Goal: Transaction & Acquisition: Purchase product/service

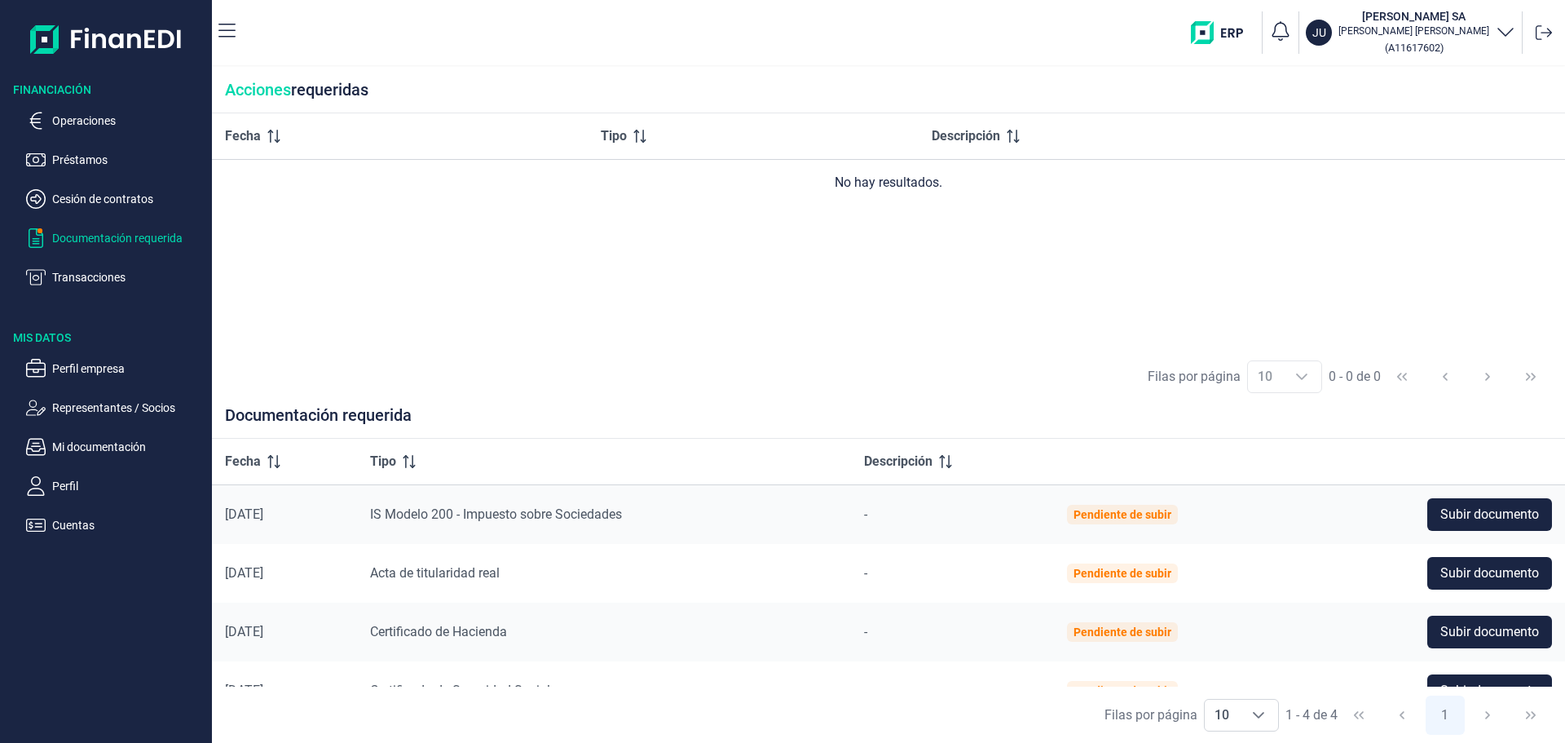
click at [589, 260] on div "Fecha Tipo Descripción No hay resultados." at bounding box center [888, 231] width 1353 height 236
drag, startPoint x: 1554, startPoint y: 215, endPoint x: 1552, endPoint y: 186, distance: 29.4
click at [1554, 201] on div "Fecha Tipo Descripción No hay resultados." at bounding box center [888, 231] width 1353 height 236
click at [82, 117] on p "Operaciones" at bounding box center [128, 121] width 153 height 20
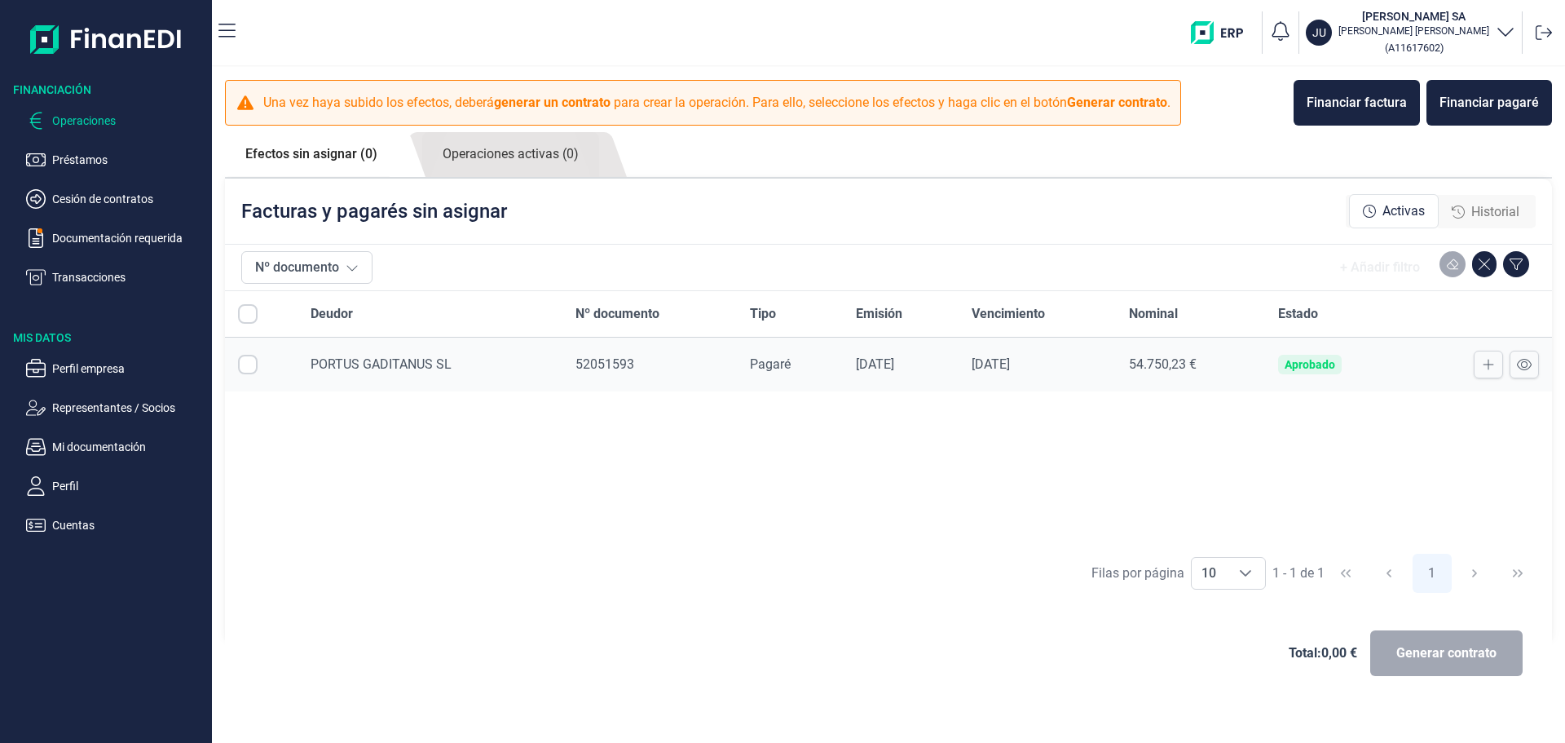
checkbox input "true"
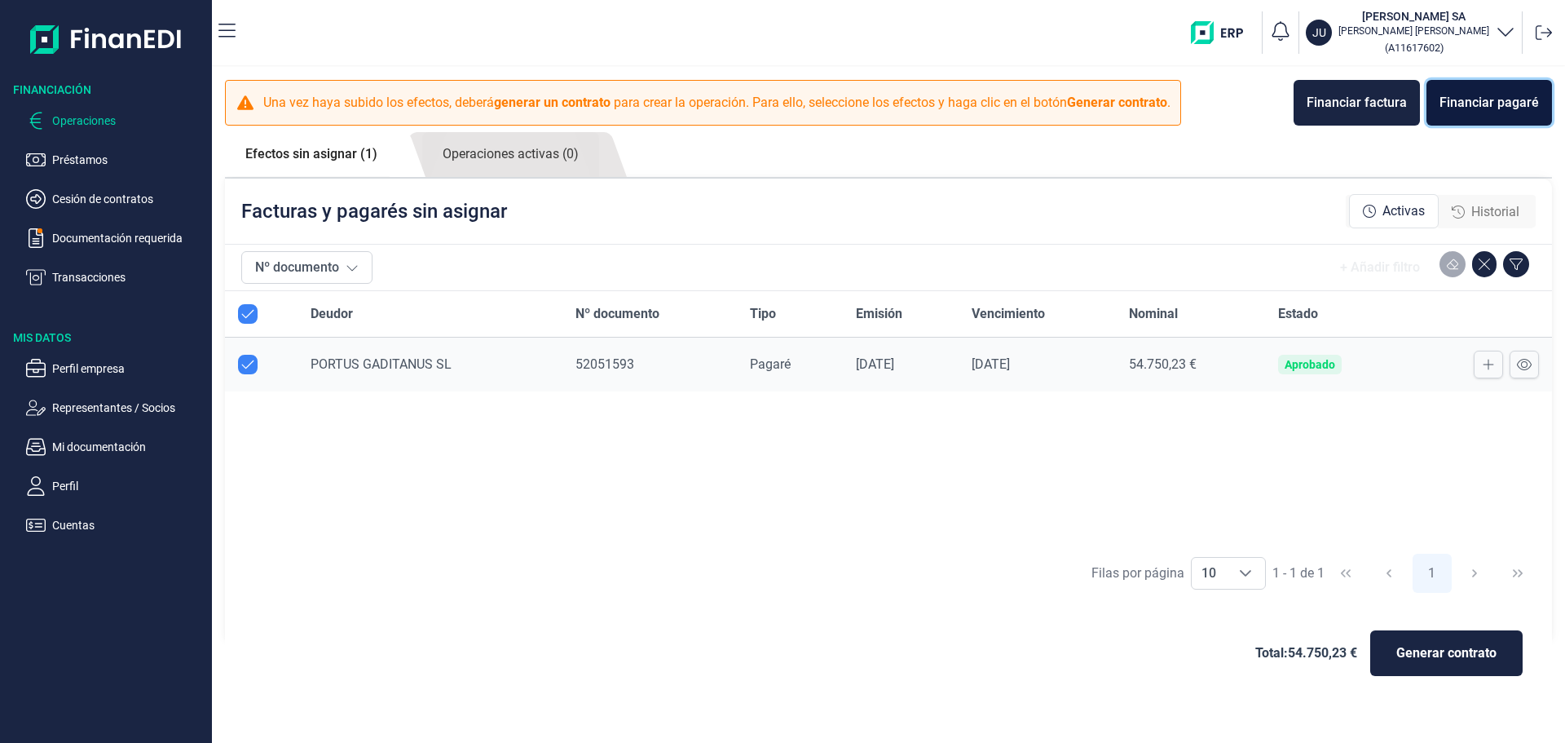
click at [1477, 107] on div "Financiar pagaré" at bounding box center [1489, 103] width 99 height 20
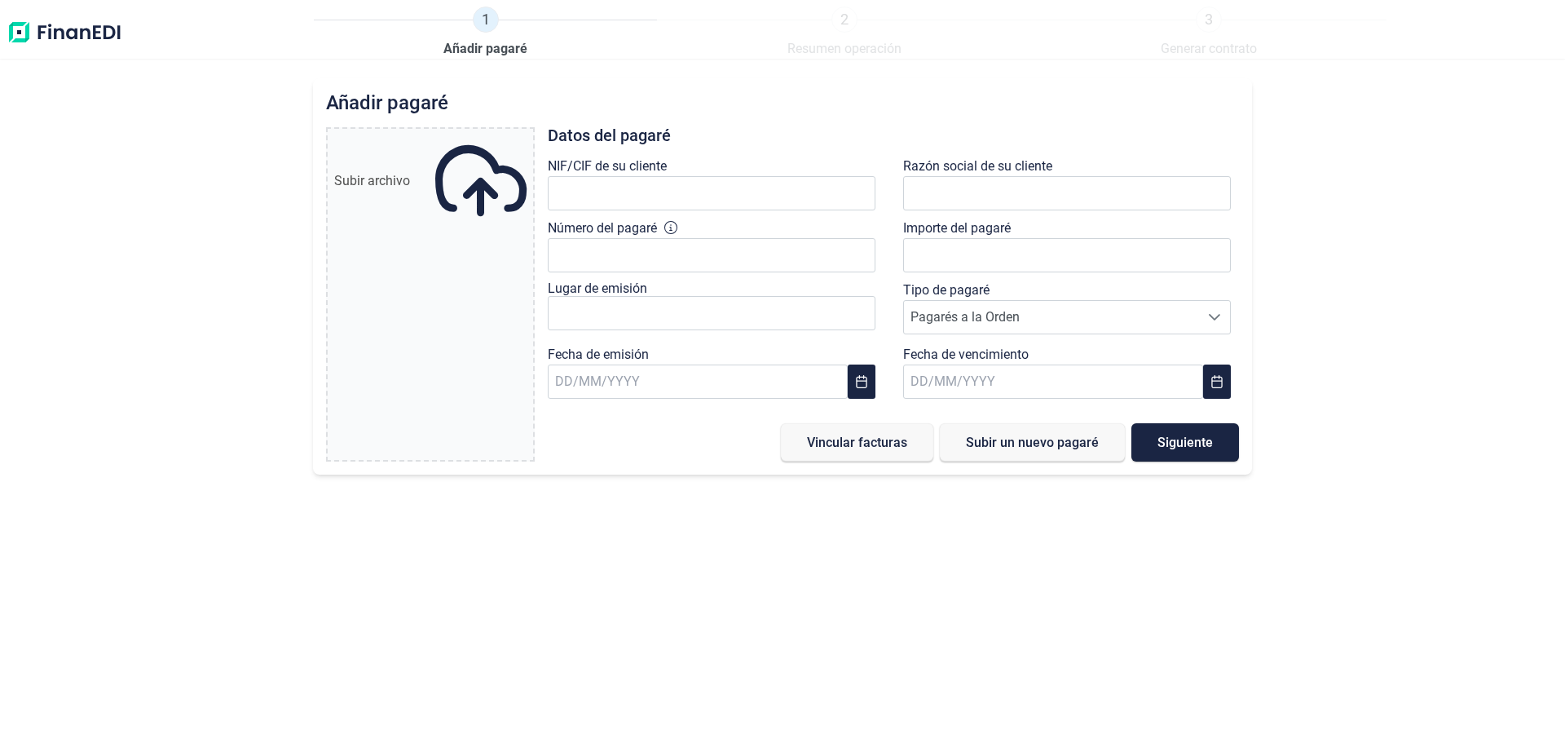
type input "0,00 €"
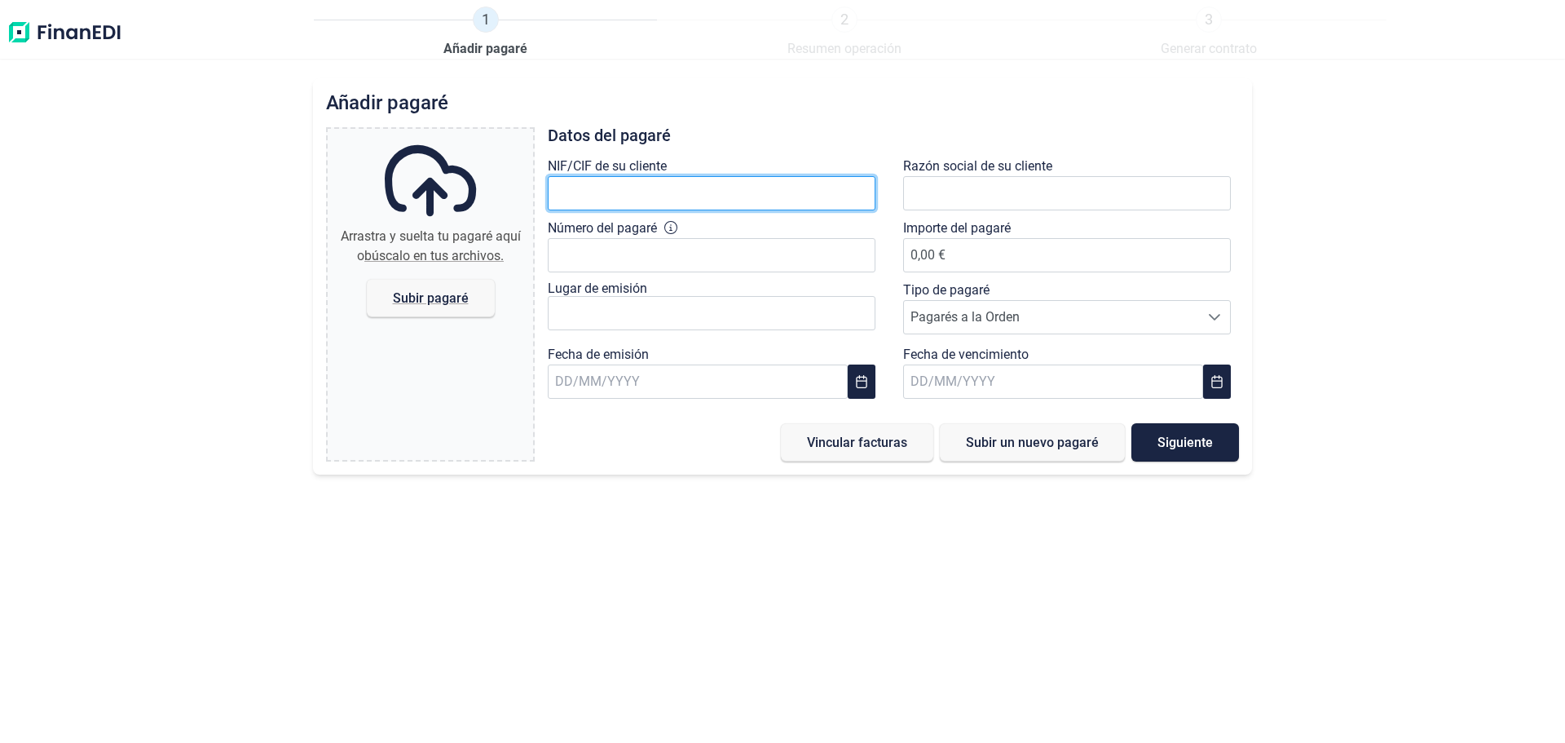
click at [701, 191] on input "text" at bounding box center [712, 193] width 328 height 34
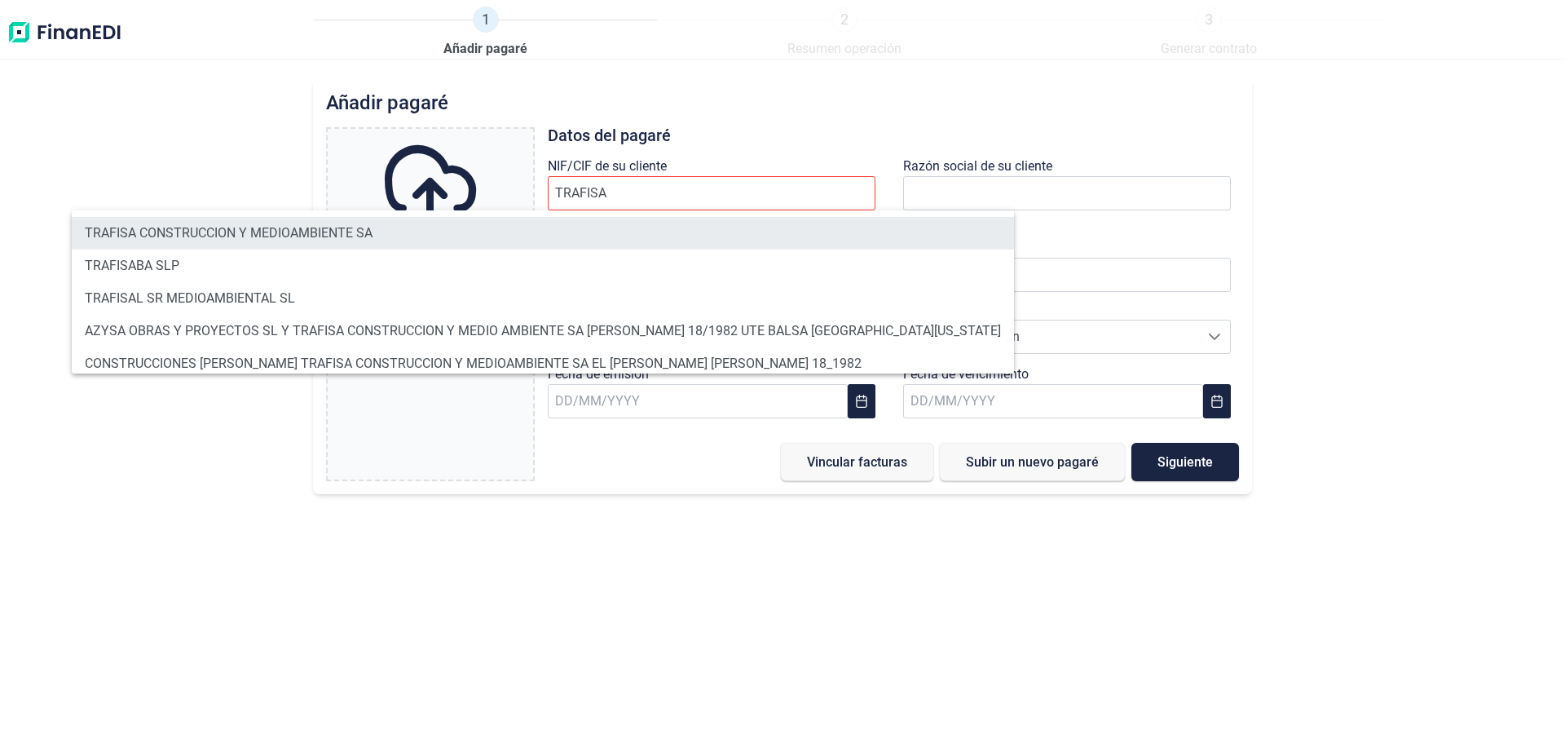
click at [330, 230] on li "TRAFISA CONSTRUCCION Y MEDIOAMBIENTE SA" at bounding box center [543, 233] width 943 height 33
type input "A18059972"
type input "TRAFISA CONSTRUCCION Y MEDIOAMBIENTE SA"
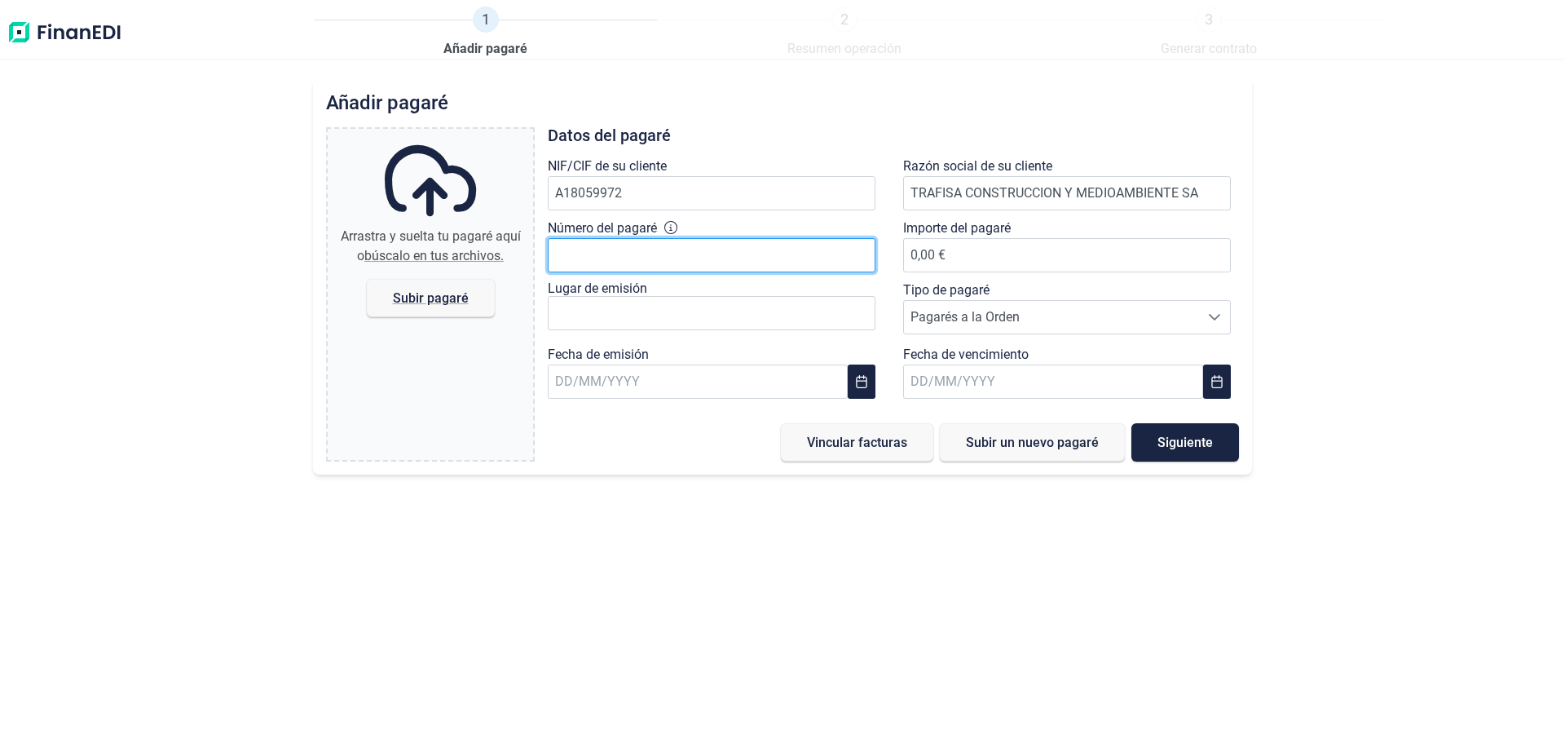
click at [647, 251] on input "Número del pagaré" at bounding box center [712, 255] width 328 height 34
type input "82945363"
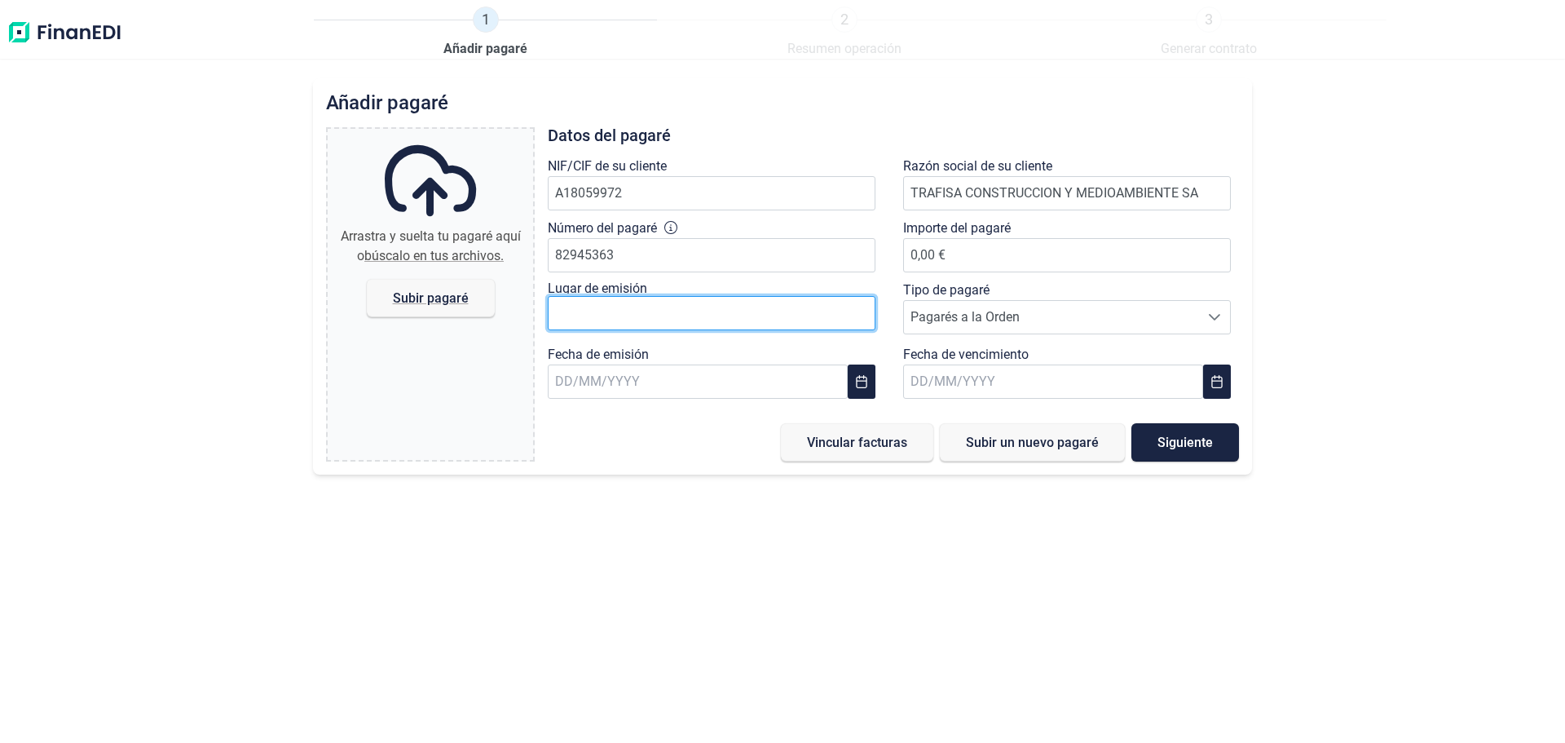
click at [612, 315] on input "text" at bounding box center [712, 313] width 328 height 34
click at [614, 319] on input "text" at bounding box center [712, 313] width 328 height 34
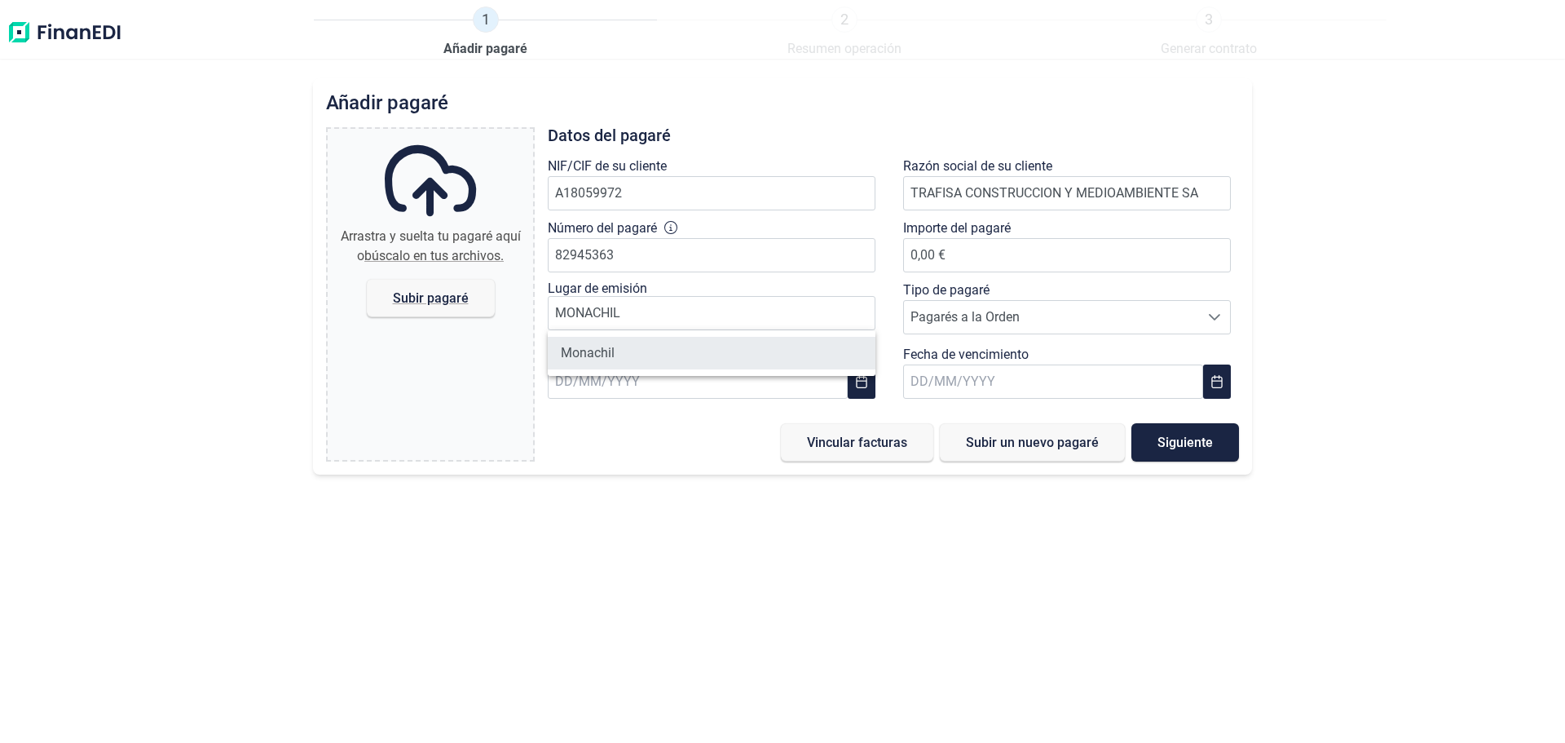
click at [606, 356] on li "Monachil" at bounding box center [712, 353] width 328 height 33
type input "Monachil"
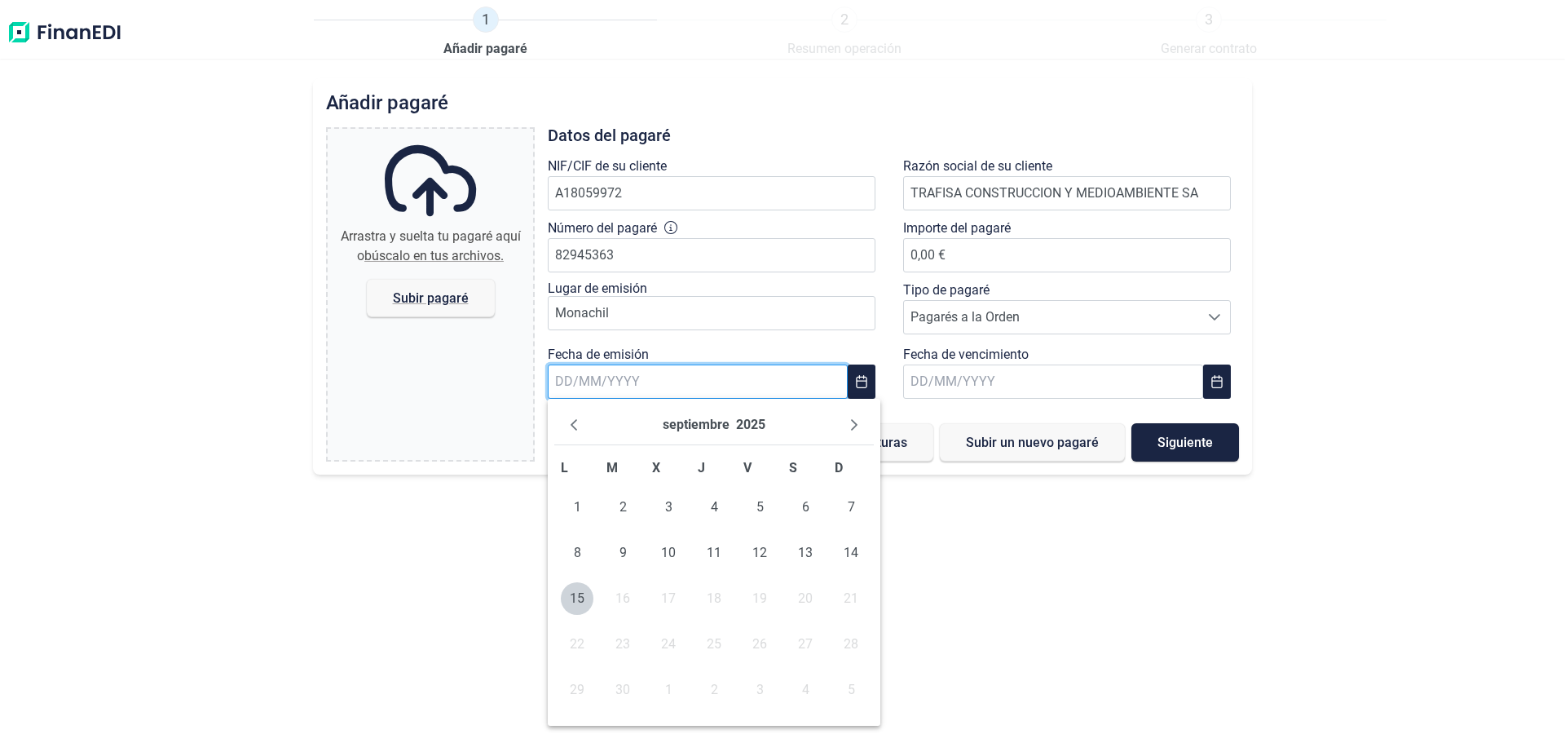
click at [707, 386] on input "text" at bounding box center [698, 381] width 300 height 34
click at [567, 424] on button "Previous Month" at bounding box center [574, 425] width 26 height 26
click at [568, 424] on icon "Previous Month" at bounding box center [573, 424] width 13 height 13
click at [843, 419] on button "Next Month" at bounding box center [854, 425] width 26 height 26
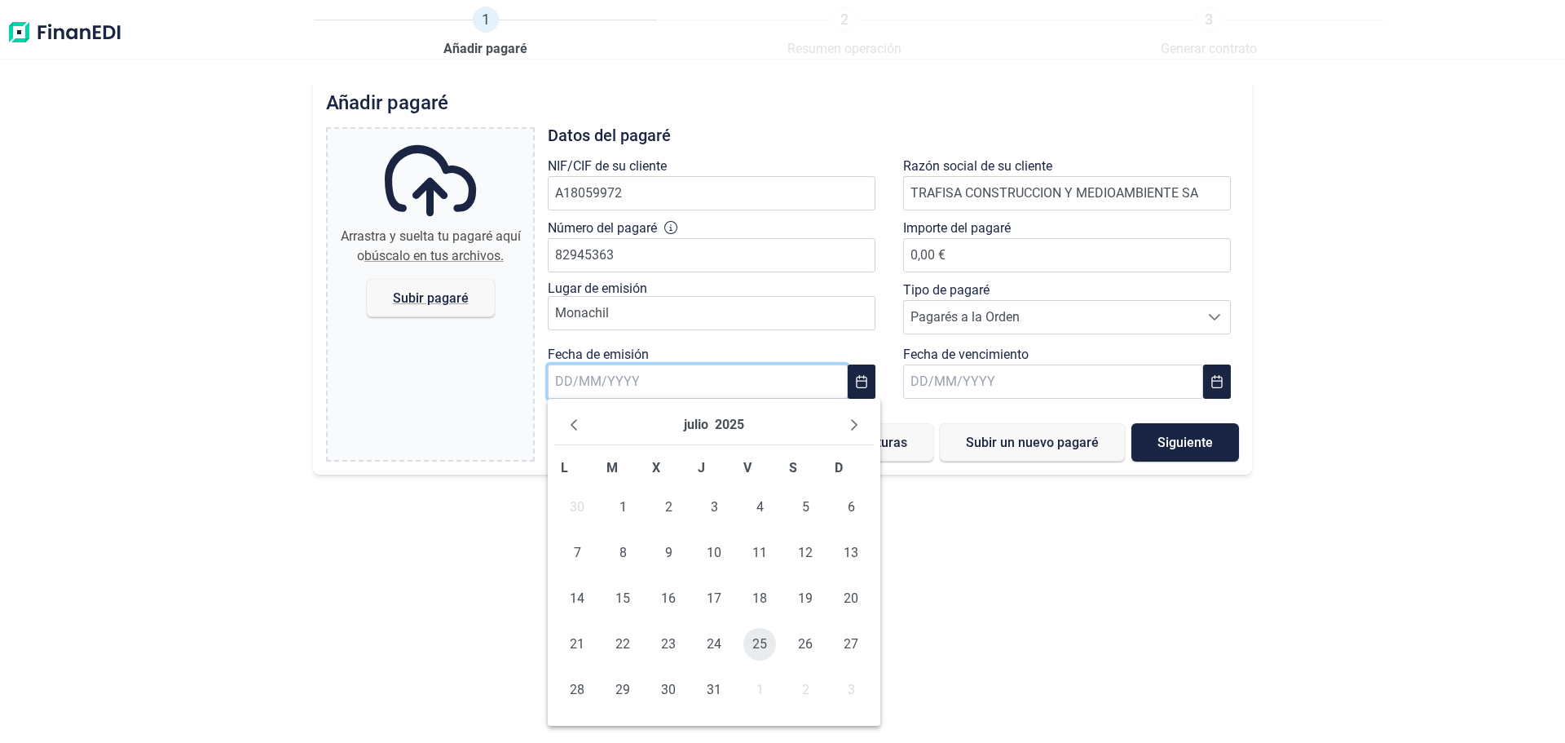
click at [764, 643] on span "25" at bounding box center [760, 644] width 33 height 33
type input "[DATE]"
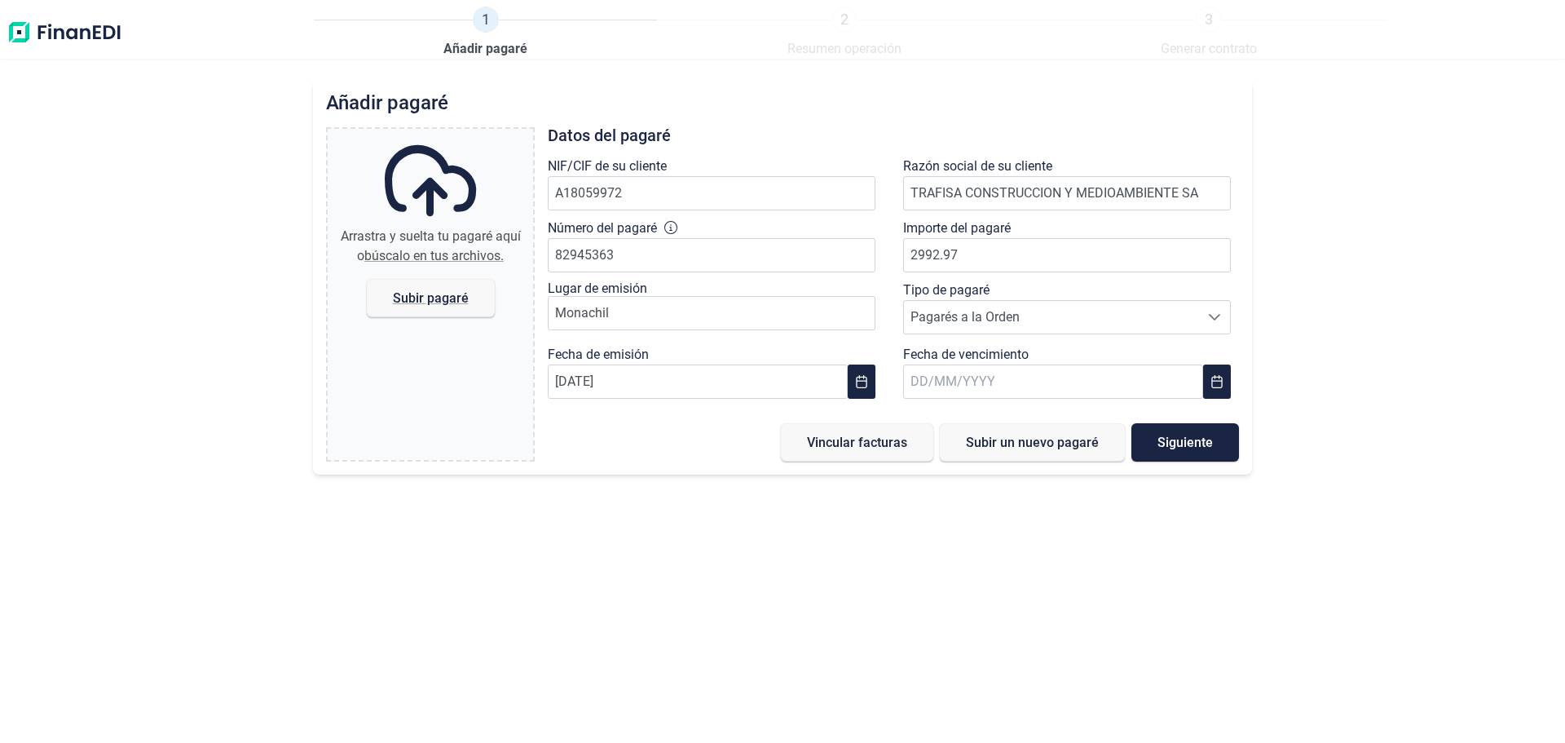
type input "2.992,97 €"
click at [1060, 290] on div "Tipo de pagaré Pagarés a la Orden Pagarés a la Orden Pagarés a la Orden" at bounding box center [1071, 311] width 336 height 62
click at [1055, 317] on span "Pagarés a la Orden" at bounding box center [1051, 317] width 295 height 33
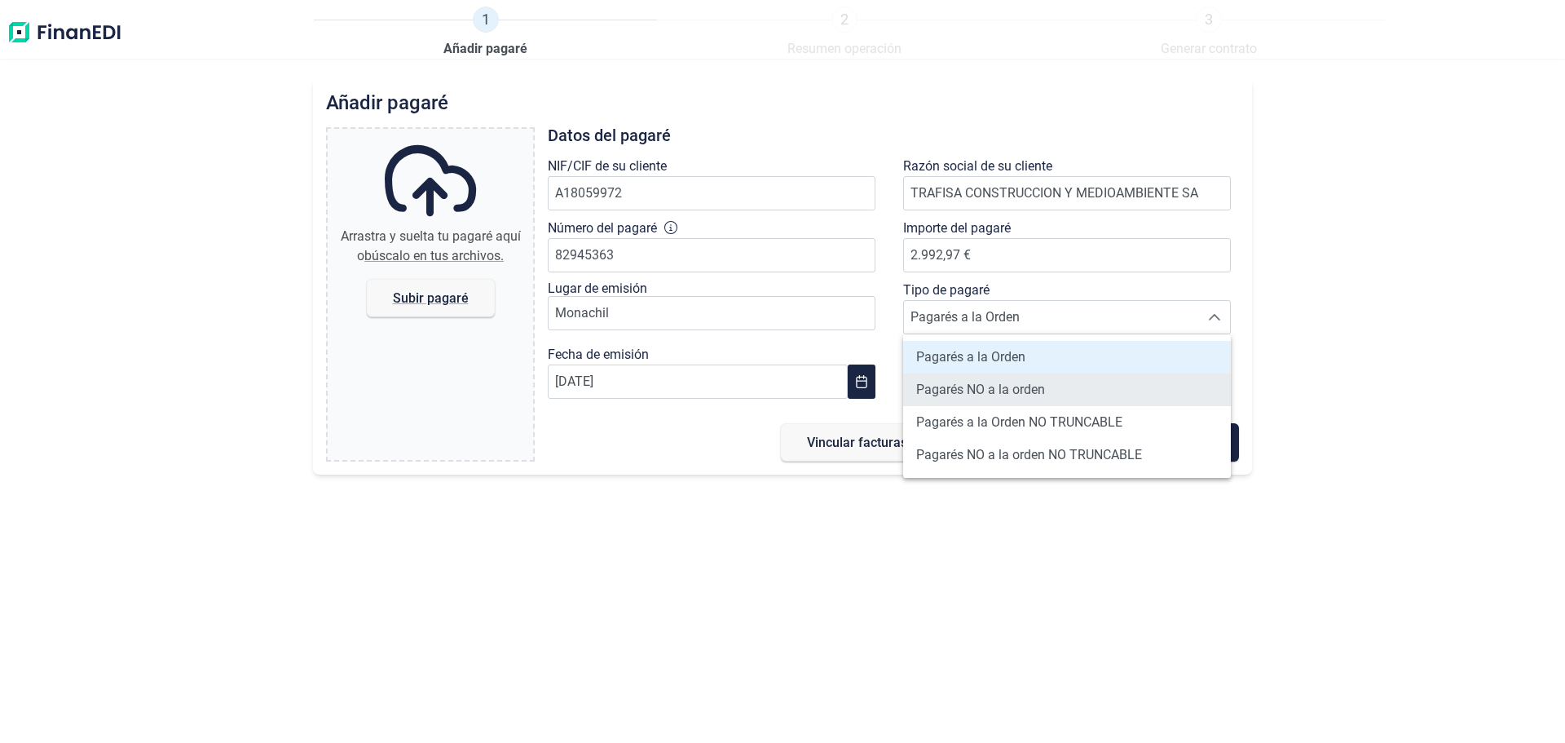
click at [1050, 386] on li "Pagarés NO a la orden" at bounding box center [1067, 389] width 328 height 33
type input "Pagarés NO a la orden"
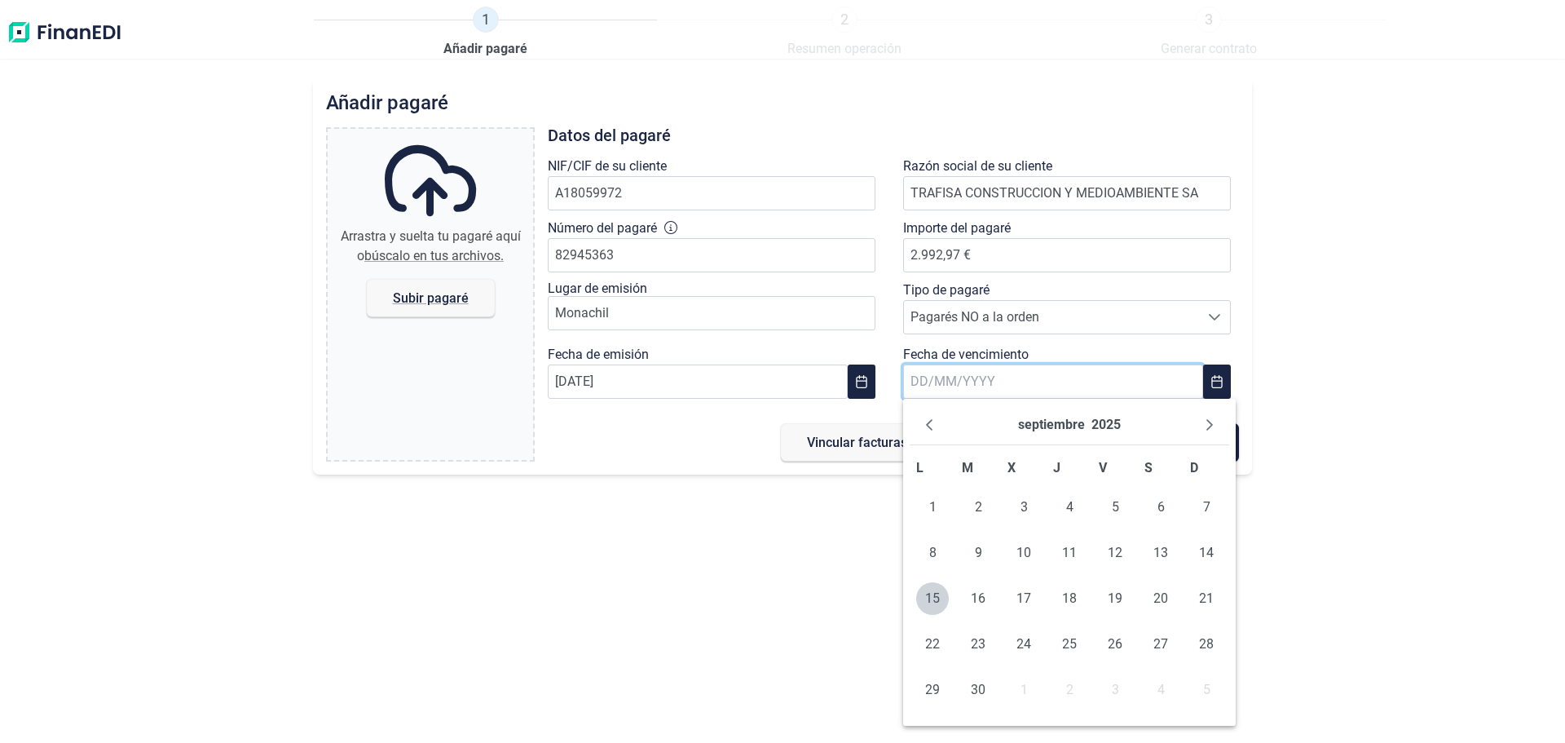
click at [1050, 386] on input "text" at bounding box center [1053, 381] width 300 height 34
click at [1202, 423] on button "Next Month" at bounding box center [1210, 425] width 26 height 26
click at [973, 688] on span "25" at bounding box center [978, 689] width 33 height 33
type input "[DATE]"
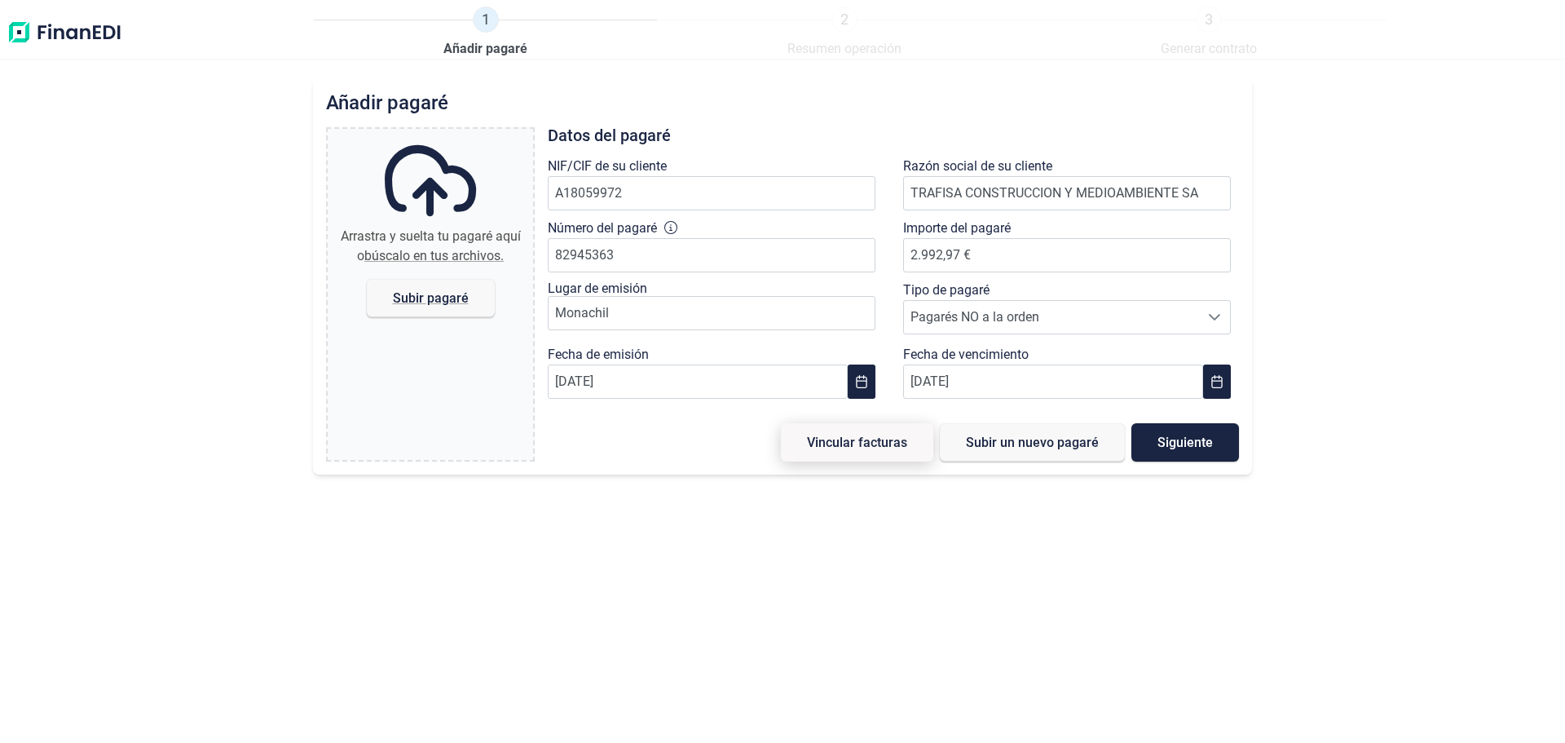
click at [870, 446] on span "Vincular facturas" at bounding box center [857, 442] width 100 height 12
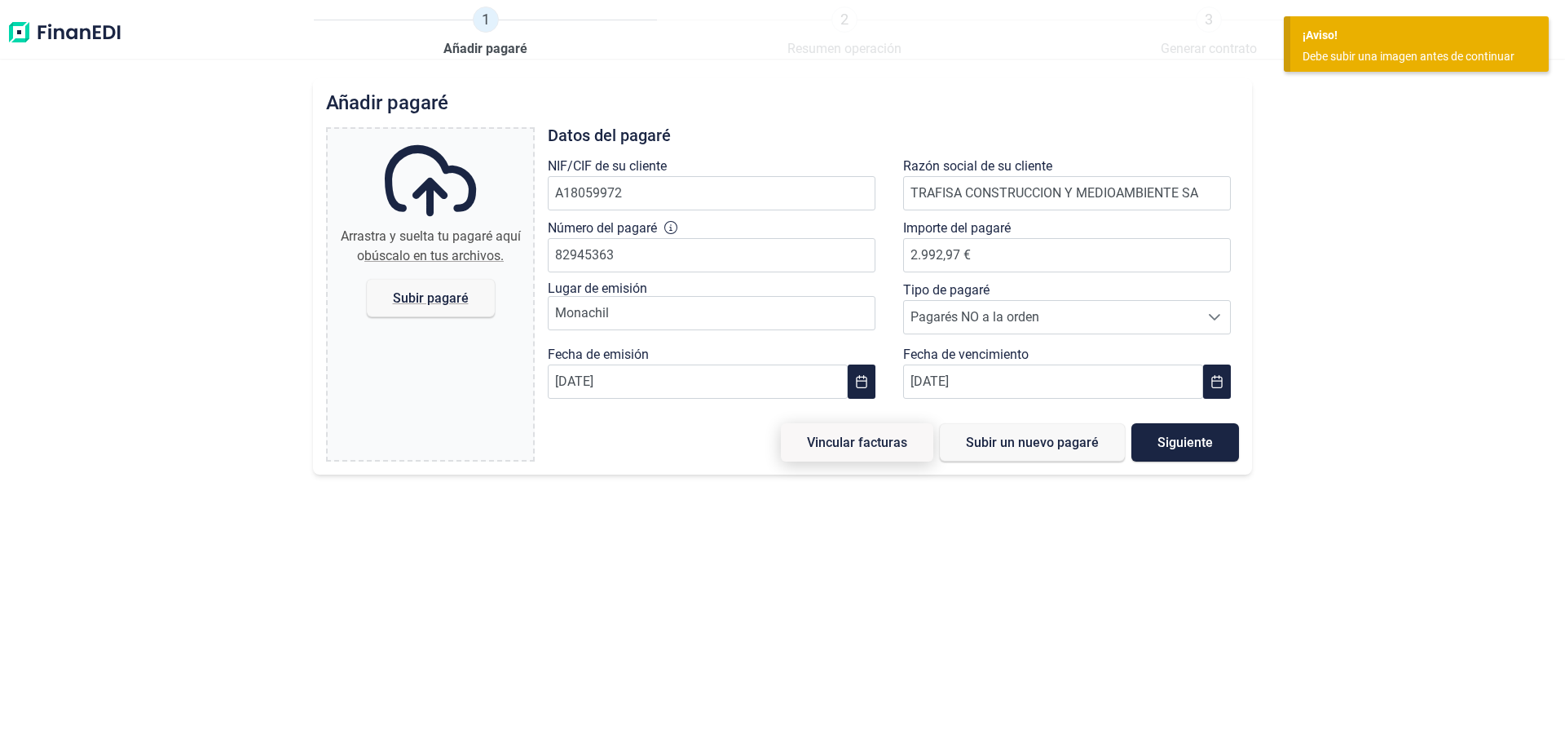
click at [868, 446] on span "Vincular facturas" at bounding box center [857, 442] width 100 height 12
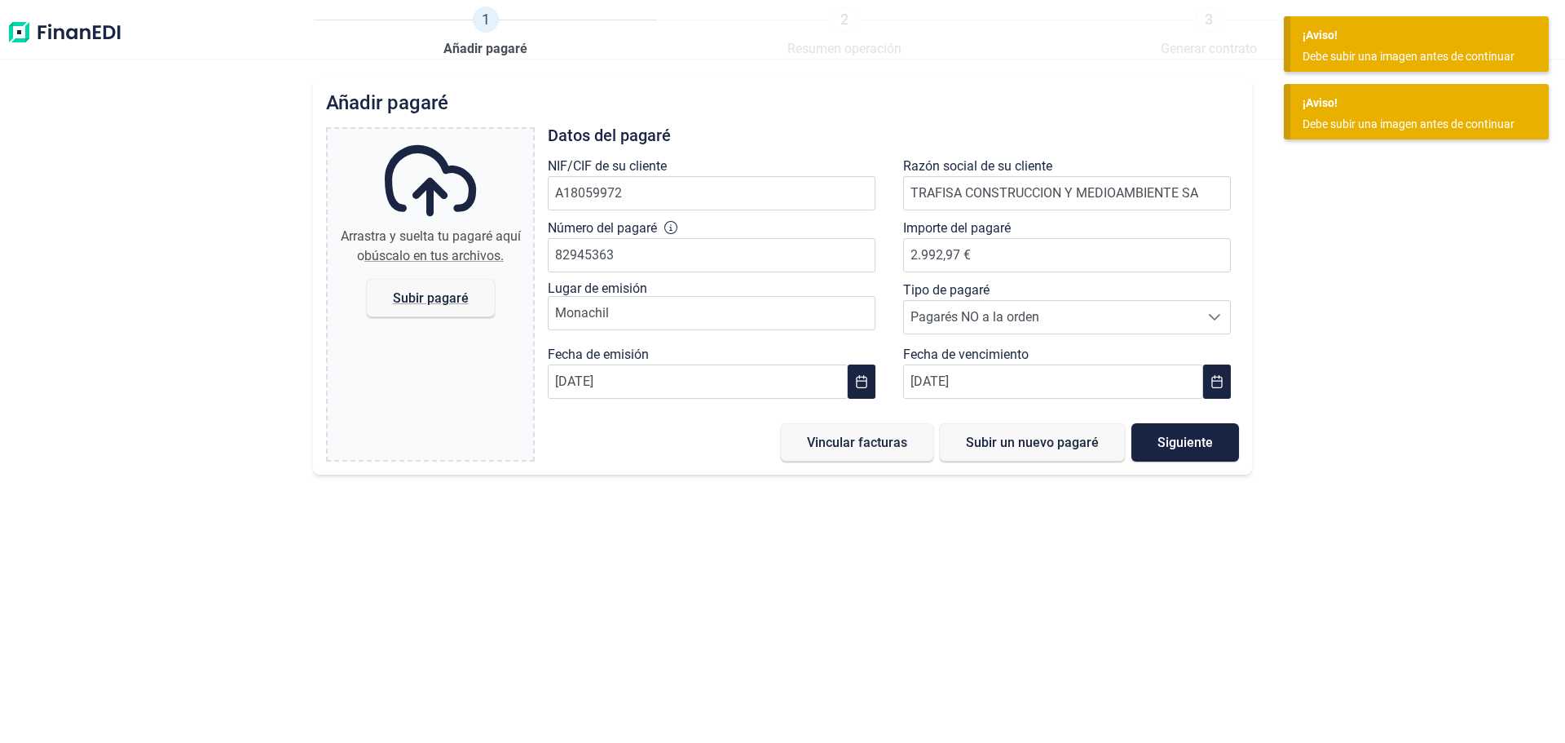
click at [885, 594] on div "Añadir [PERSON_NAME] y suelta tu [PERSON_NAME] aquí o búscalo en tus archivos. …" at bounding box center [782, 410] width 1565 height 665
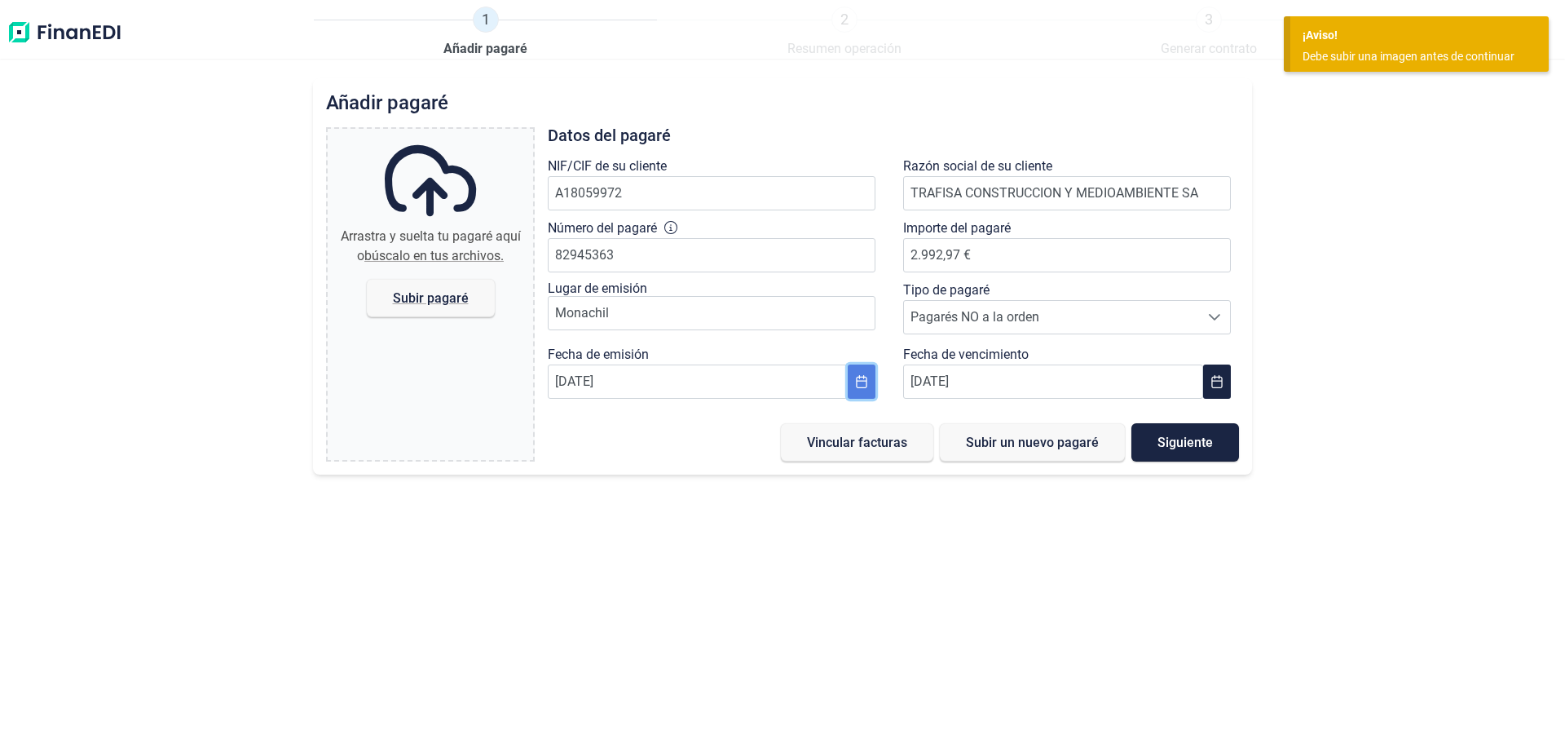
click at [859, 382] on icon "Choose Date" at bounding box center [861, 381] width 13 height 13
click at [1013, 582] on div "Añadir [PERSON_NAME] y suelta tu [PERSON_NAME] aquí o búscalo en tus archivos. …" at bounding box center [782, 410] width 1565 height 665
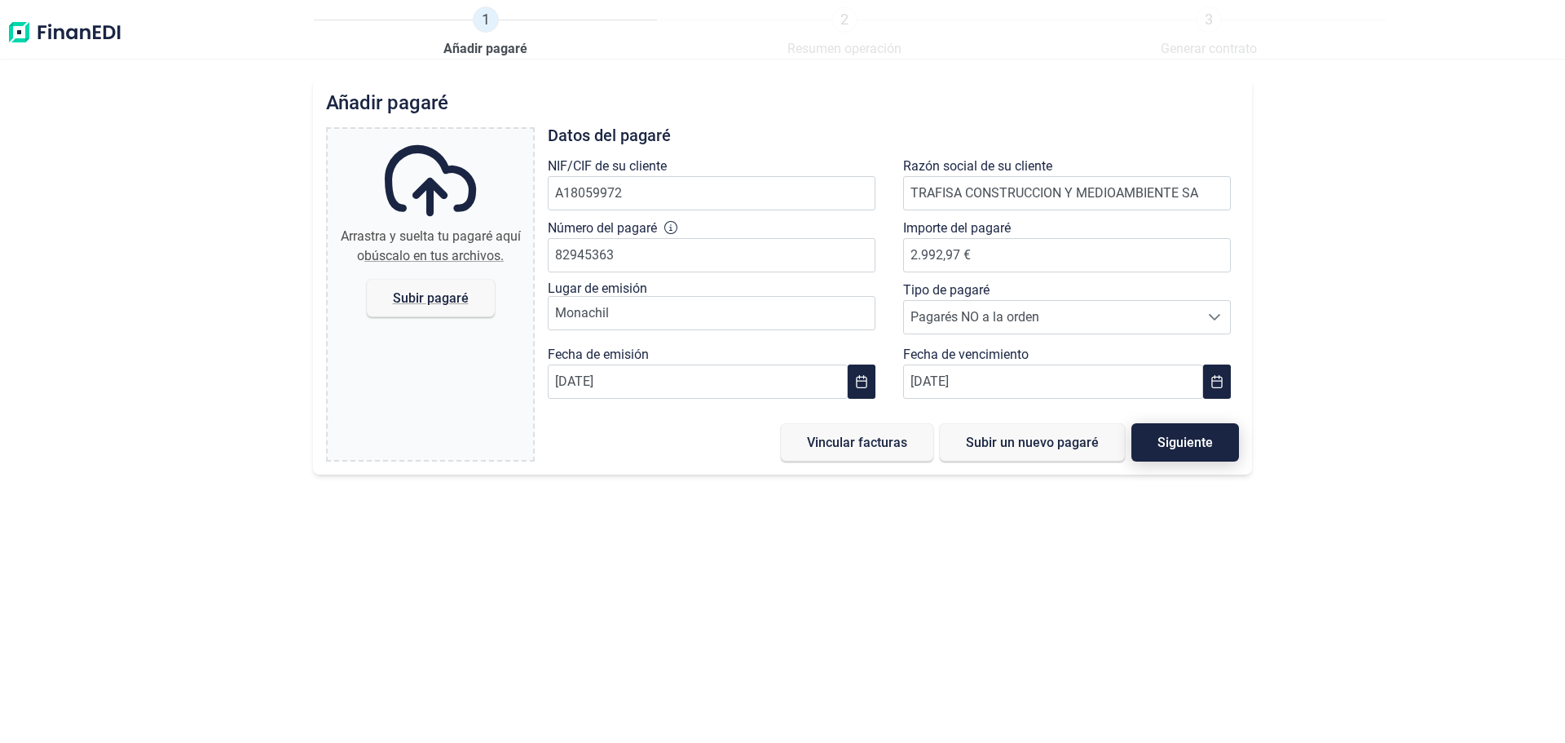
click at [1194, 448] on span "Siguiente" at bounding box center [1185, 442] width 55 height 12
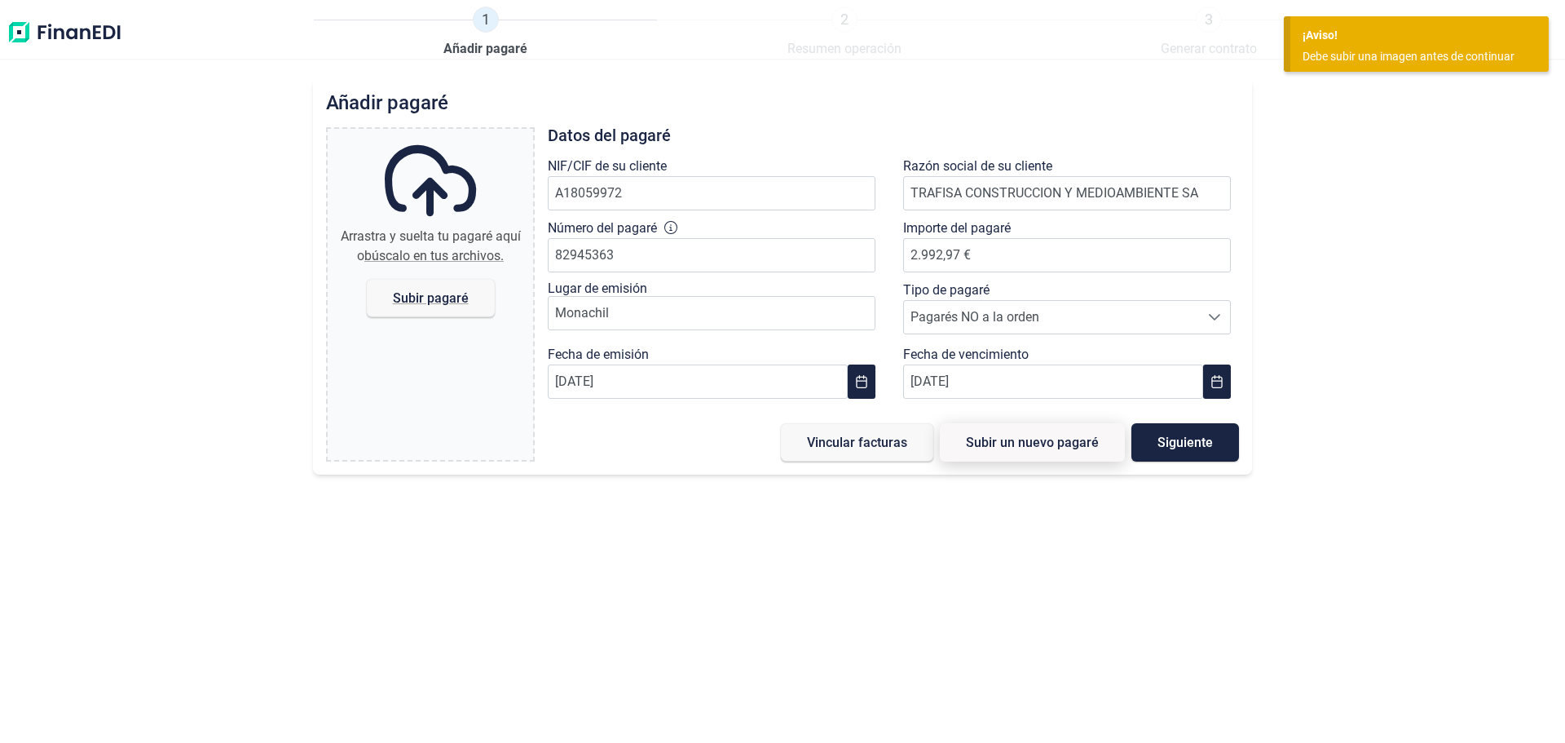
click at [1080, 443] on span "Subir un nuevo pagaré" at bounding box center [1032, 442] width 133 height 12
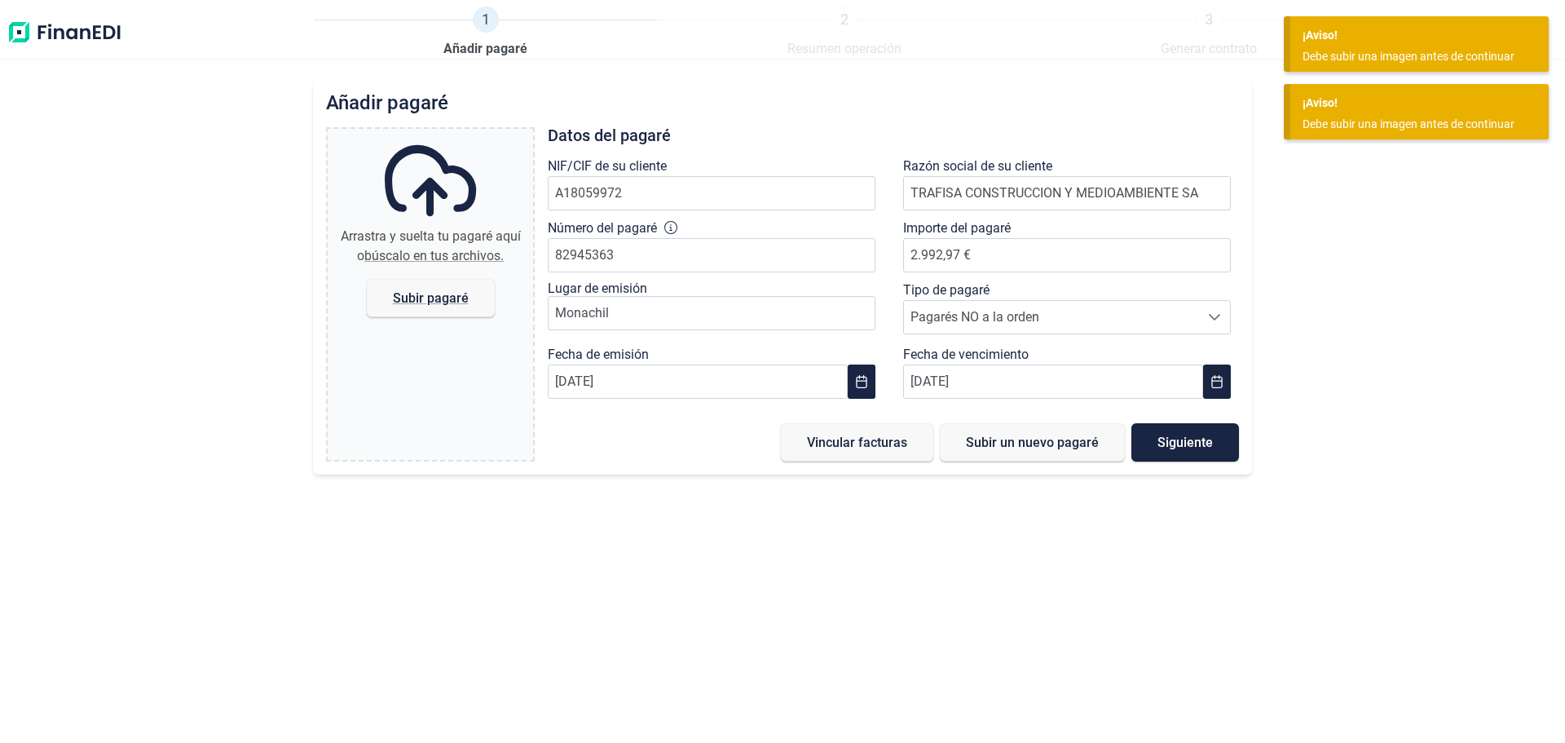
click at [1100, 546] on div "Añadir [PERSON_NAME] y suelta tu [PERSON_NAME] aquí o búscalo en tus archivos. …" at bounding box center [782, 410] width 1565 height 665
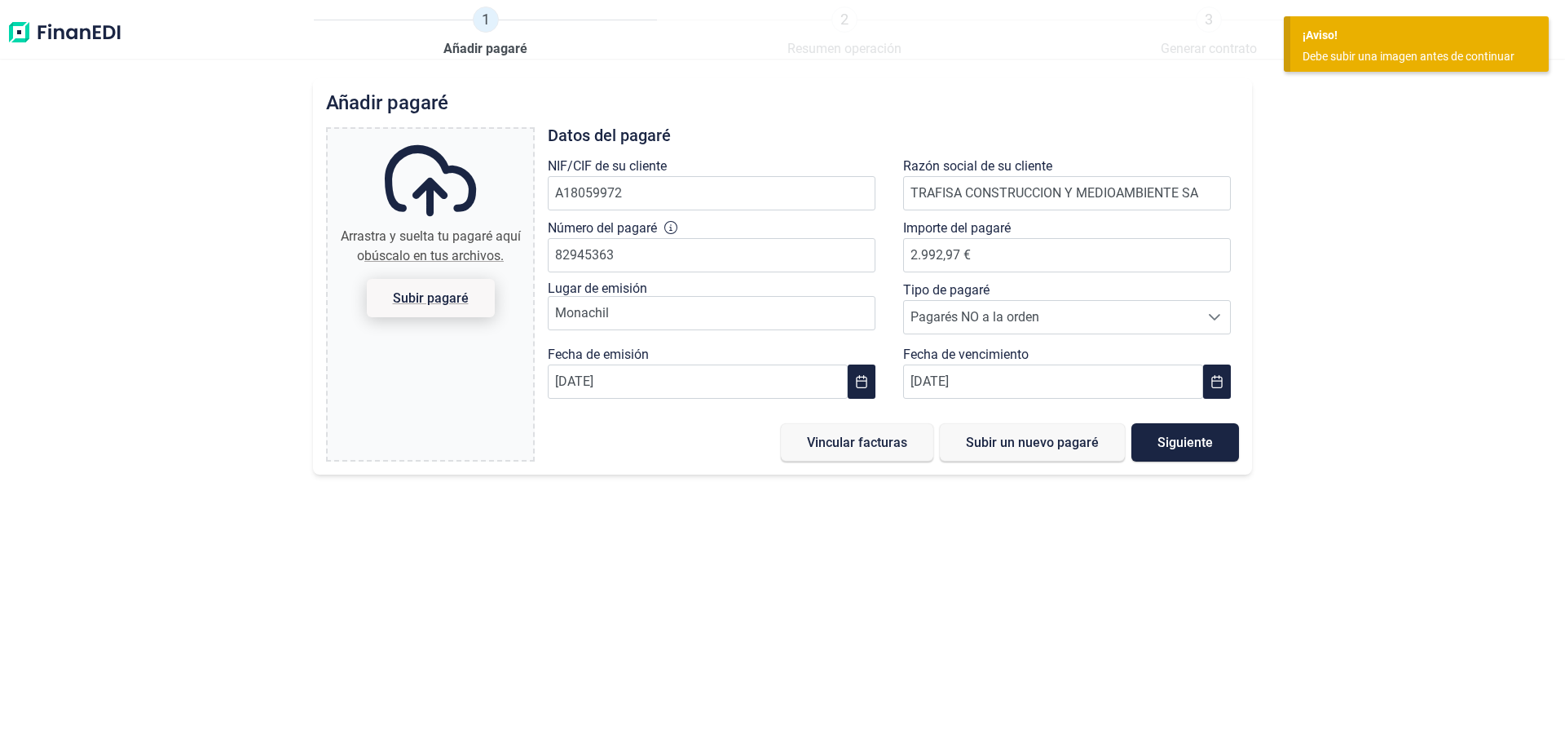
click at [421, 303] on span "Subir pagaré" at bounding box center [431, 298] width 76 height 12
click at [421, 134] on input "Arrastra y suelta tu pagaré aquí o búscalo en tus archivos. Subir pagaré" at bounding box center [430, 131] width 205 height 5
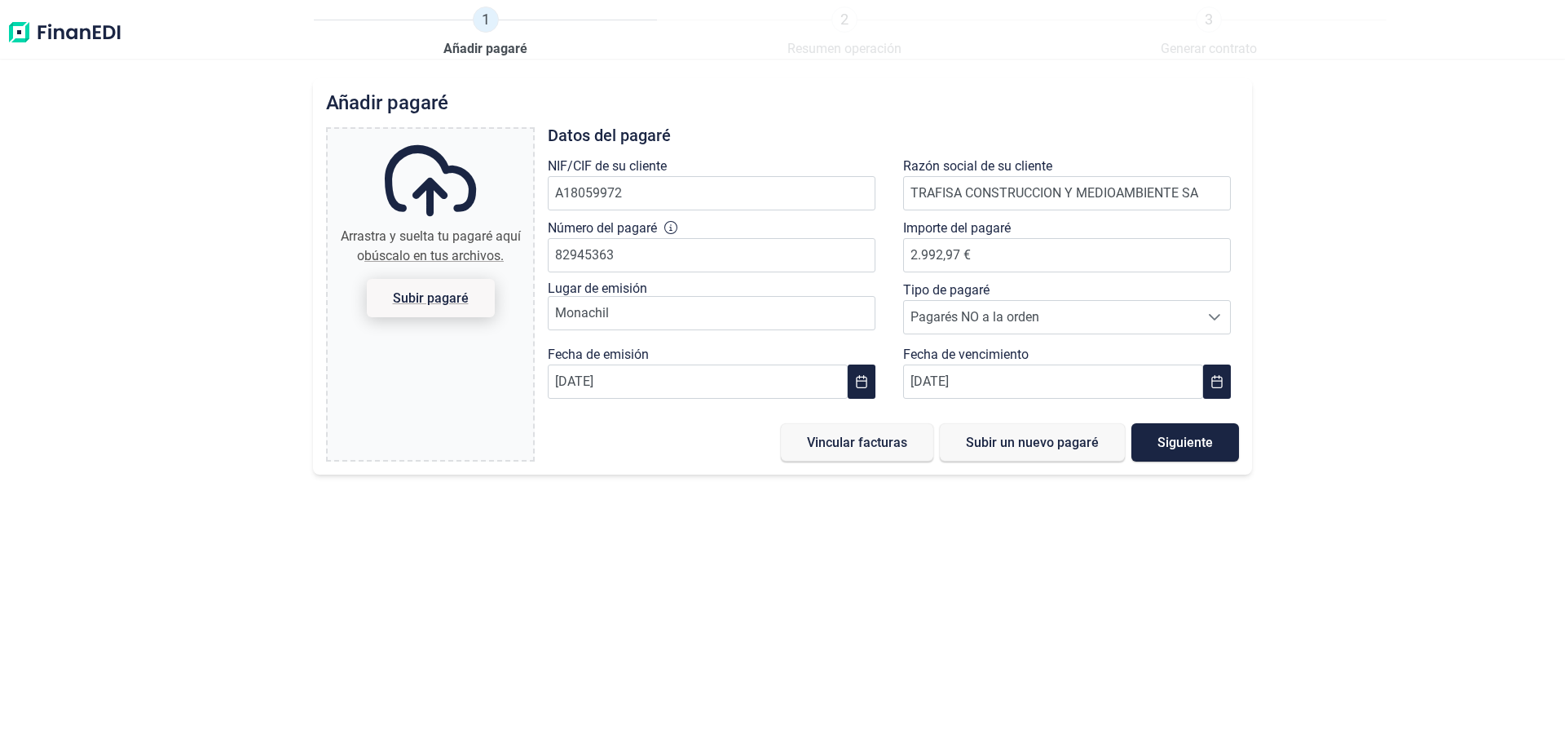
type input "C:\fakepath\PAGAE TRAFISA FRA.60.pdf"
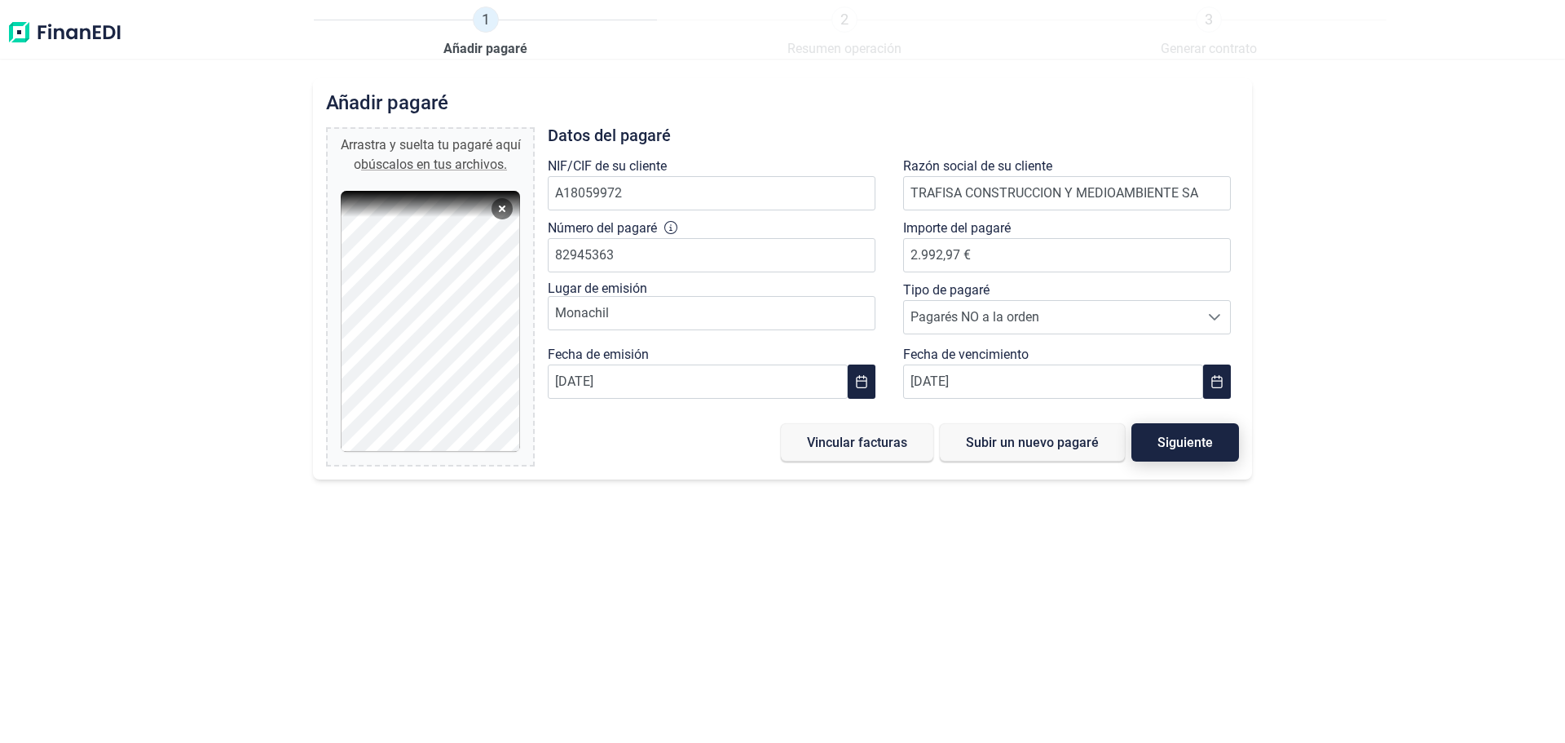
click at [1201, 448] on span "Siguiente" at bounding box center [1185, 442] width 55 height 12
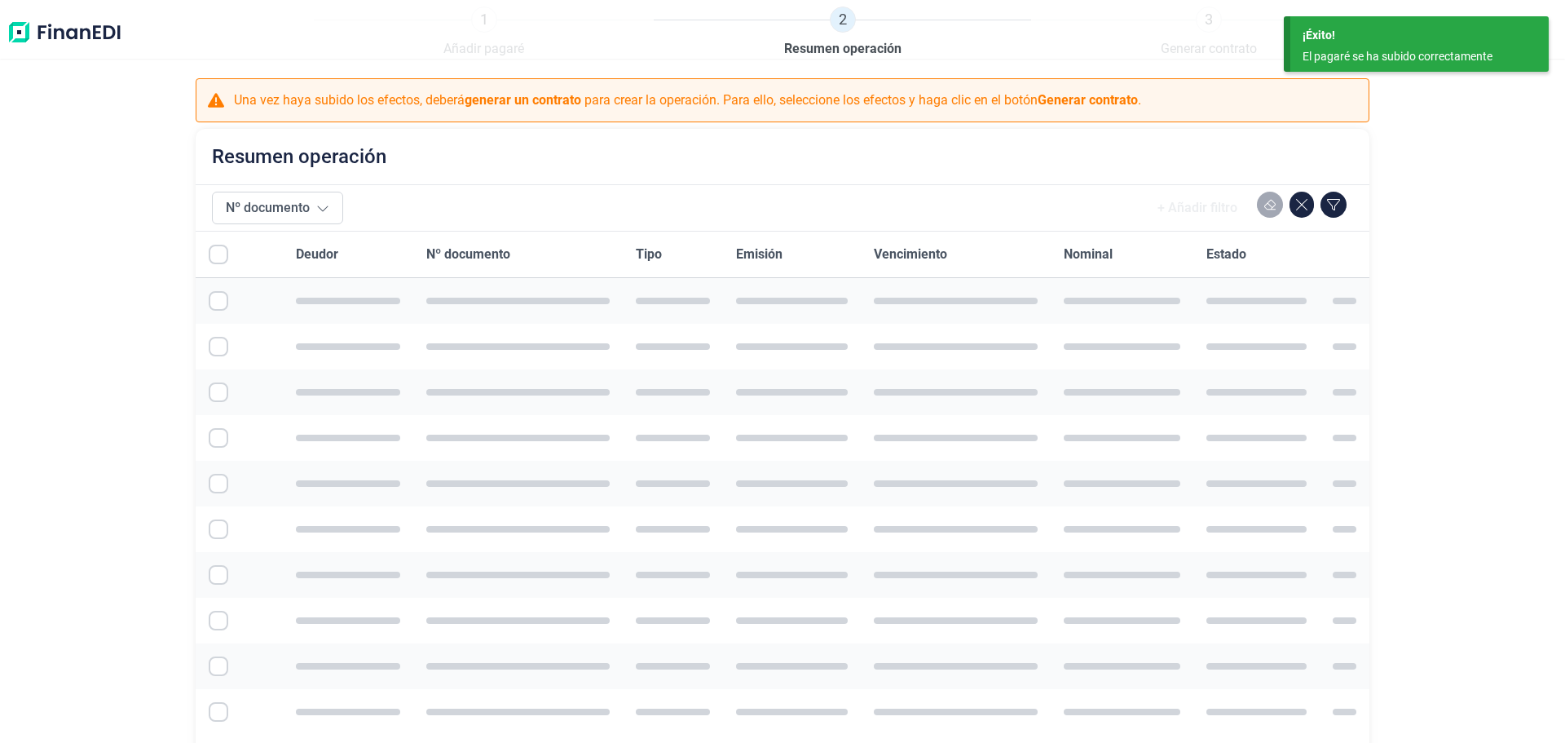
checkbox input "true"
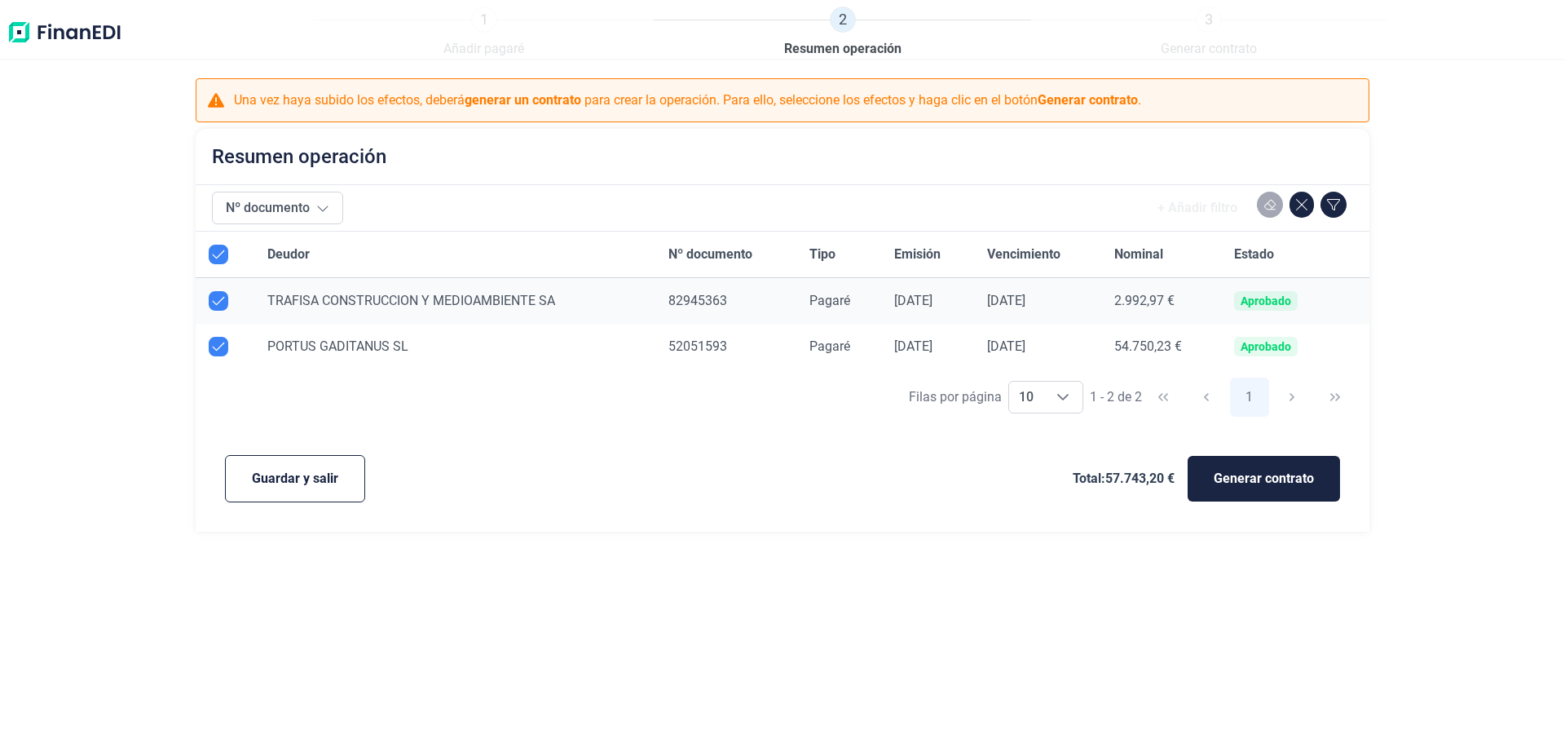
click at [632, 535] on div "1 Añadir [PERSON_NAME] 2 Resumen operación 3 Generar contrato Una vez haya subi…" at bounding box center [782, 371] width 1565 height 743
click at [320, 474] on span "Guardar y salir" at bounding box center [295, 479] width 86 height 20
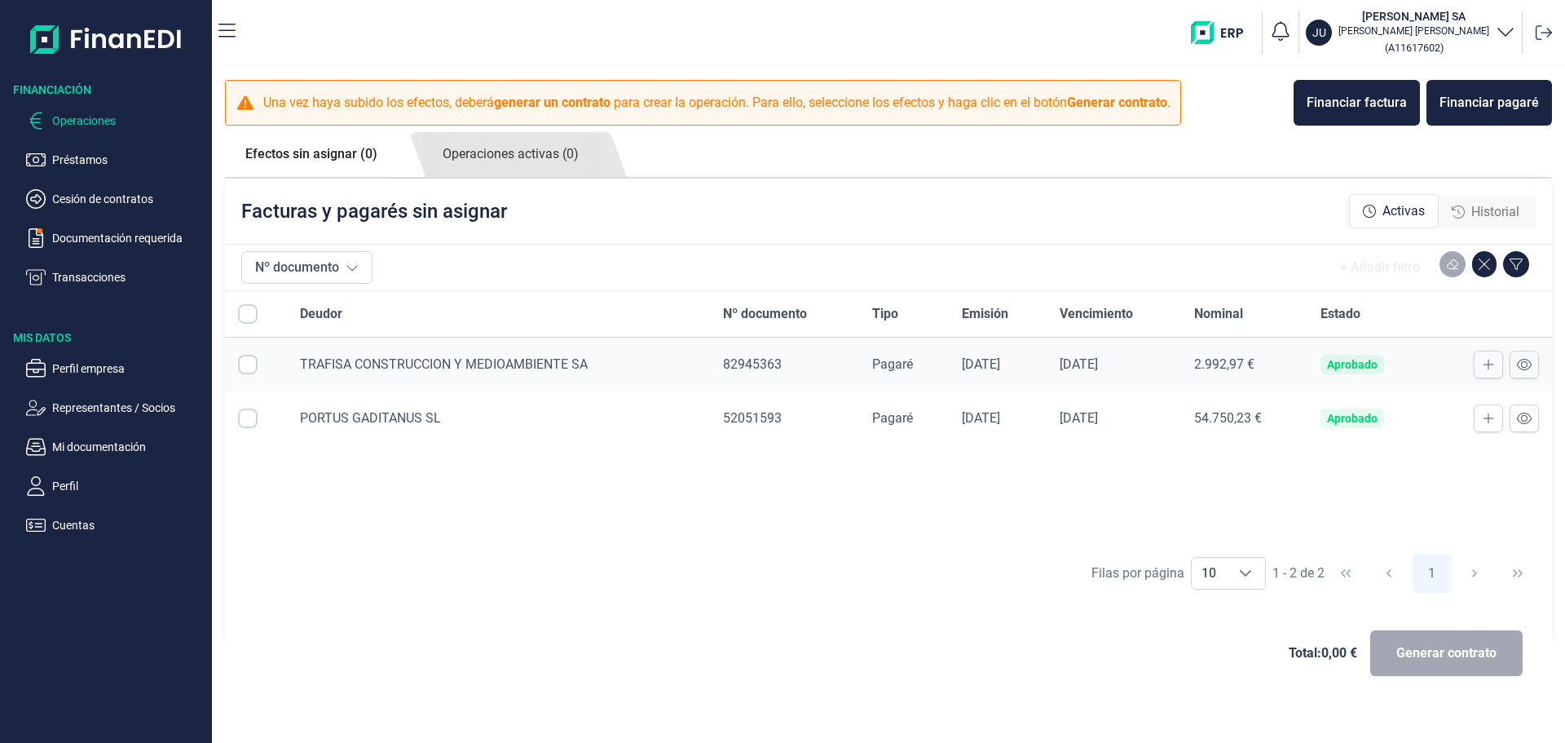
checkbox input "true"
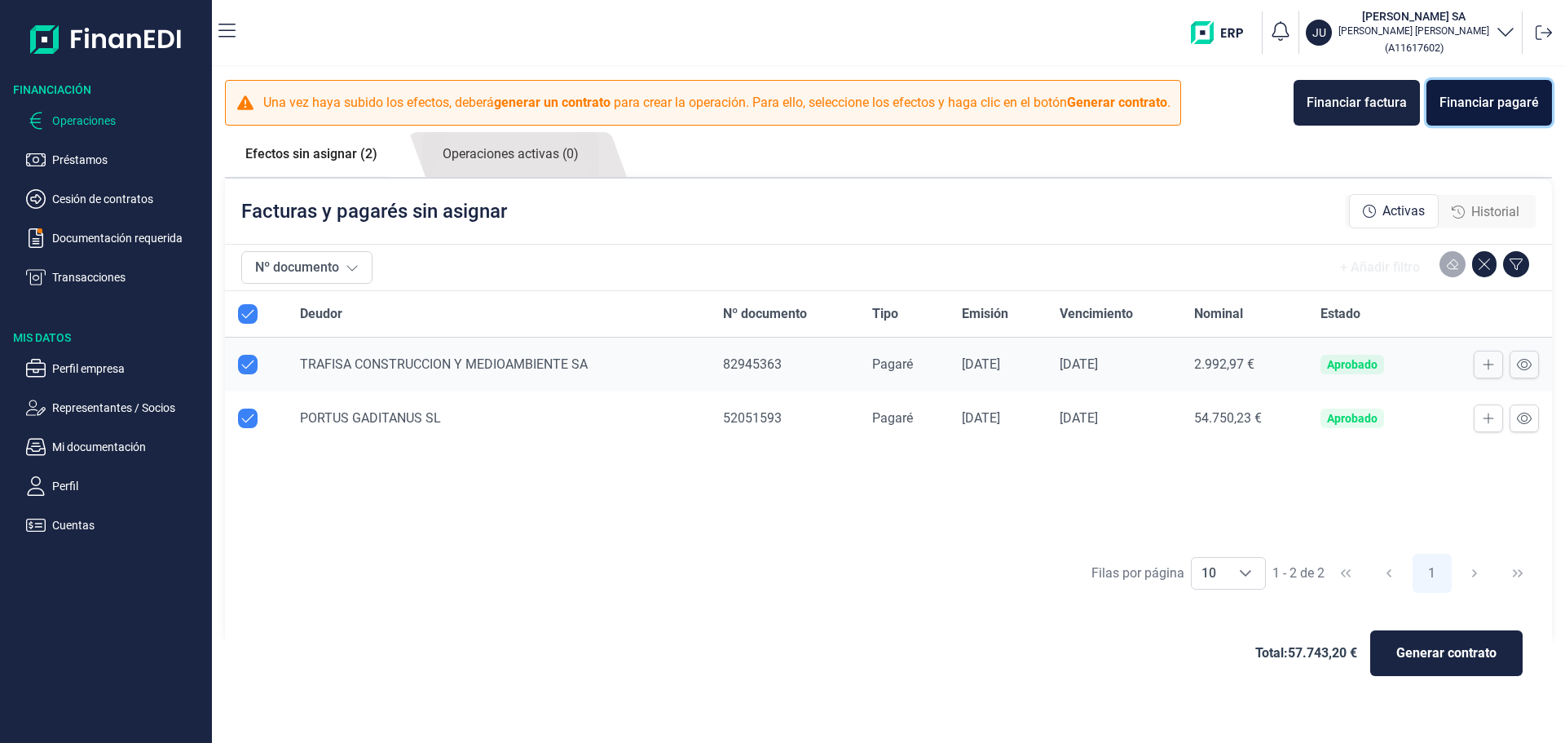
click at [1490, 104] on div "Financiar pagaré" at bounding box center [1489, 103] width 99 height 20
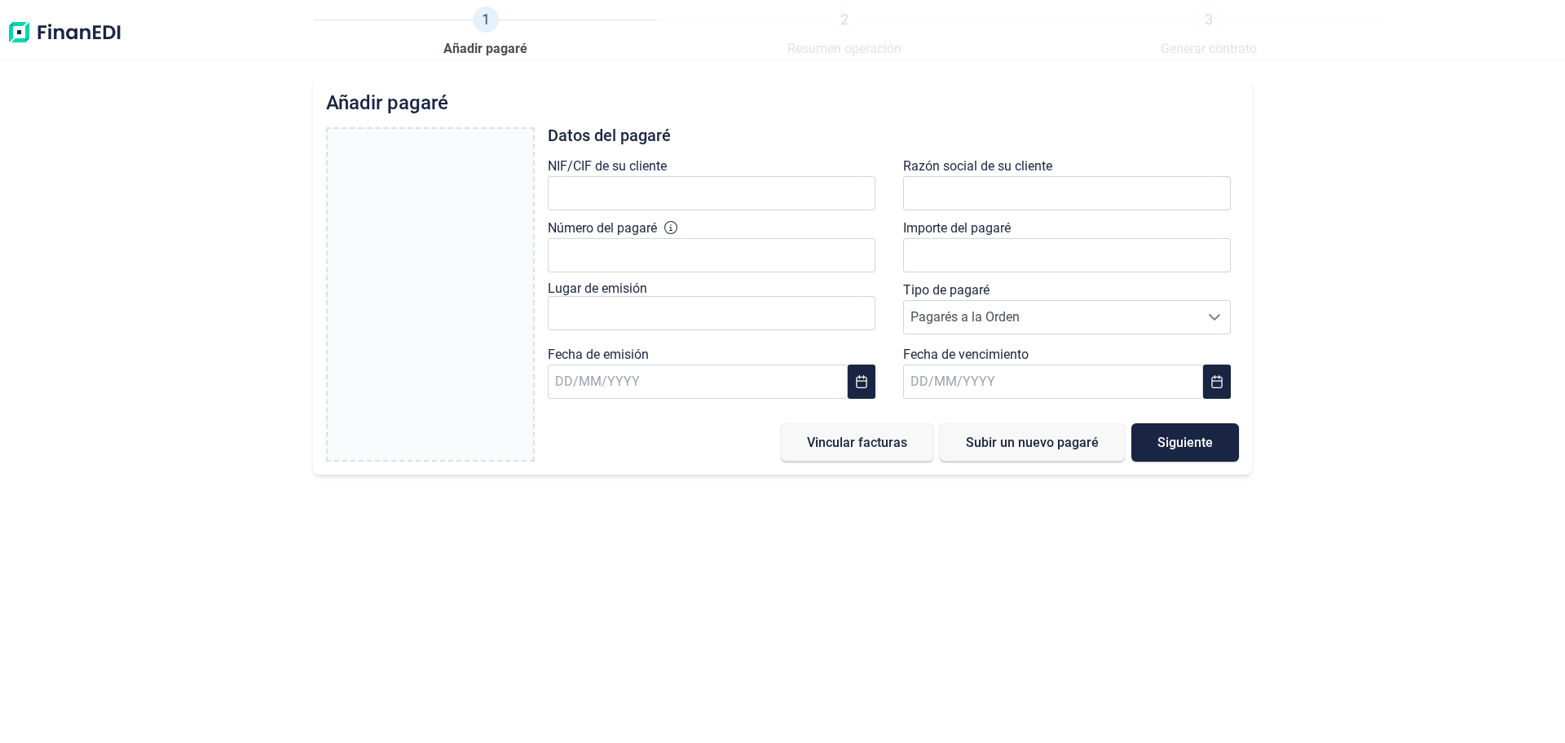
type input "0,00 €"
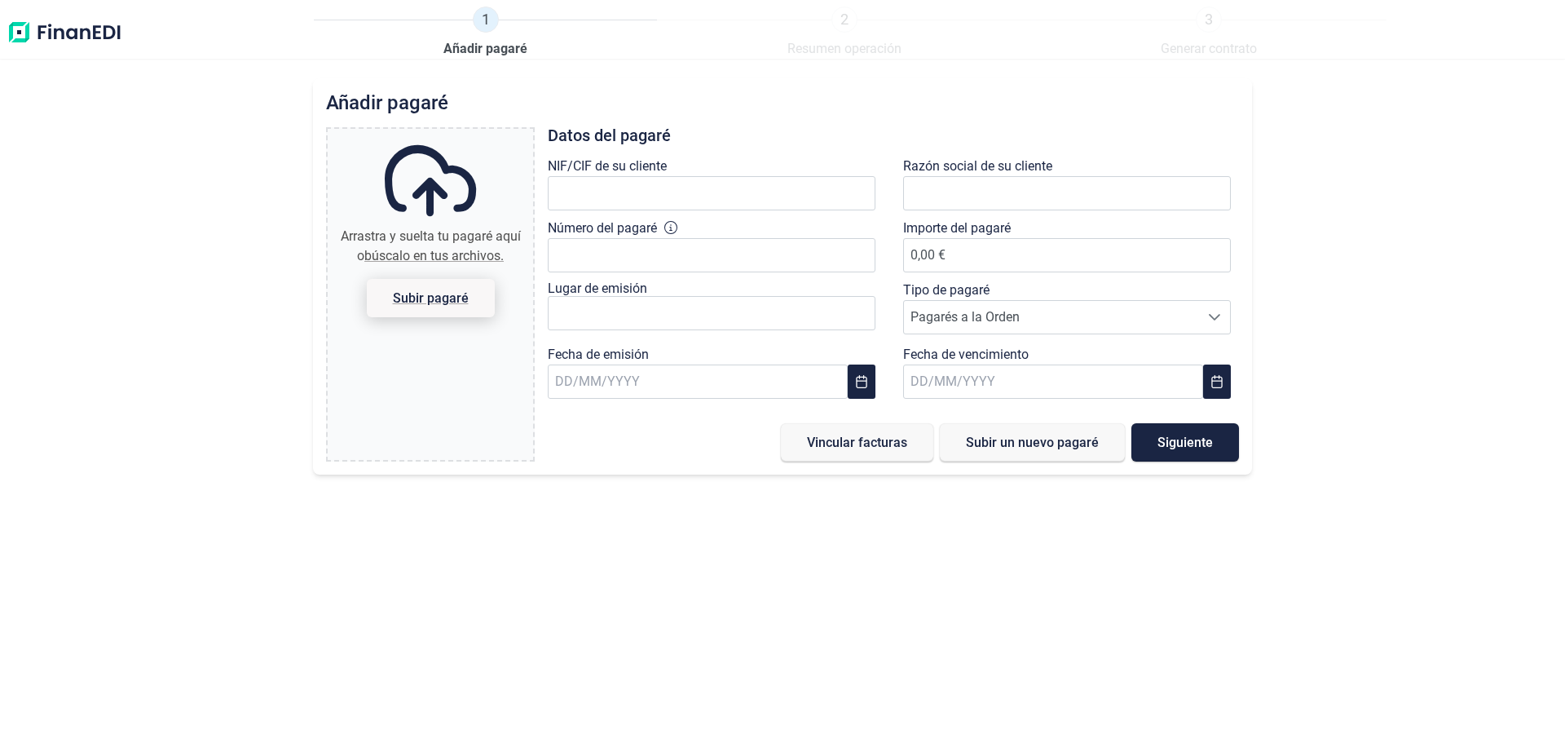
click at [423, 300] on span "Subir pagaré" at bounding box center [431, 298] width 76 height 12
click at [423, 134] on input "Arrastra y suelta tu pagaré aquí o búscalo en tus archivos. Subir pagaré" at bounding box center [430, 131] width 205 height 5
type input "C:\fakepath\TRAFISA FRA. 59.pdf"
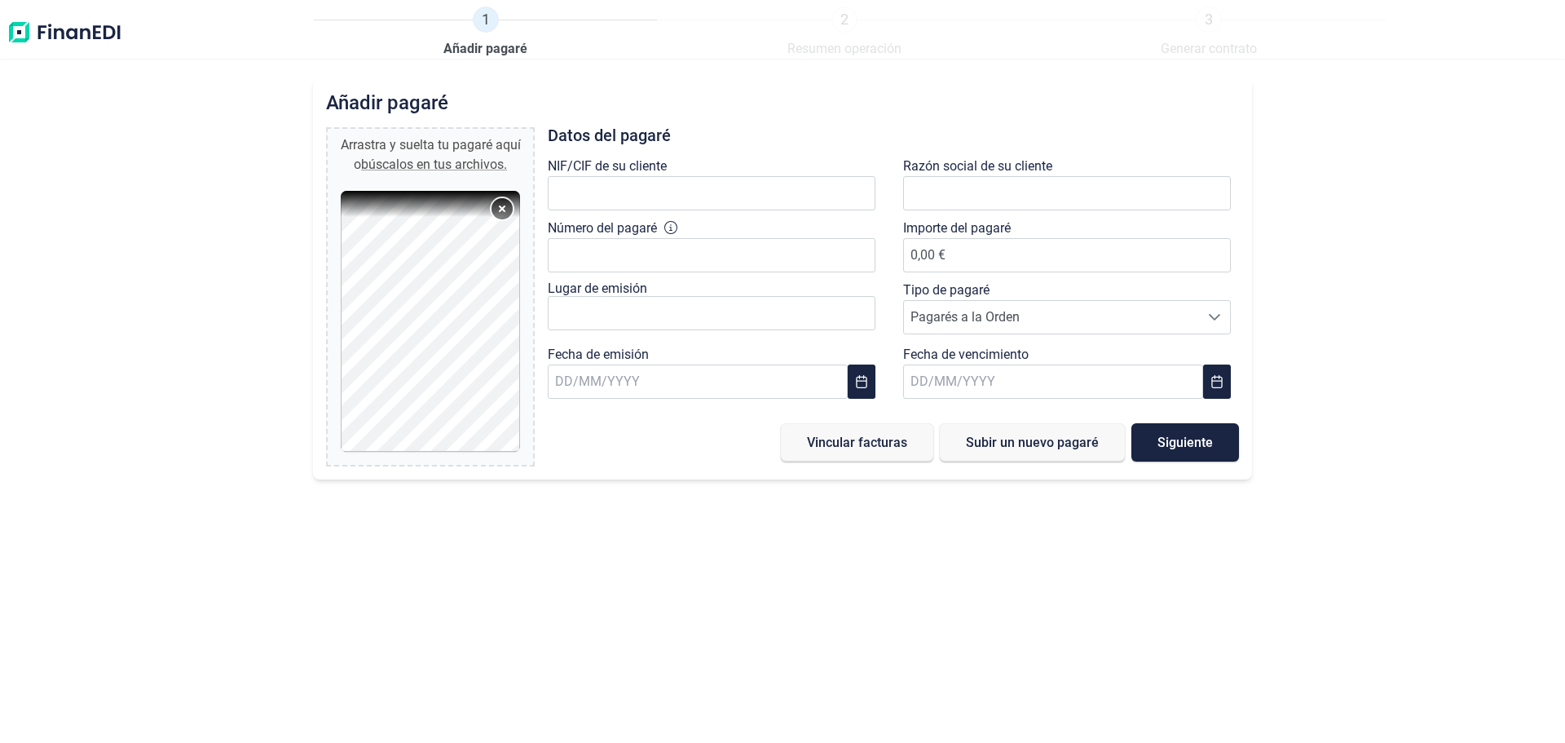
click at [501, 207] on button "Remove" at bounding box center [502, 208] width 21 height 21
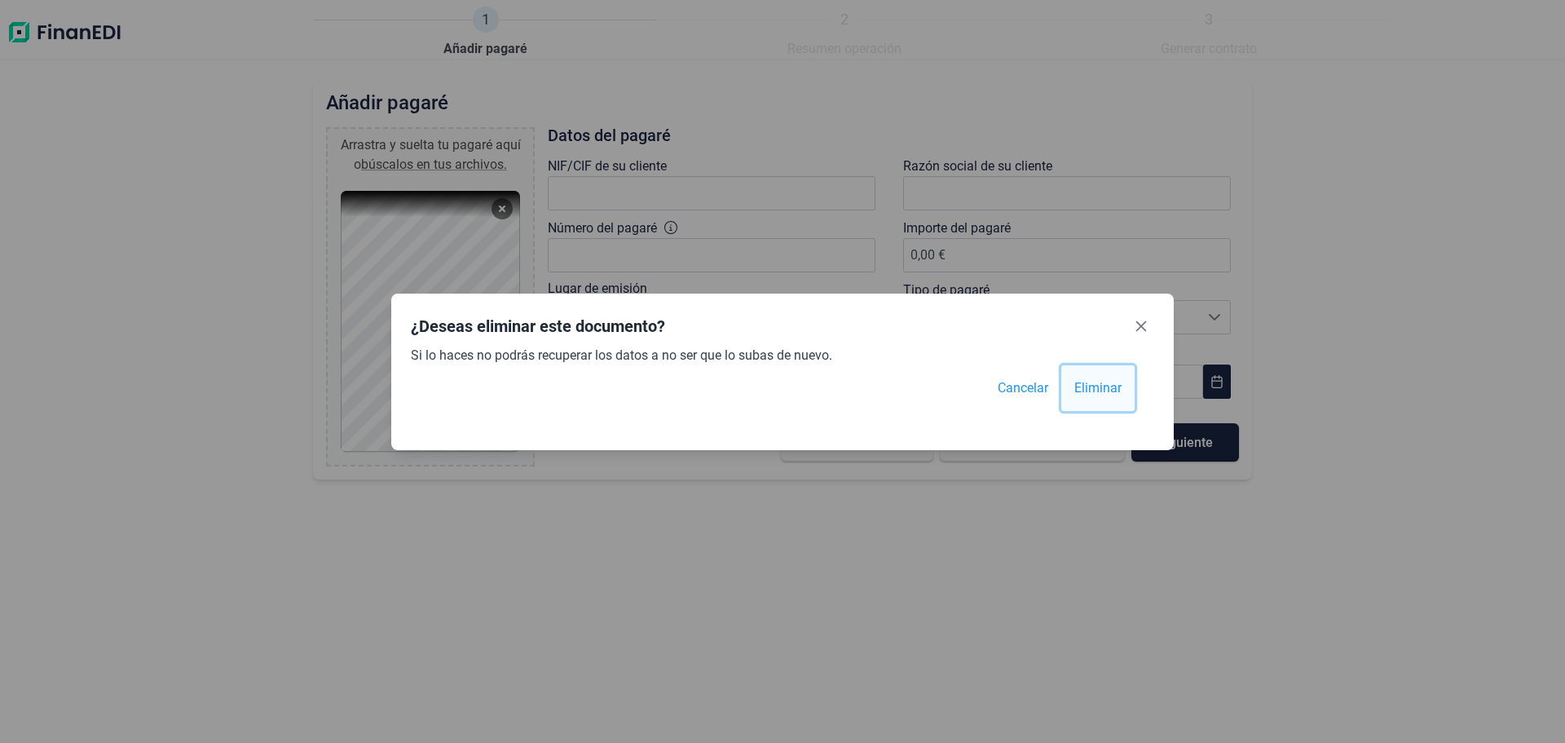
click at [1093, 382] on span "Eliminar" at bounding box center [1098, 388] width 47 height 20
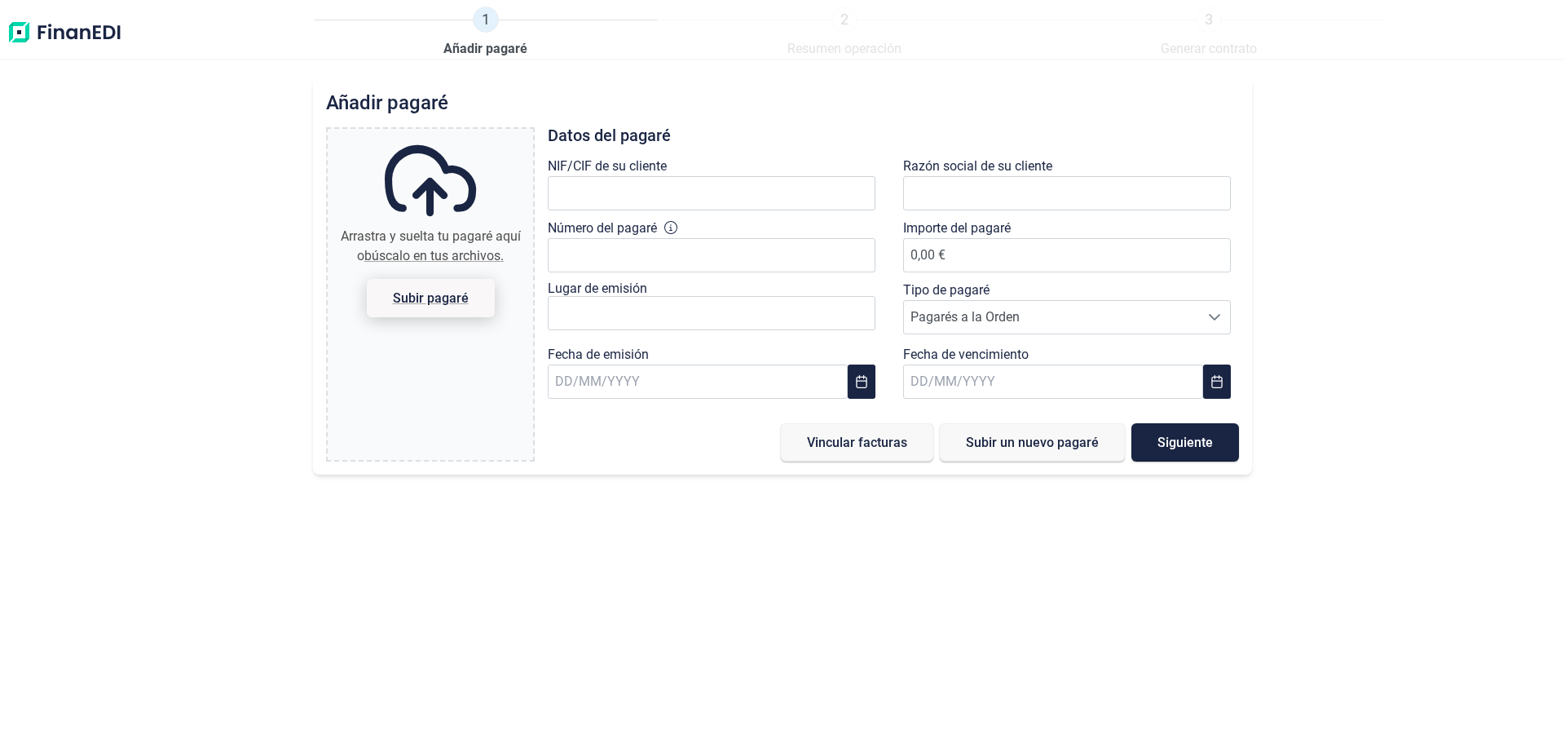
click at [428, 298] on span "Subir pagaré" at bounding box center [431, 298] width 76 height 12
click at [428, 134] on input "Arrastra y suelta tu pagaré aquí o búscalo en tus archivos. Subir pagaré" at bounding box center [430, 131] width 205 height 5
type input "C:\fakepath\PAGAE TRAFISA FRA.60.pdf"
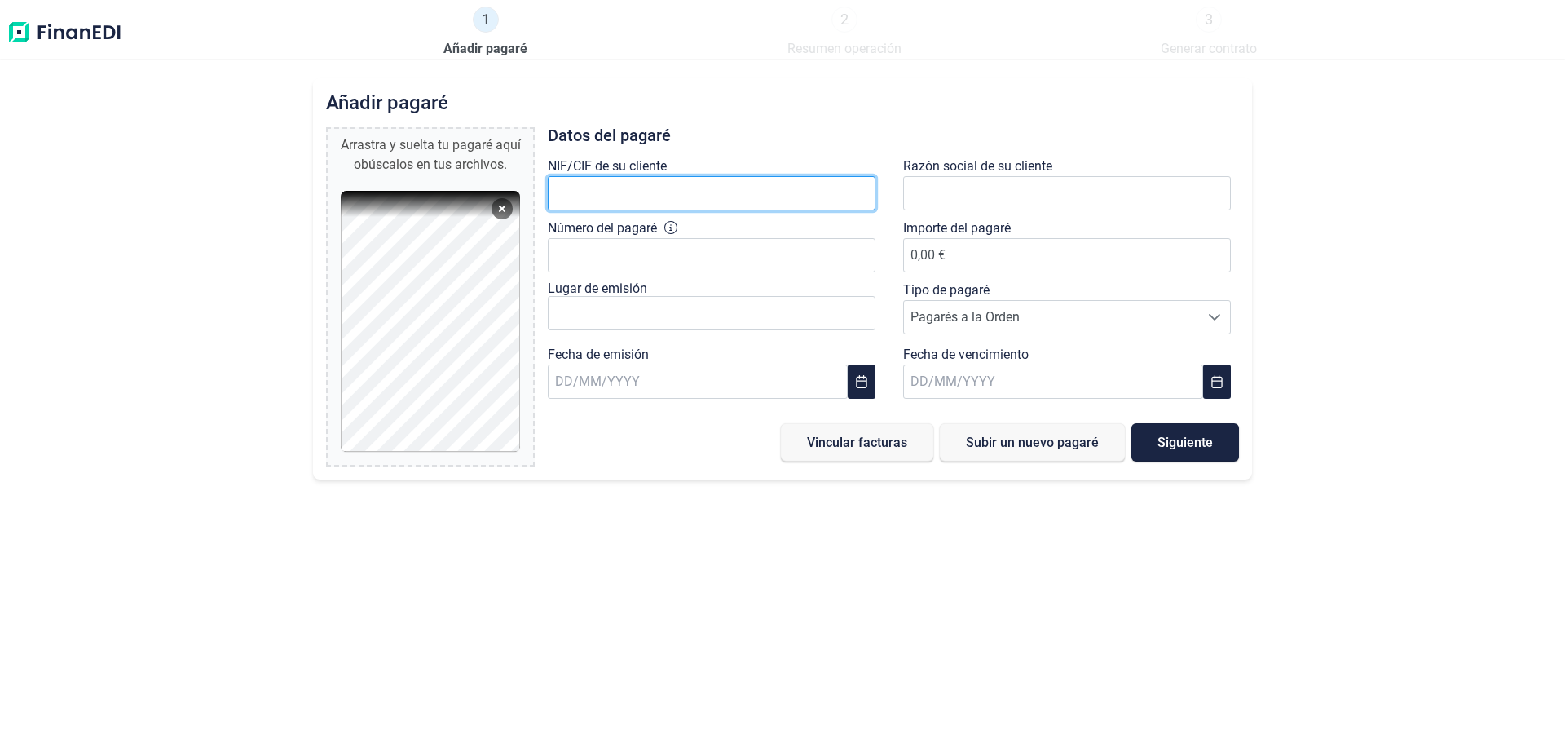
click at [677, 192] on input "text" at bounding box center [712, 193] width 328 height 34
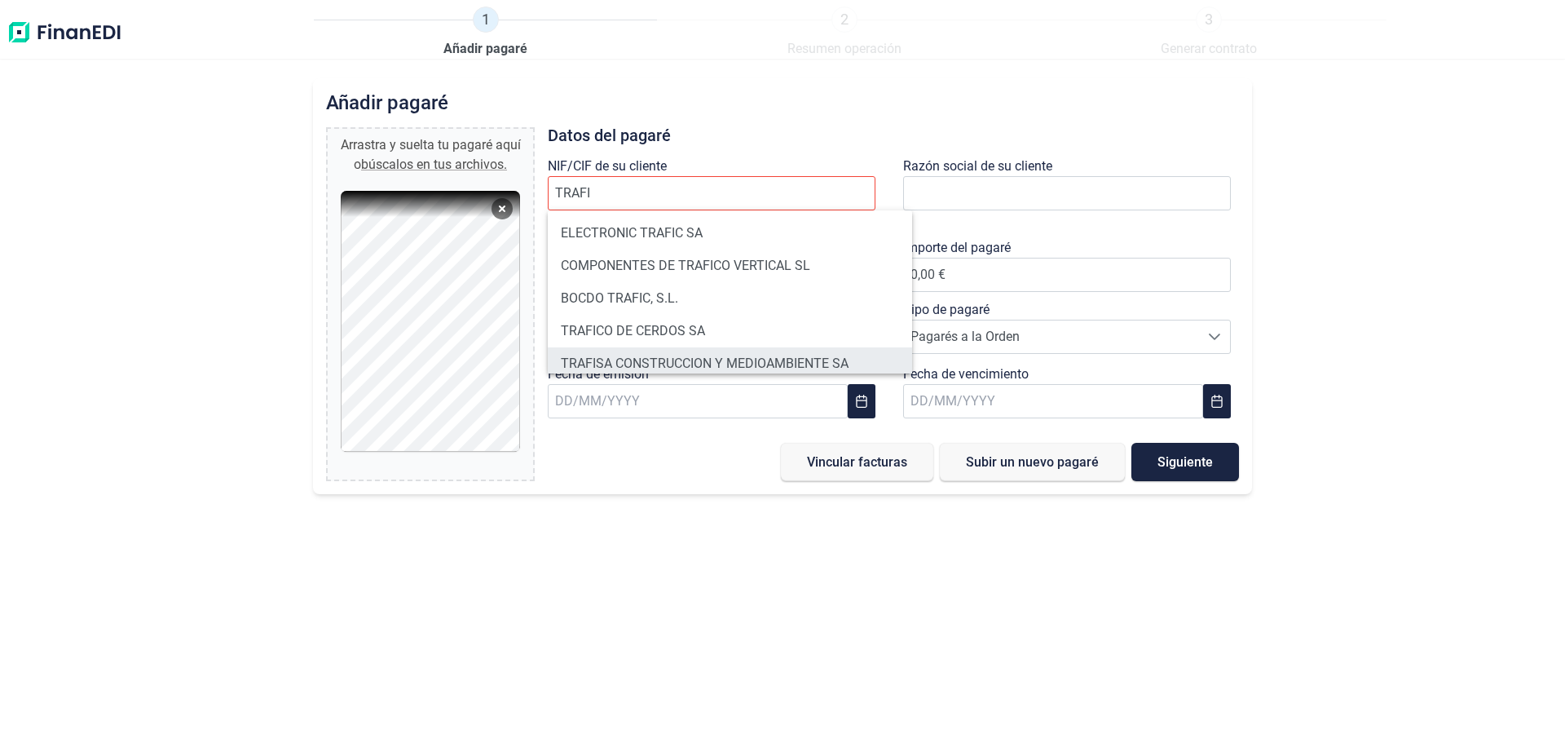
click at [704, 358] on li "TRAFISA CONSTRUCCION Y MEDIOAMBIENTE SA" at bounding box center [730, 363] width 364 height 33
type input "A18059972"
type input "TRAFISA CONSTRUCCION Y MEDIOAMBIENTE SA"
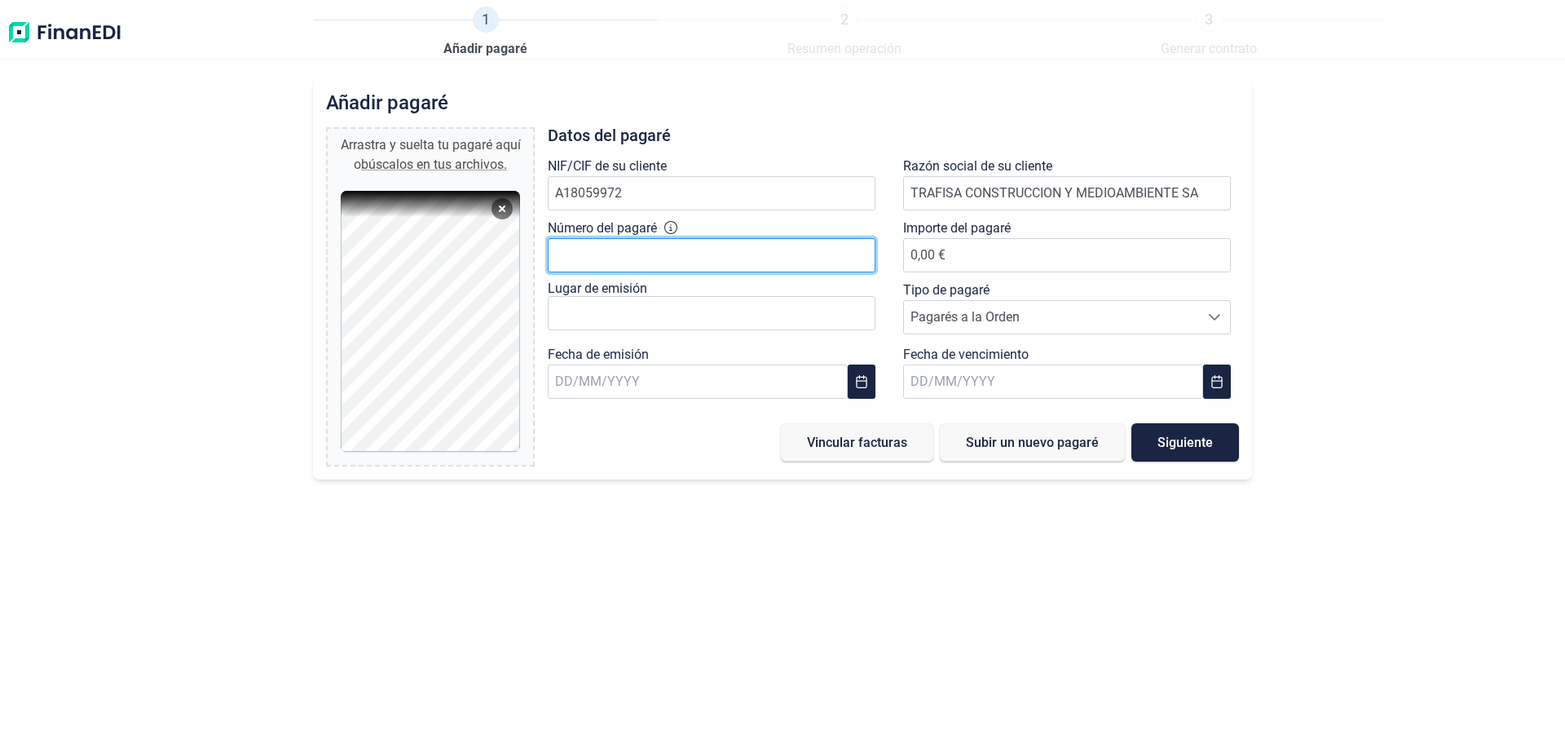
click at [678, 253] on input "Número del pagaré" at bounding box center [712, 255] width 328 height 34
type input "82945374"
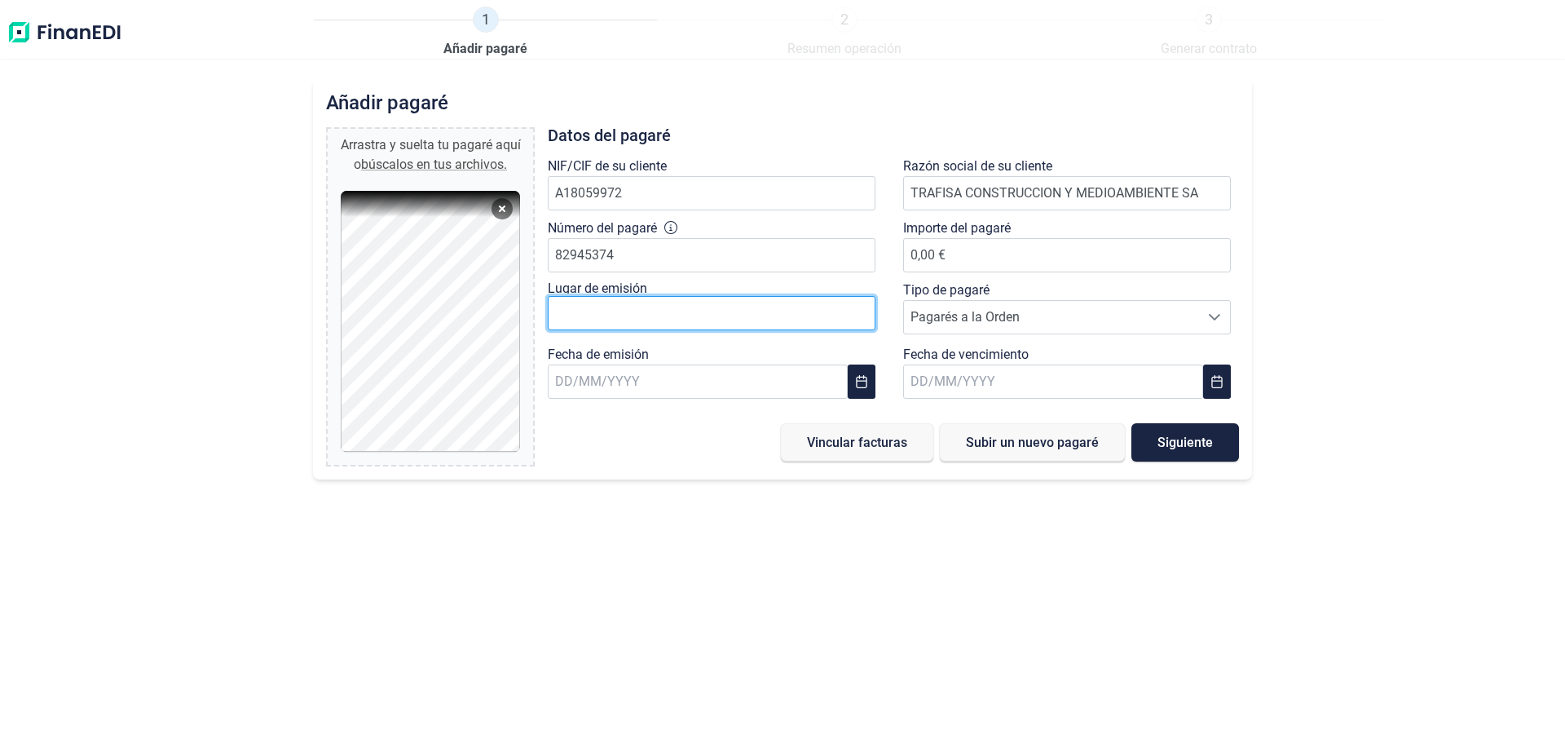
click at [649, 322] on input "text" at bounding box center [712, 313] width 328 height 34
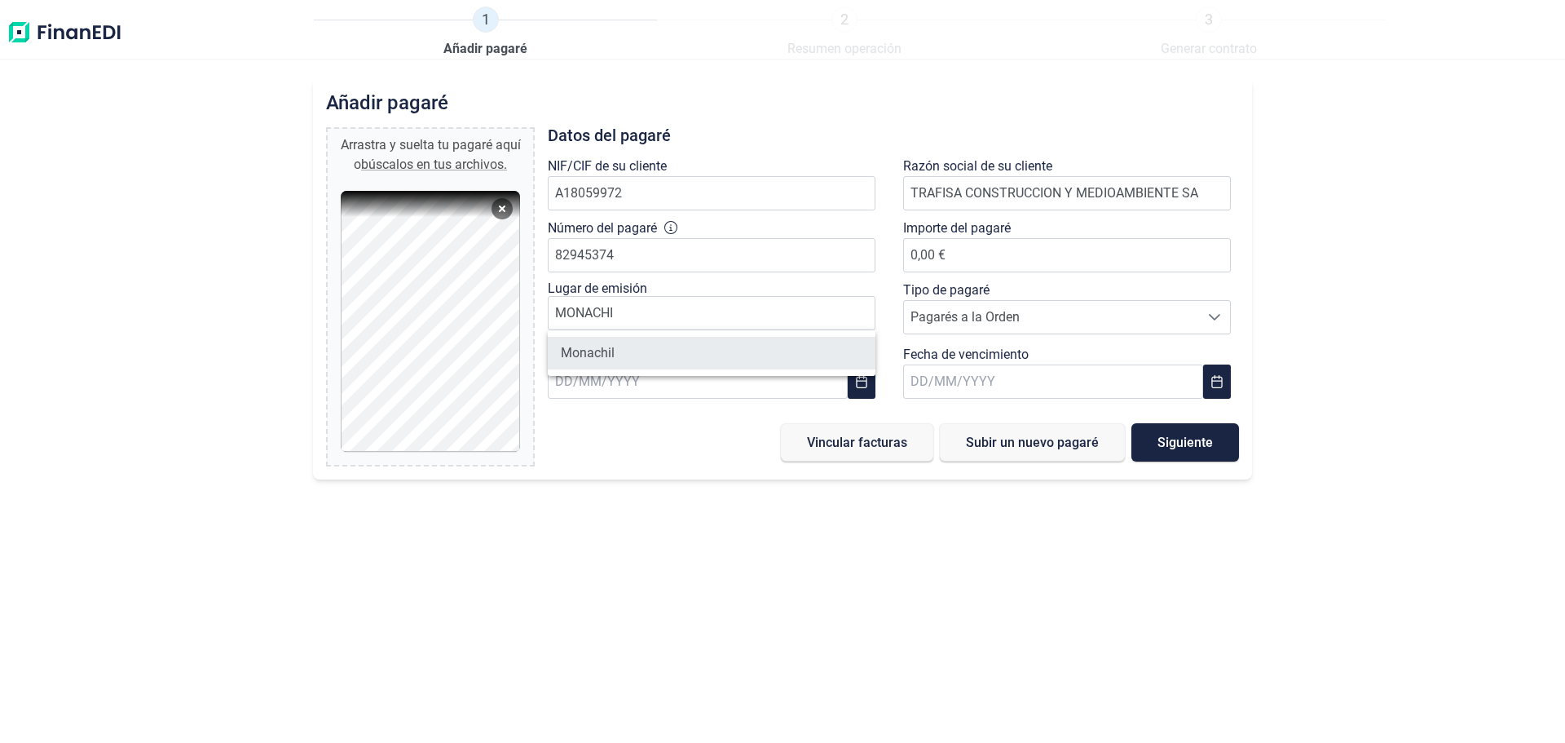
click at [596, 352] on li "Monachil" at bounding box center [712, 353] width 328 height 33
type input "Monachil"
click at [633, 386] on input "text" at bounding box center [698, 381] width 300 height 34
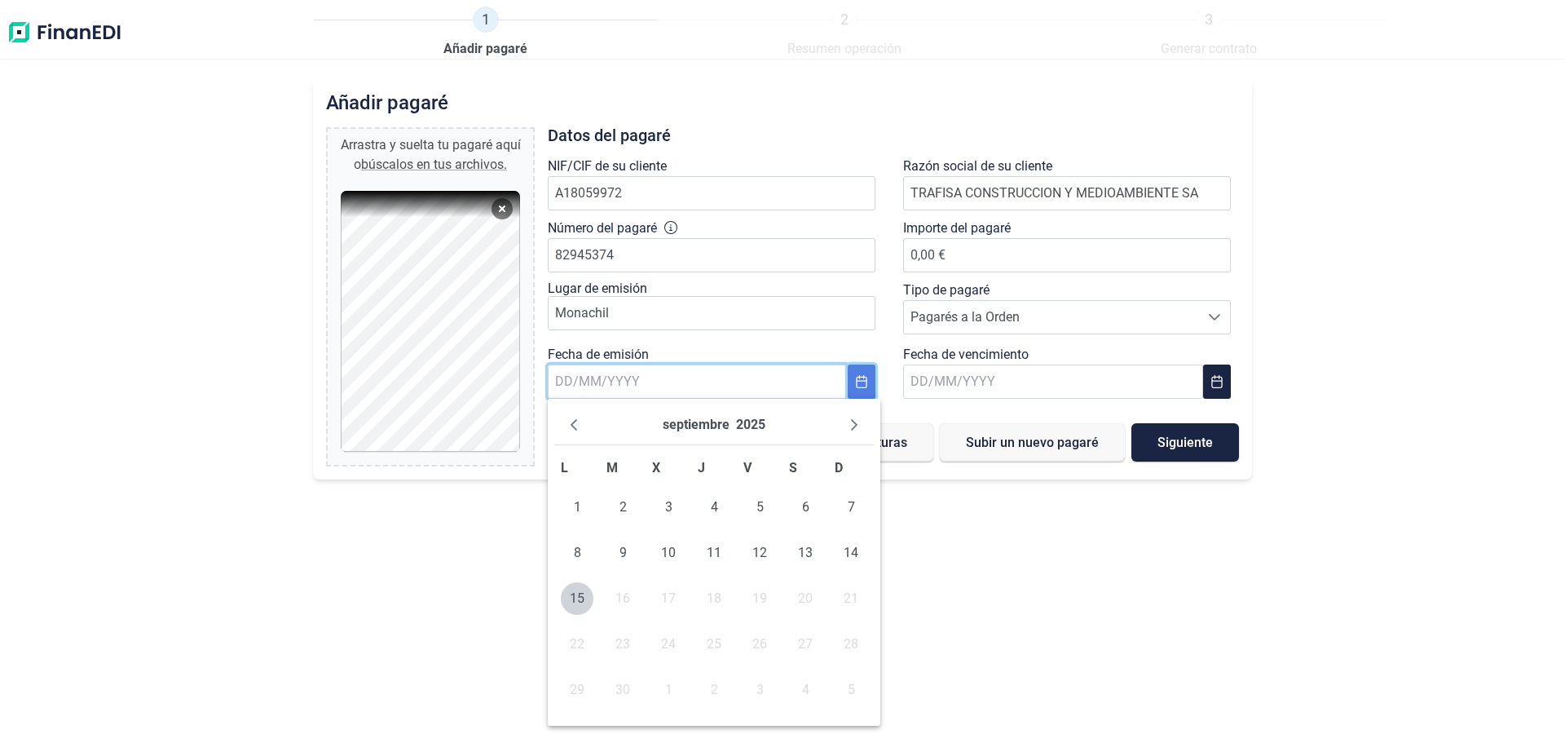
click at [858, 382] on icon "Choose Date" at bounding box center [861, 381] width 13 height 13
click at [857, 383] on icon "Choose Date" at bounding box center [861, 381] width 11 height 13
click at [573, 429] on icon "Previous Month" at bounding box center [573, 424] width 13 height 13
click at [766, 645] on span "25" at bounding box center [760, 644] width 33 height 33
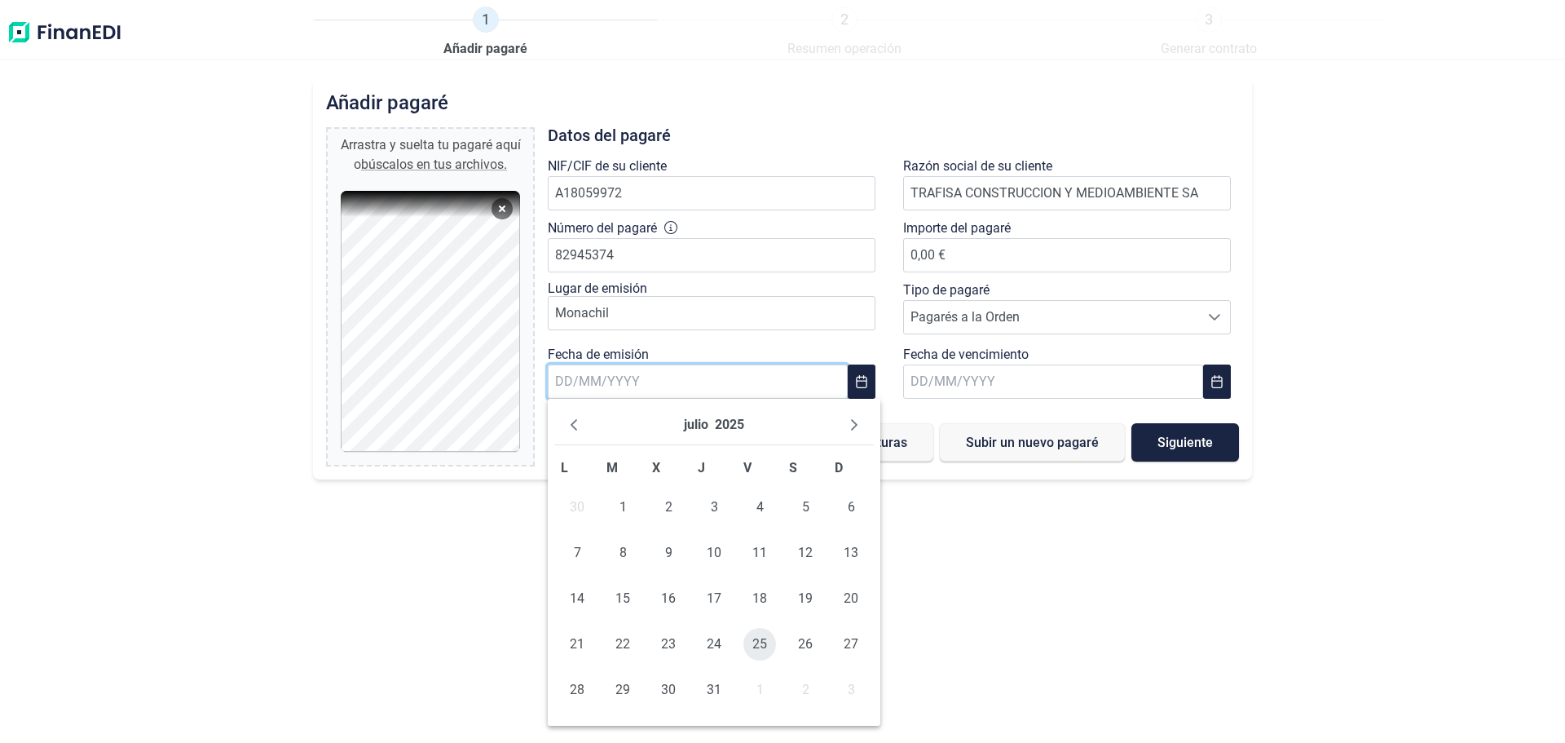
type input "[DATE]"
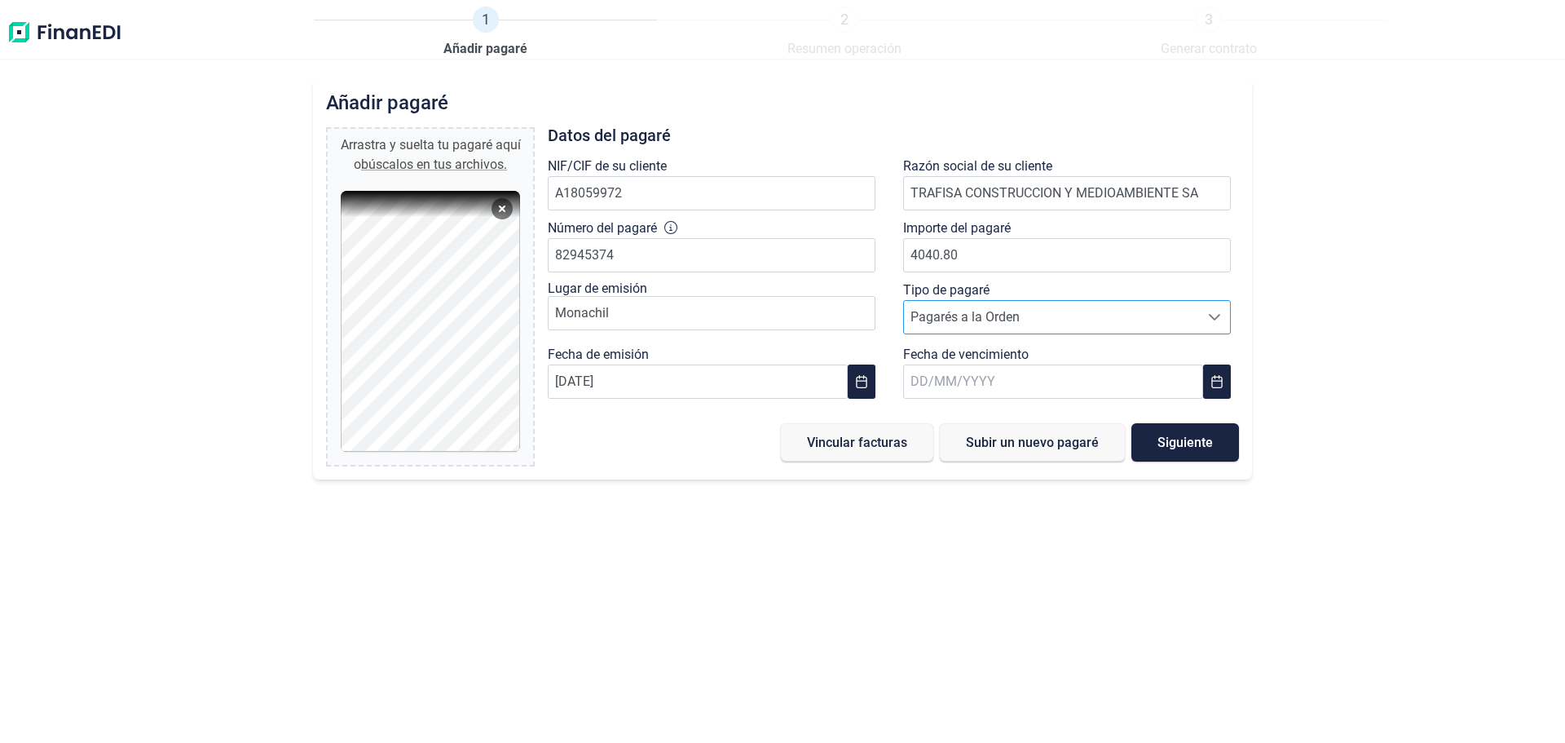
type input "4.040,80 €"
click at [979, 326] on span "Pagarés a la Orden" at bounding box center [1051, 317] width 295 height 33
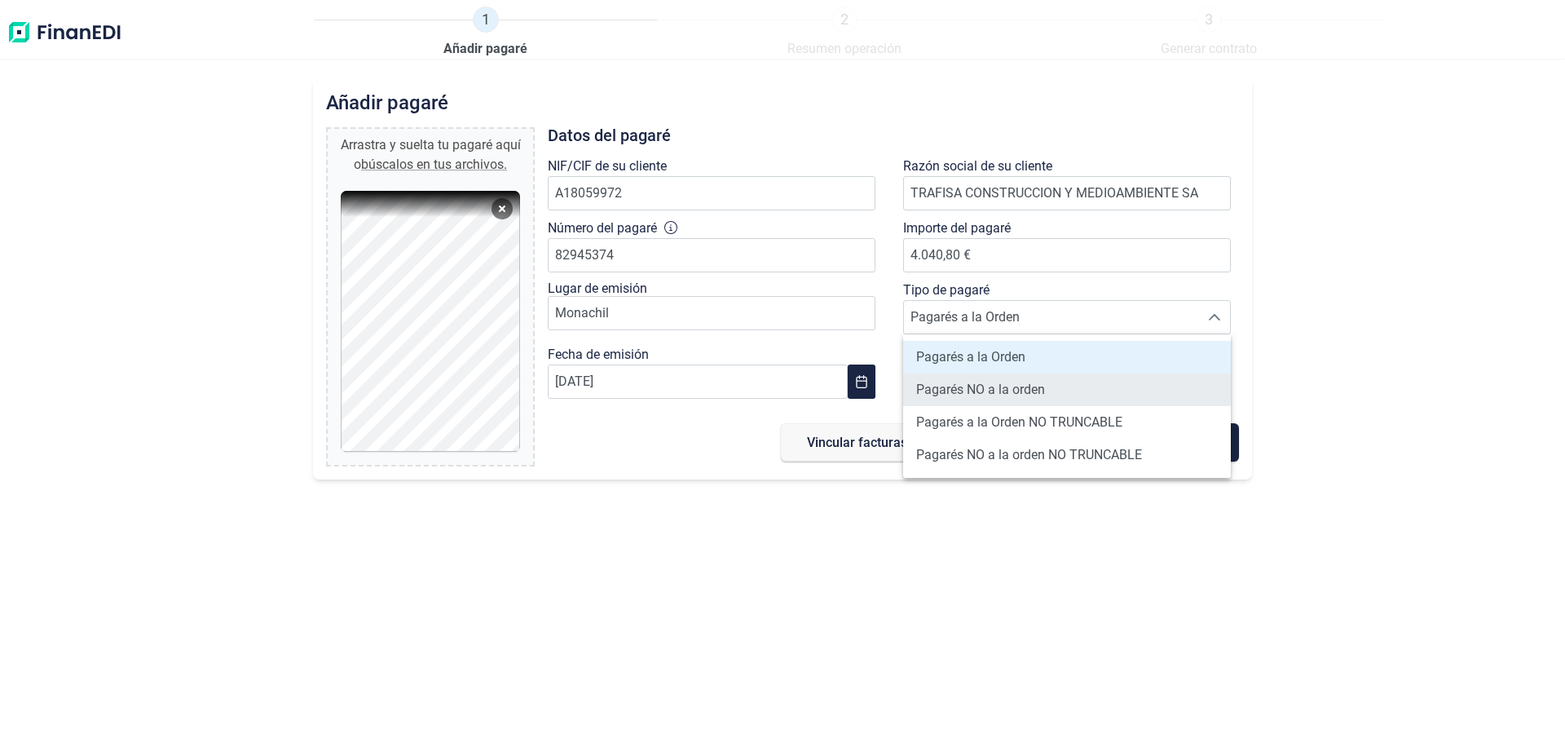
click at [987, 391] on span "Pagarés NO a la orden" at bounding box center [980, 390] width 129 height 20
type input "Pagarés NO a la orden"
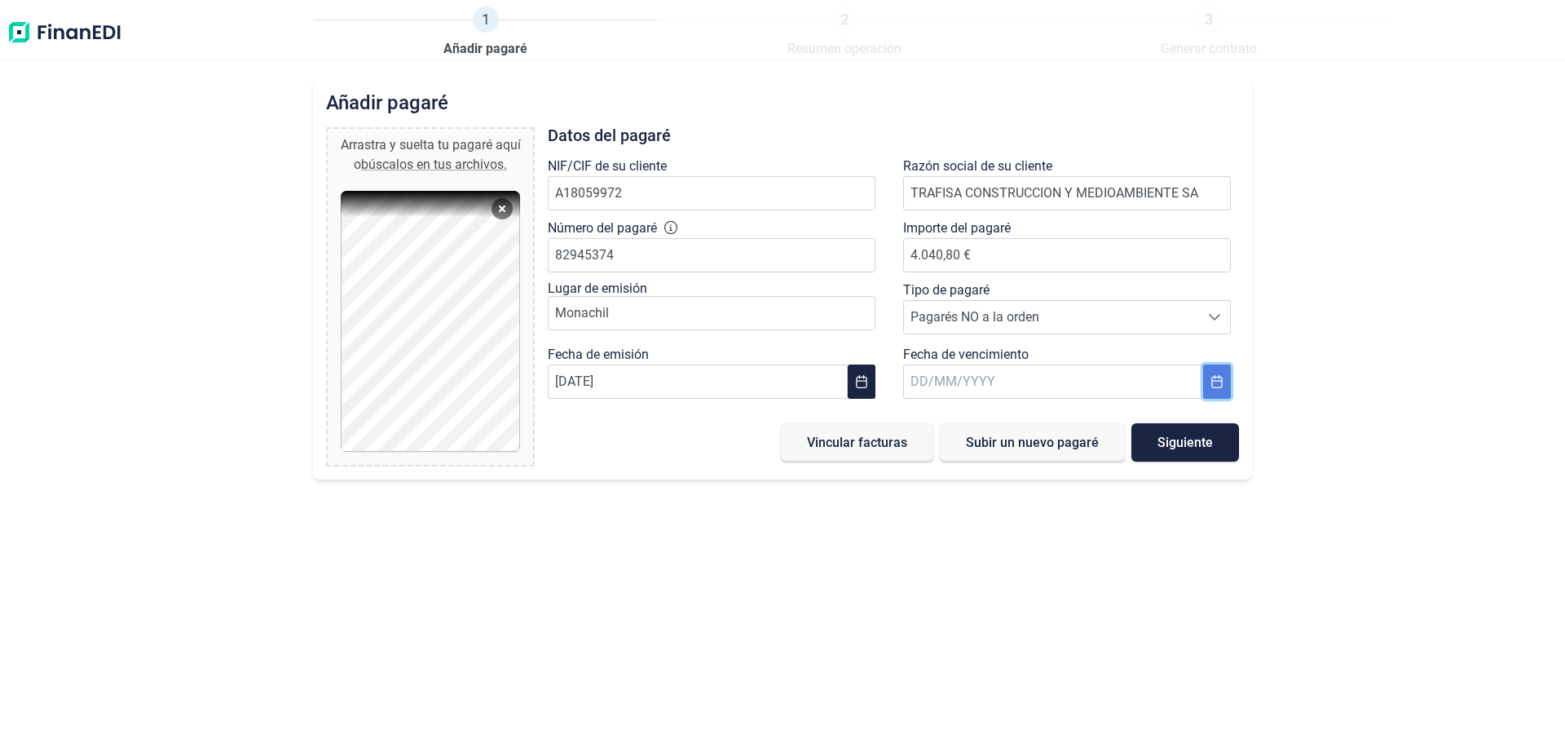
click at [1217, 382] on icon "Choose Date" at bounding box center [1217, 381] width 13 height 13
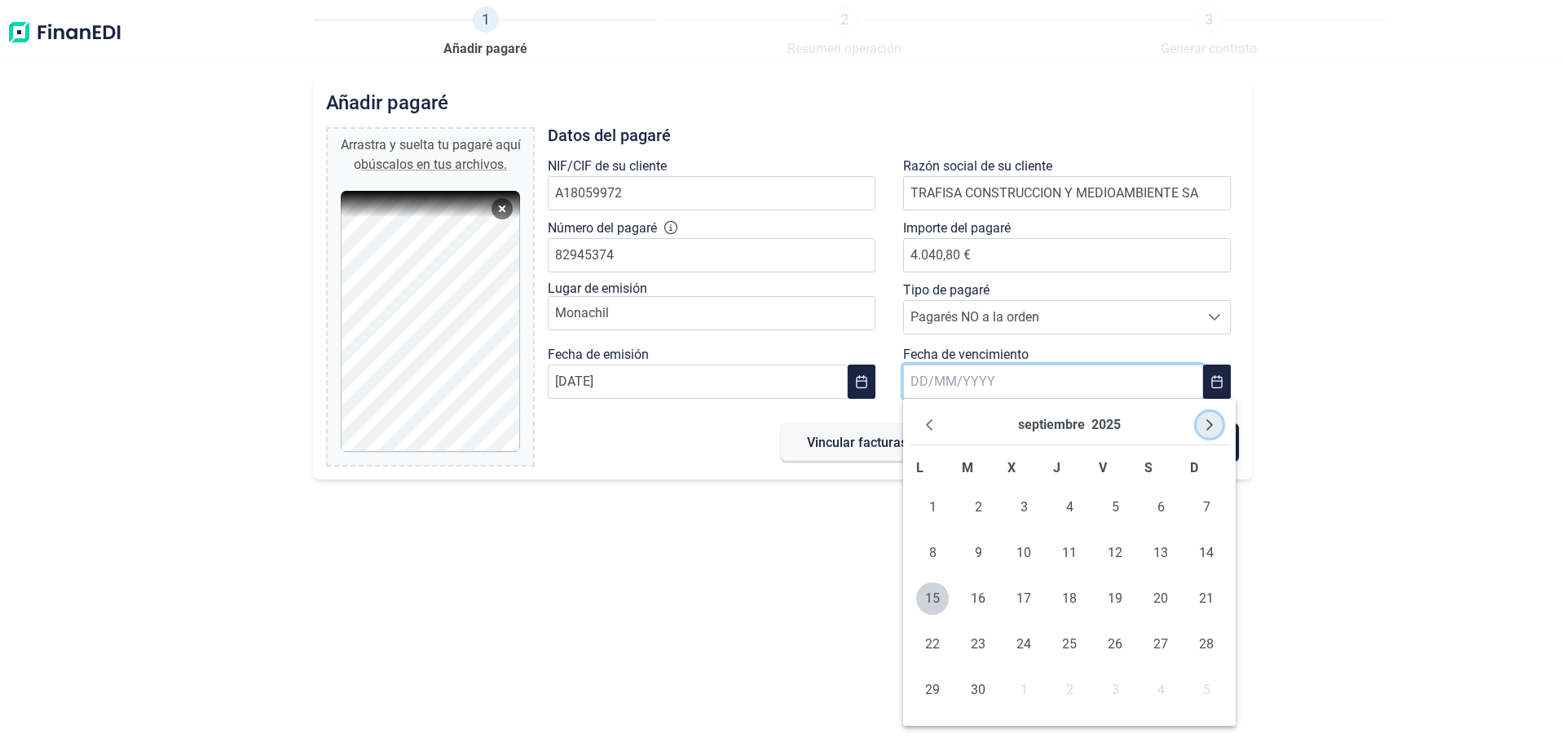
click at [1204, 425] on icon "Next Month" at bounding box center [1209, 424] width 13 height 13
click at [978, 691] on span "25" at bounding box center [978, 689] width 33 height 33
type input "[DATE]"
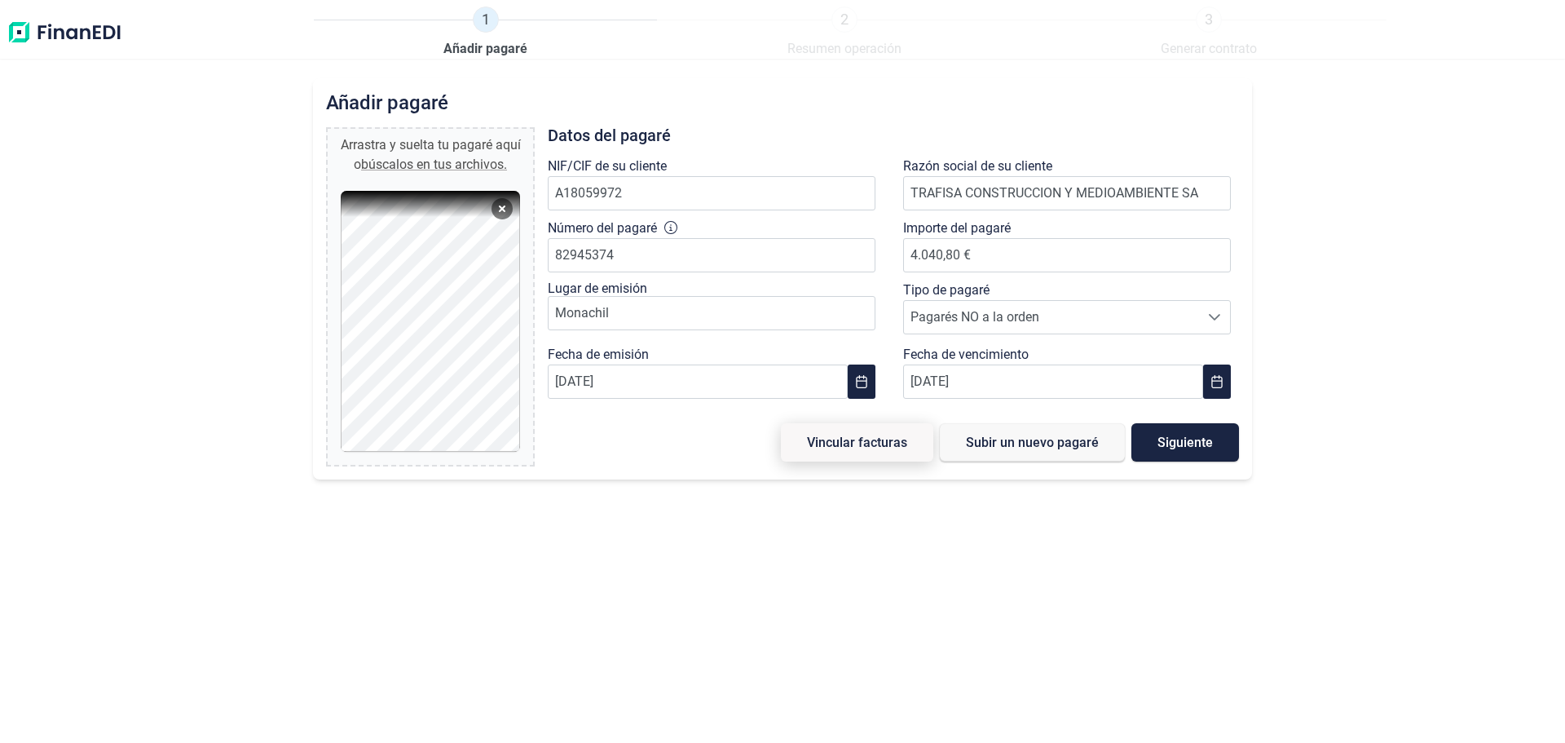
click at [868, 440] on span "Vincular facturas" at bounding box center [857, 442] width 100 height 12
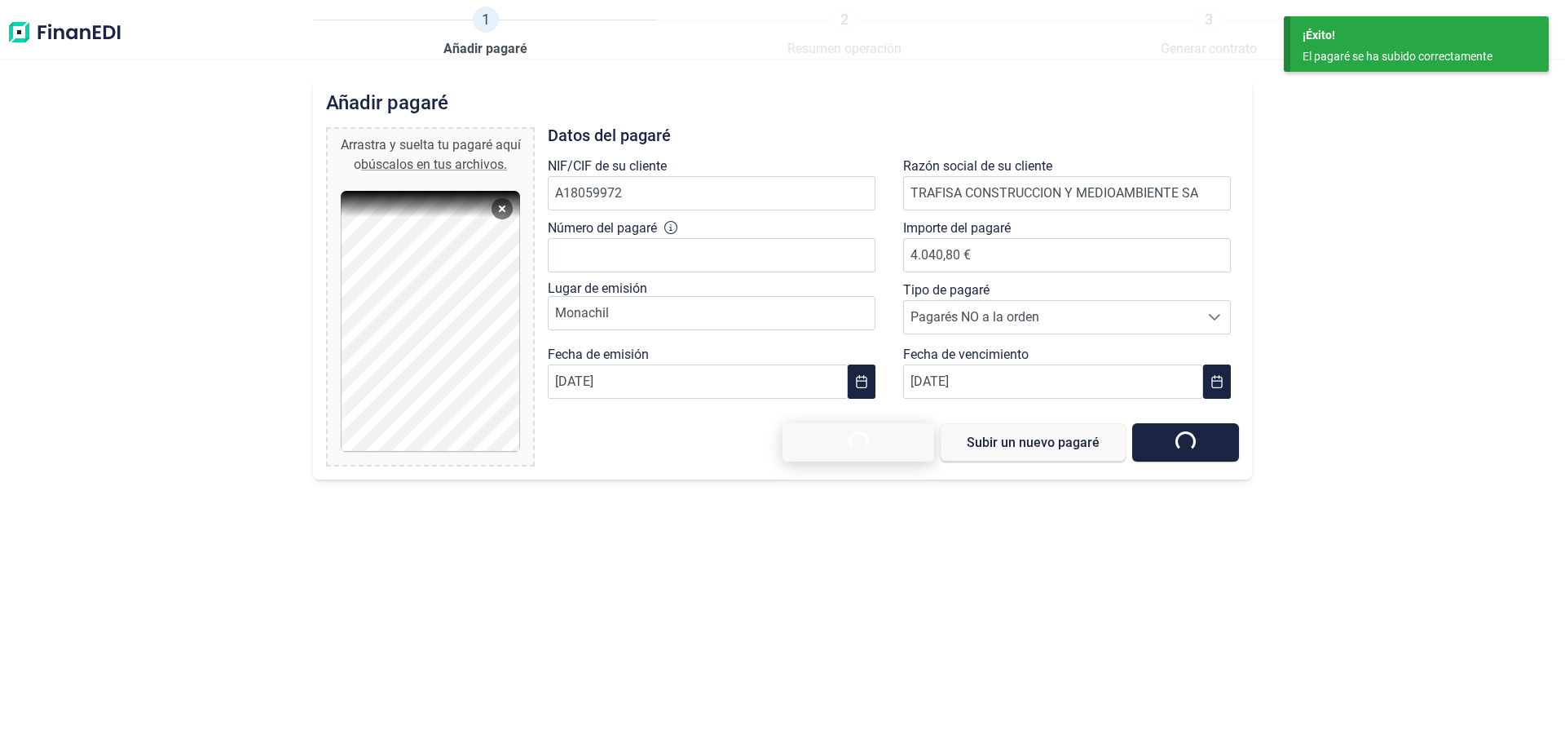
type input "0,00 €"
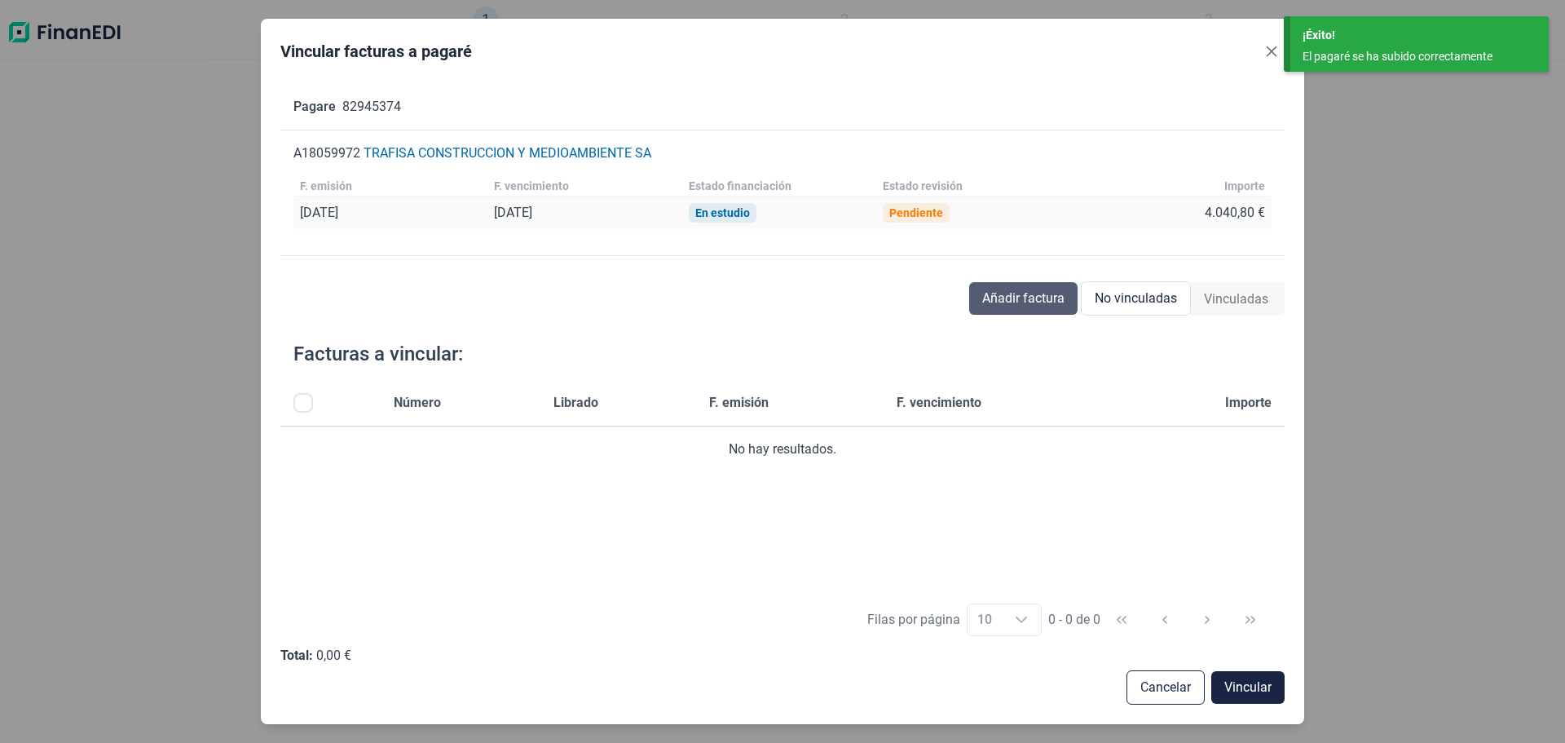
click at [1006, 302] on span "Añadir factura" at bounding box center [1024, 299] width 82 height 20
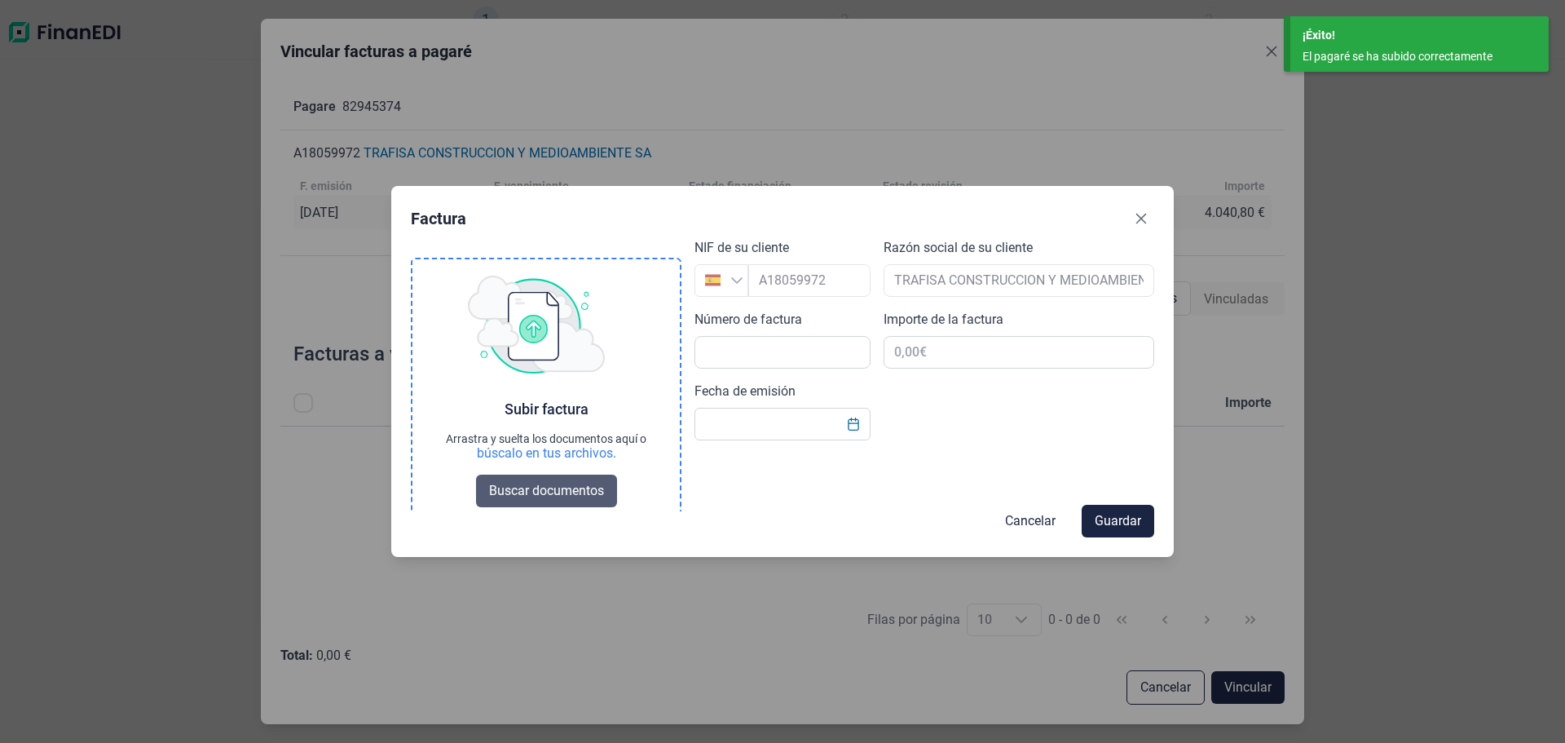
click at [562, 493] on span "Buscar documentos" at bounding box center [546, 491] width 115 height 20
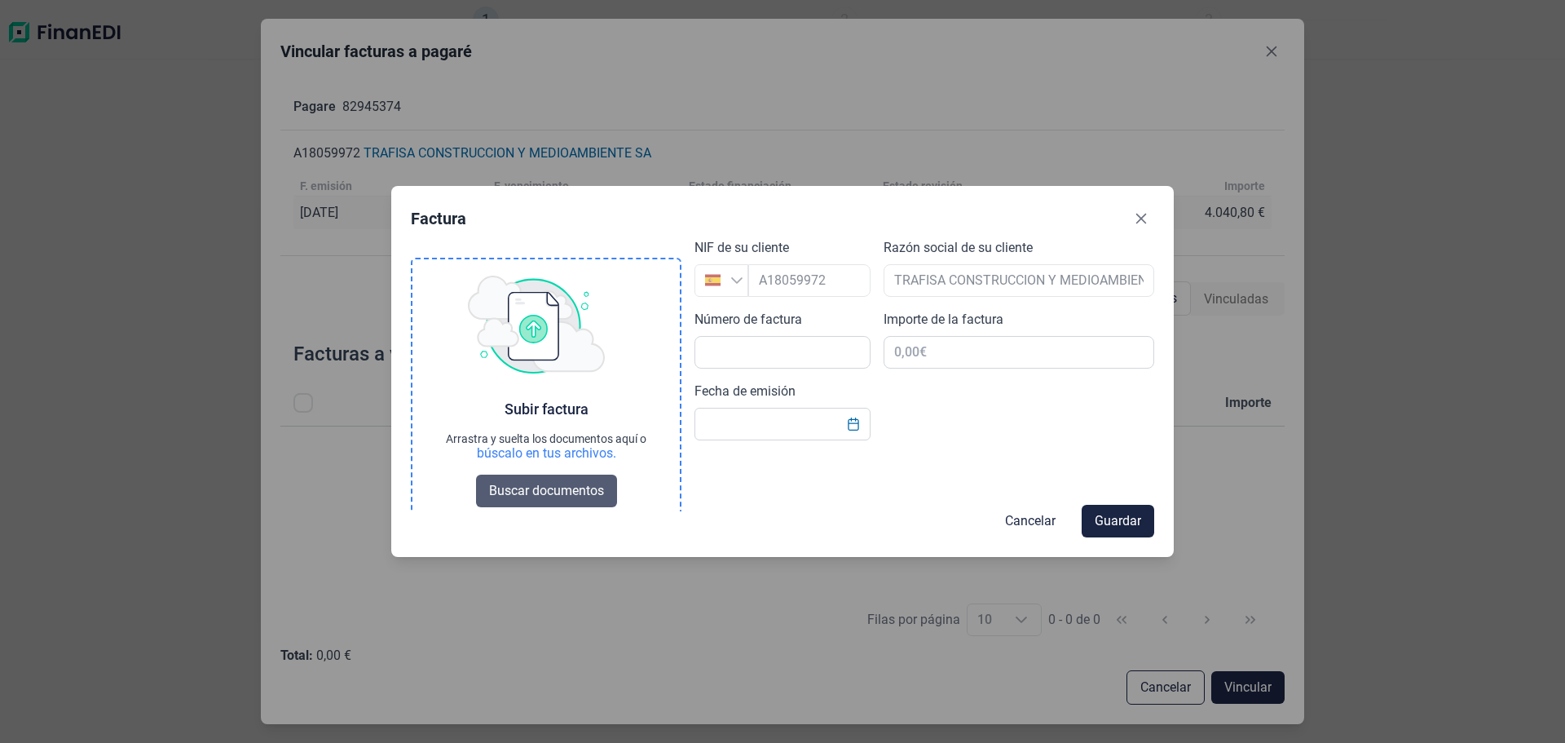
click at [572, 486] on span "Buscar documentos" at bounding box center [546, 491] width 115 height 20
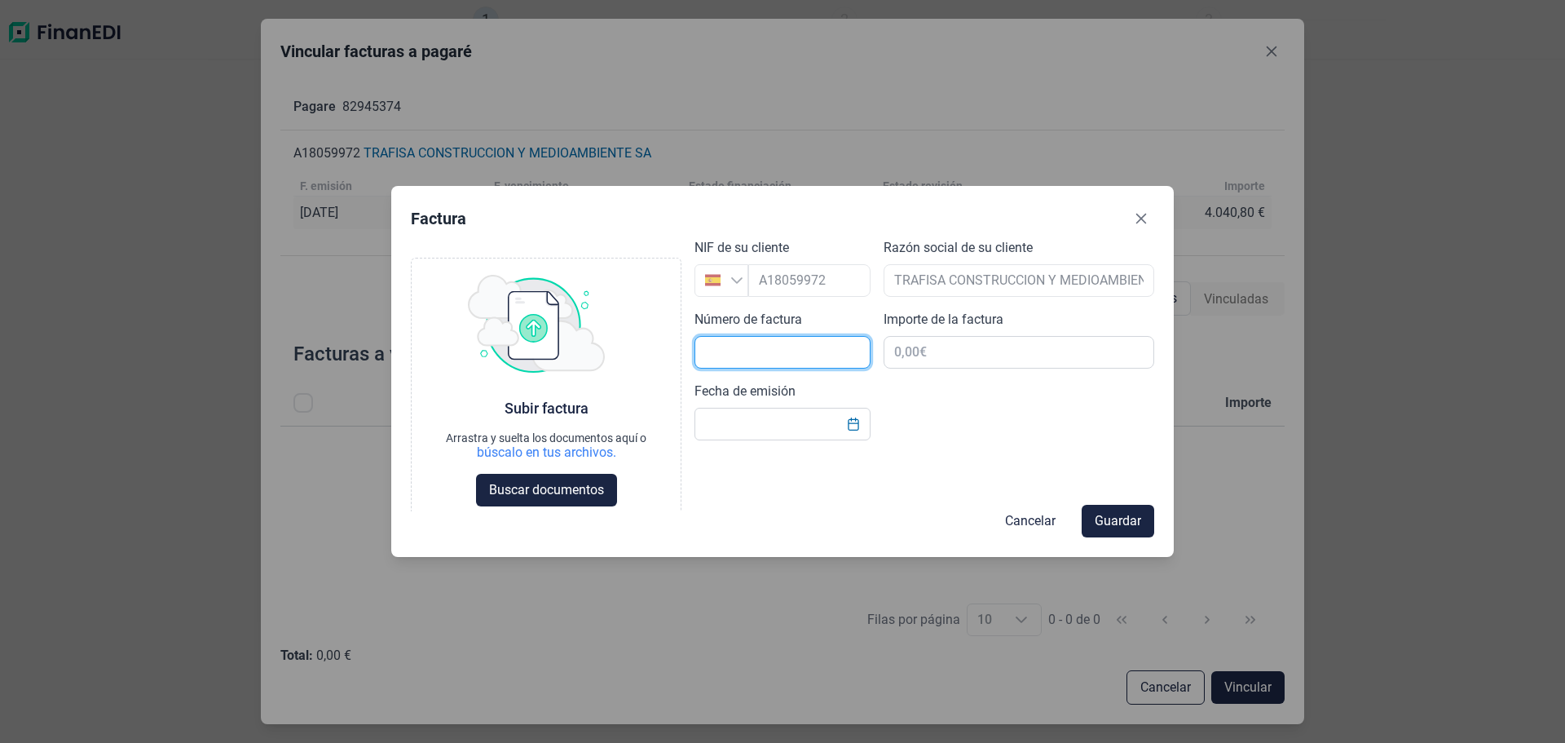
click at [740, 357] on input "text" at bounding box center [783, 352] width 176 height 33
type input "FRA. 59/25"
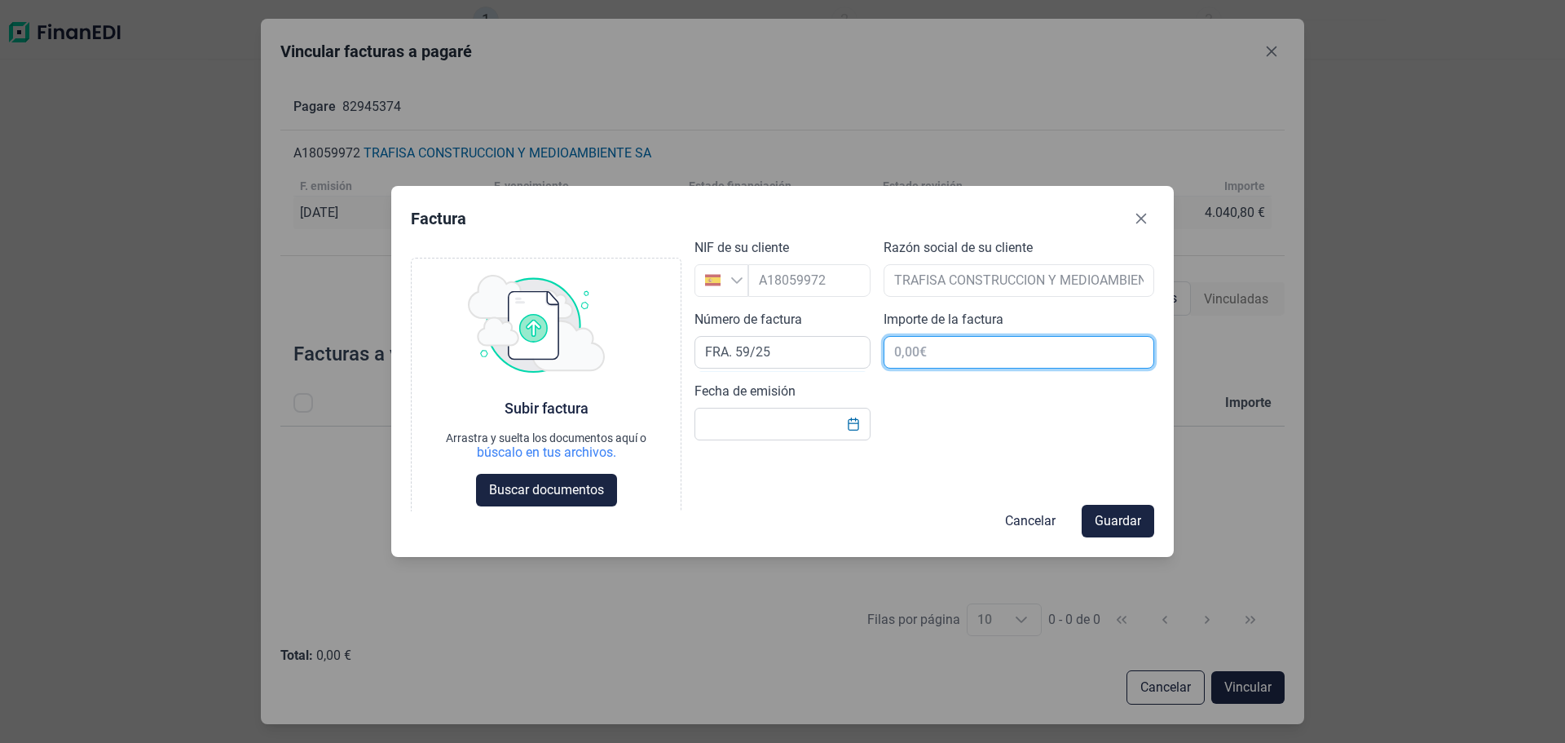
click at [984, 361] on input "text" at bounding box center [1019, 352] width 271 height 33
type input "4.040,80 €"
click at [846, 423] on button "Choose Date" at bounding box center [853, 423] width 31 height 29
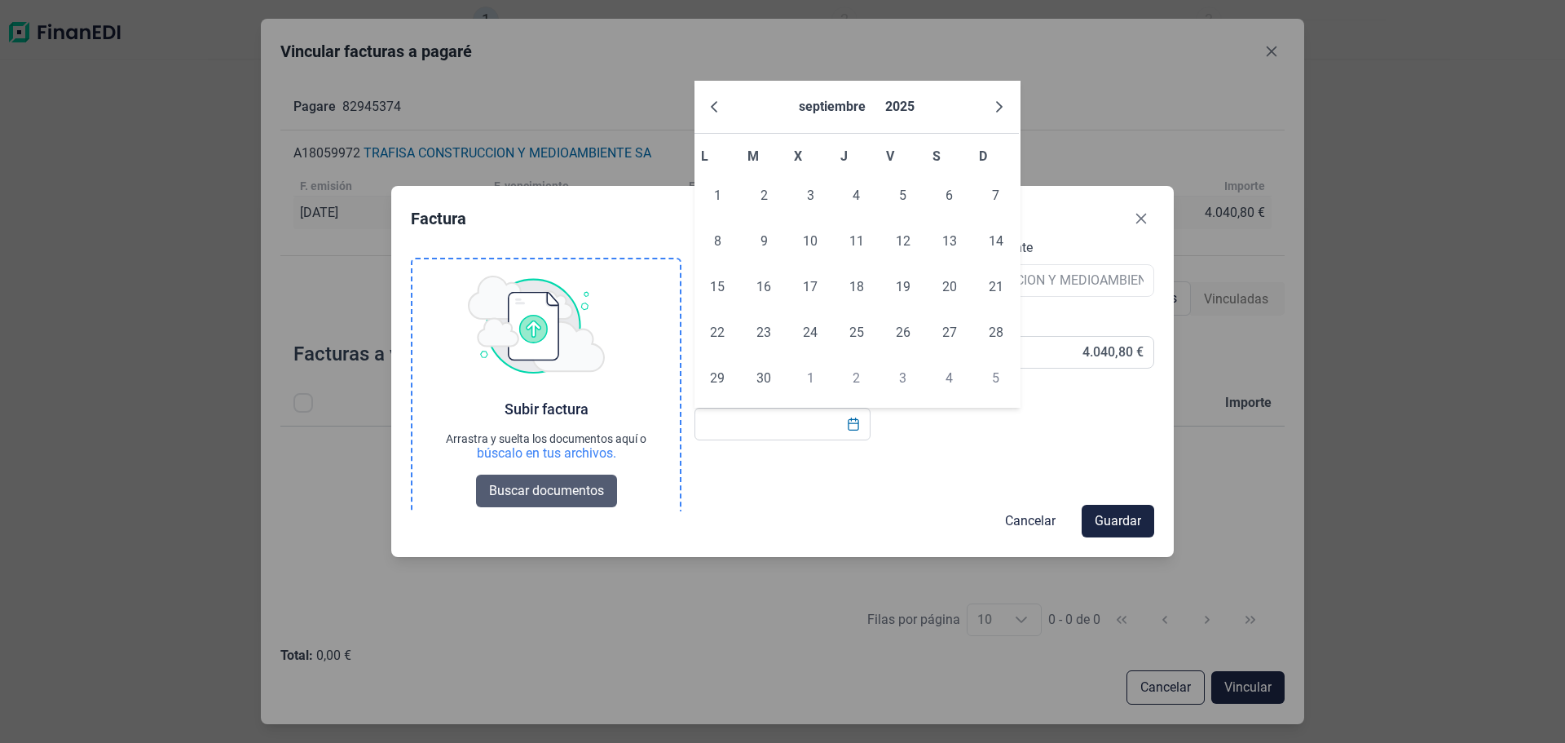
click at [539, 486] on span "Buscar documentos" at bounding box center [546, 491] width 115 height 20
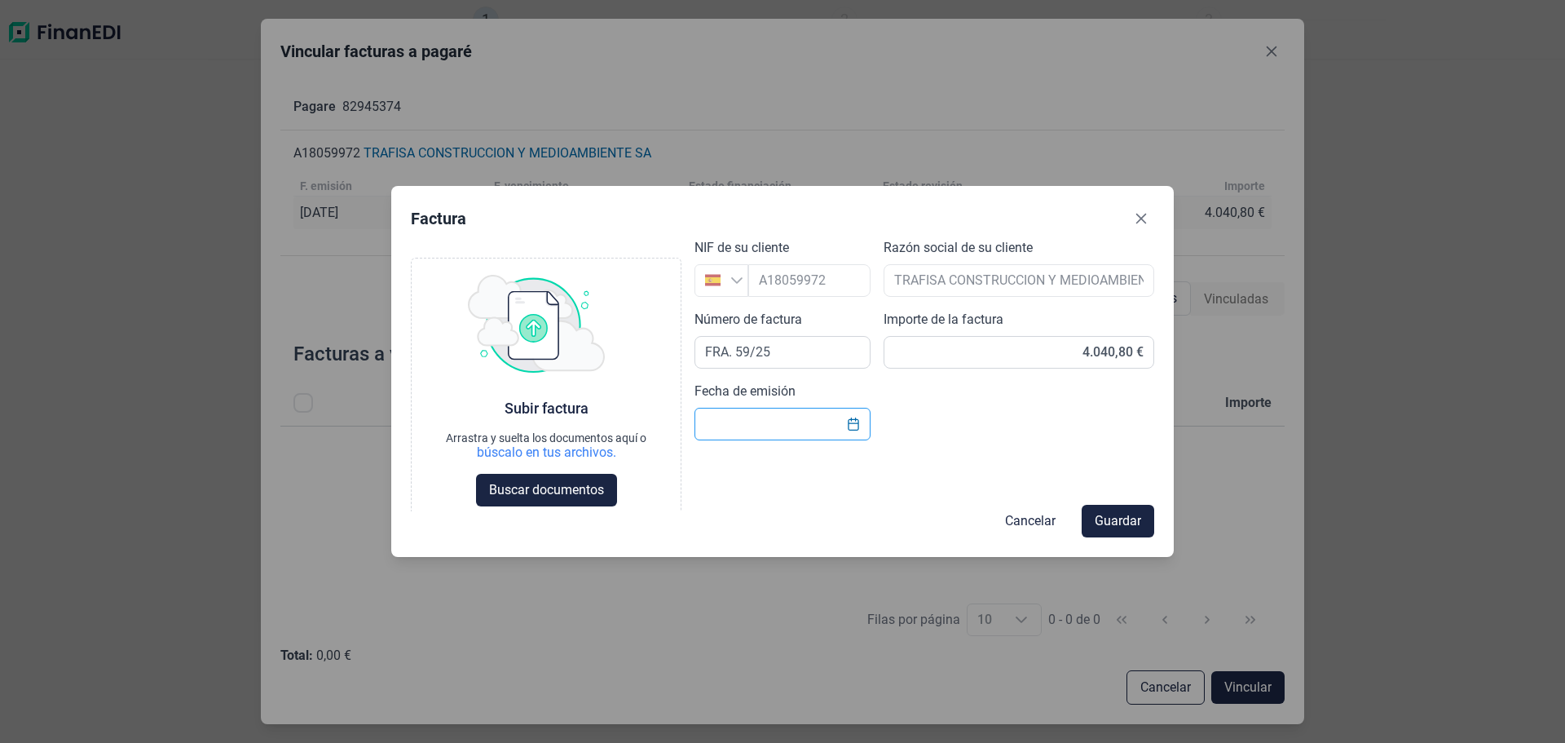
click at [725, 425] on input "Fecha de emisión" at bounding box center [783, 424] width 176 height 33
type input "[DATE]"
click at [1116, 520] on span "Guardar" at bounding box center [1118, 521] width 46 height 20
click at [851, 429] on icon "Choose Date" at bounding box center [853, 423] width 13 height 13
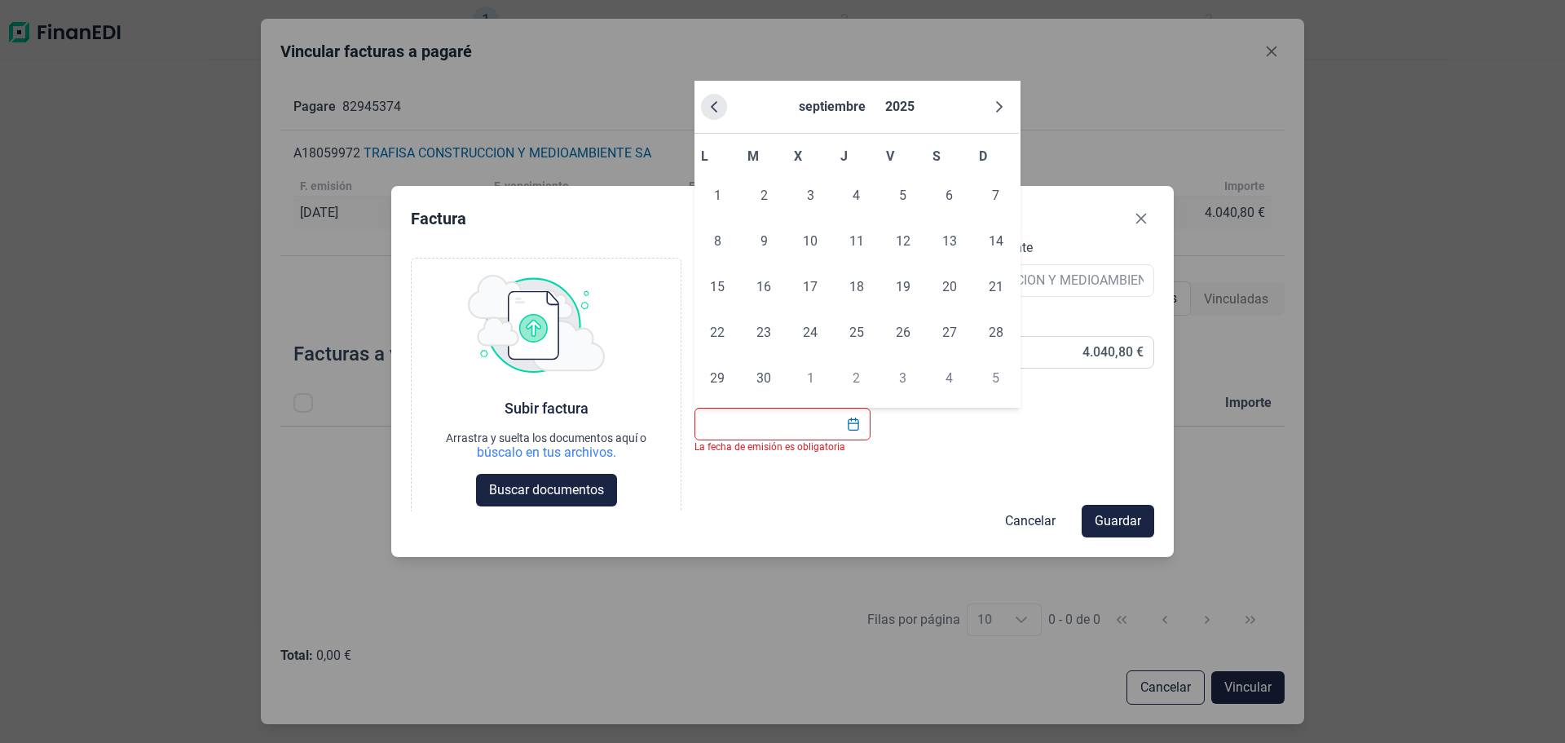
click at [713, 106] on icon "Previous Month" at bounding box center [714, 106] width 7 height 11
click at [713, 107] on icon "Previous Month" at bounding box center [714, 106] width 7 height 11
click at [899, 379] on span "30" at bounding box center [903, 378] width 33 height 33
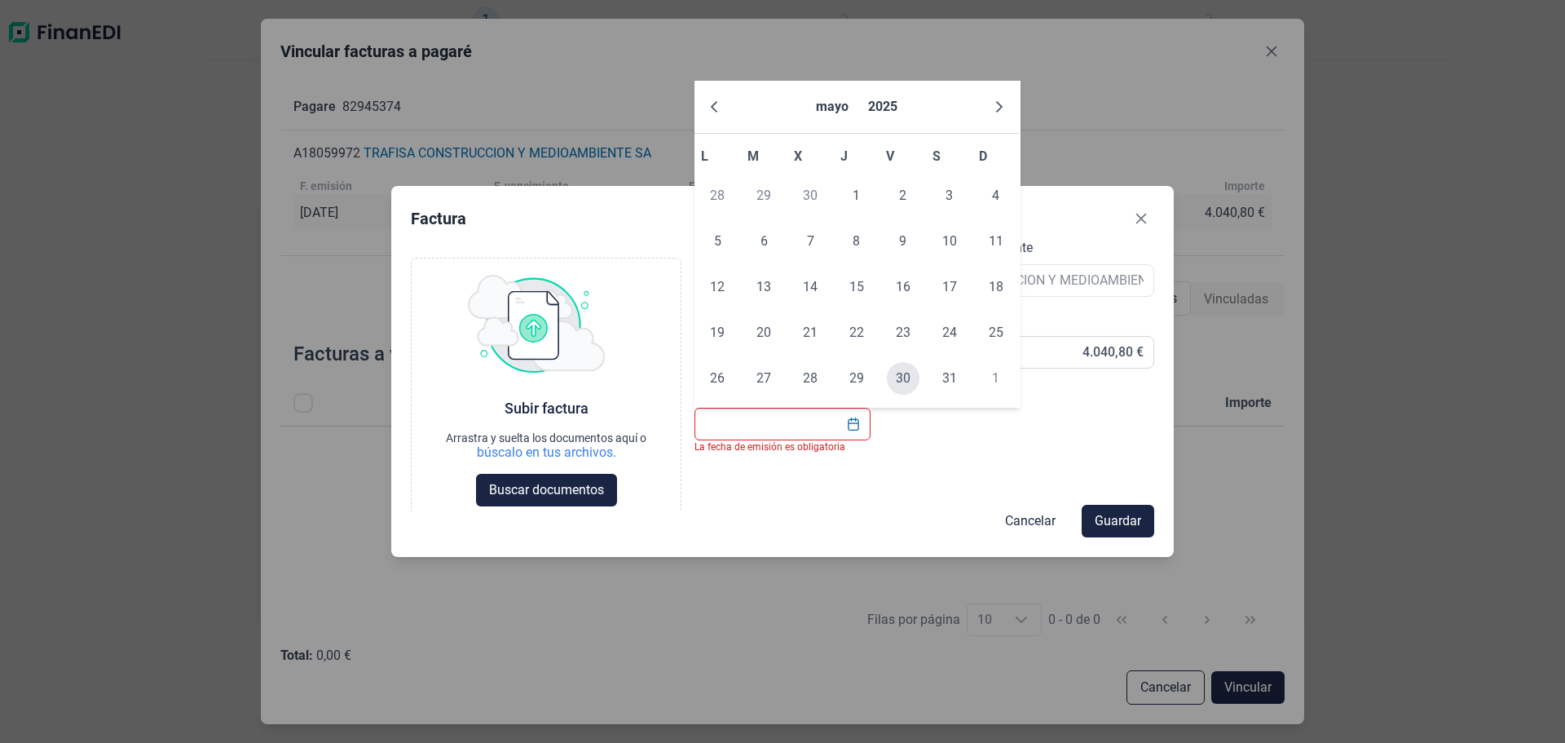
type input "[DATE]"
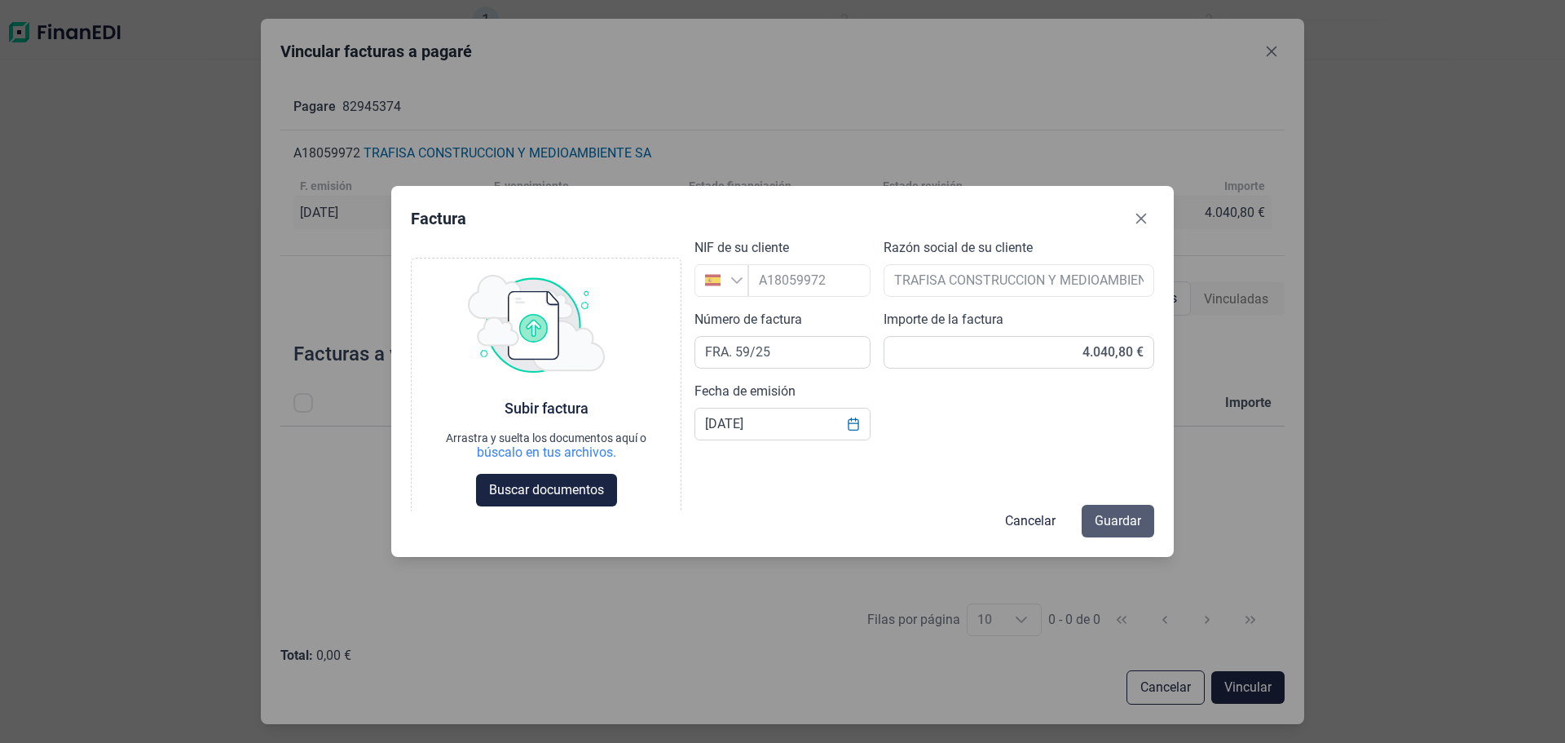
click at [1124, 527] on span "Guardar" at bounding box center [1118, 521] width 46 height 20
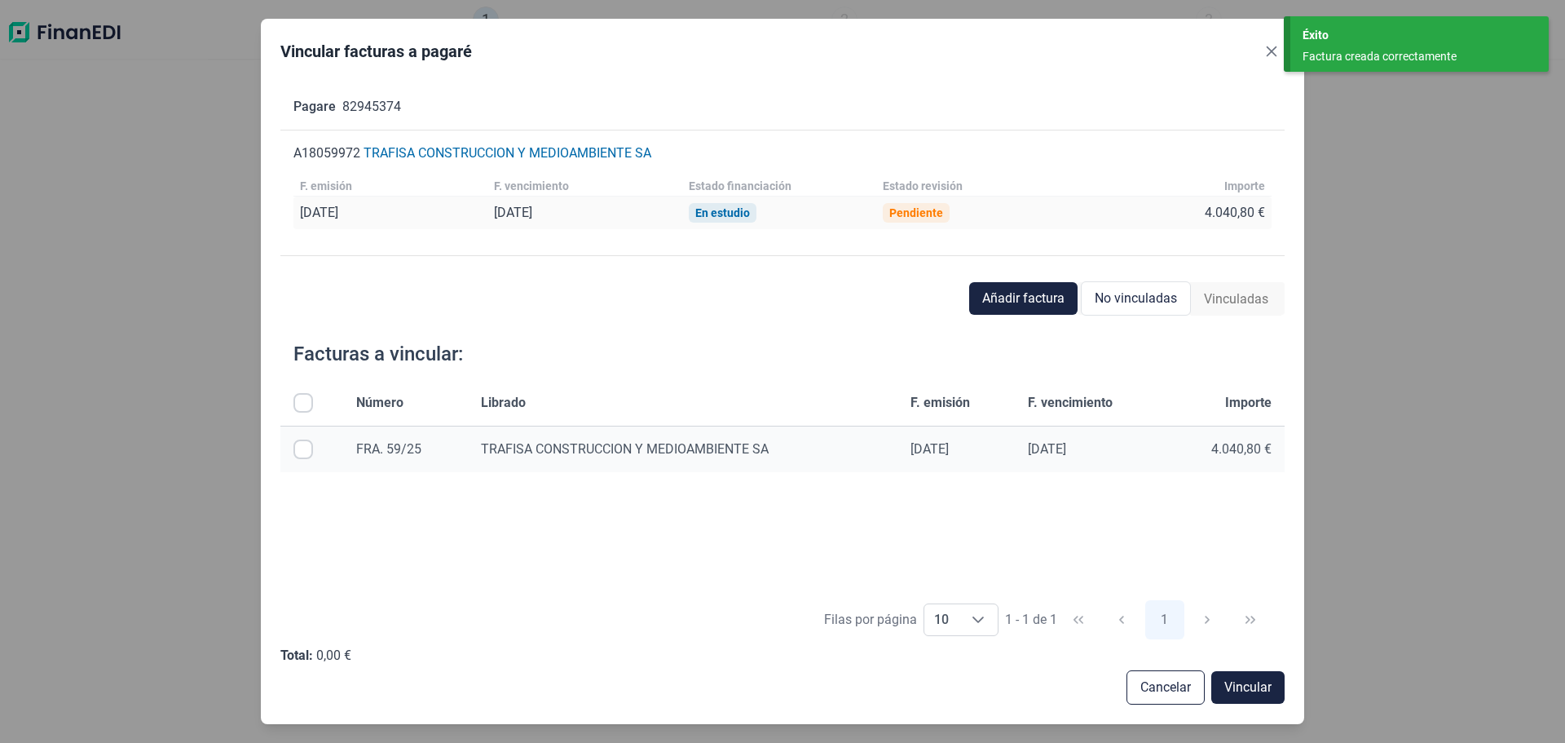
click at [314, 456] on td at bounding box center [311, 449] width 63 height 46
click at [302, 448] on input "Row Selected null" at bounding box center [304, 449] width 20 height 20
checkbox input "true"
click at [1241, 688] on span "Vincular" at bounding box center [1248, 688] width 47 height 20
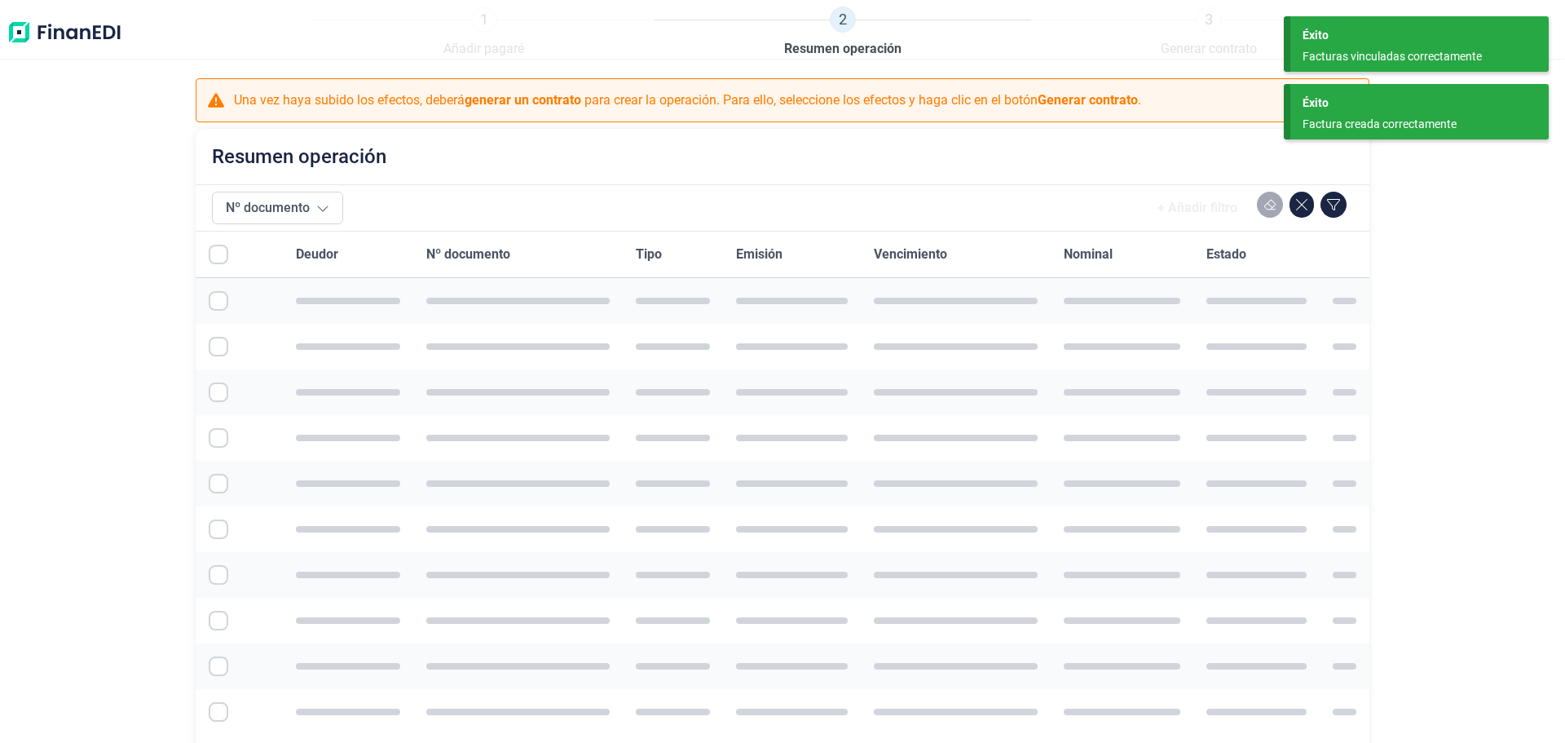
checkbox input "true"
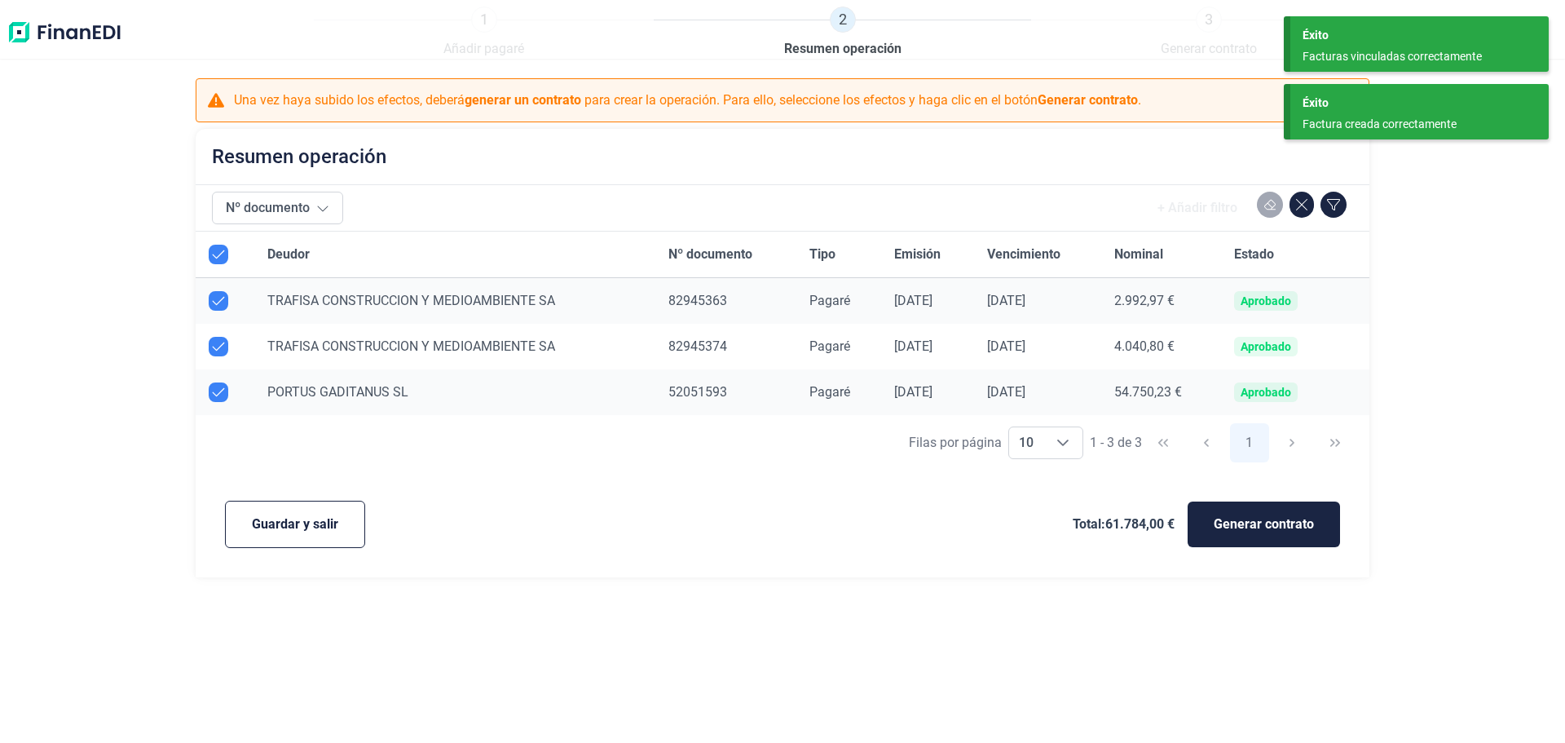
checkbox input "true"
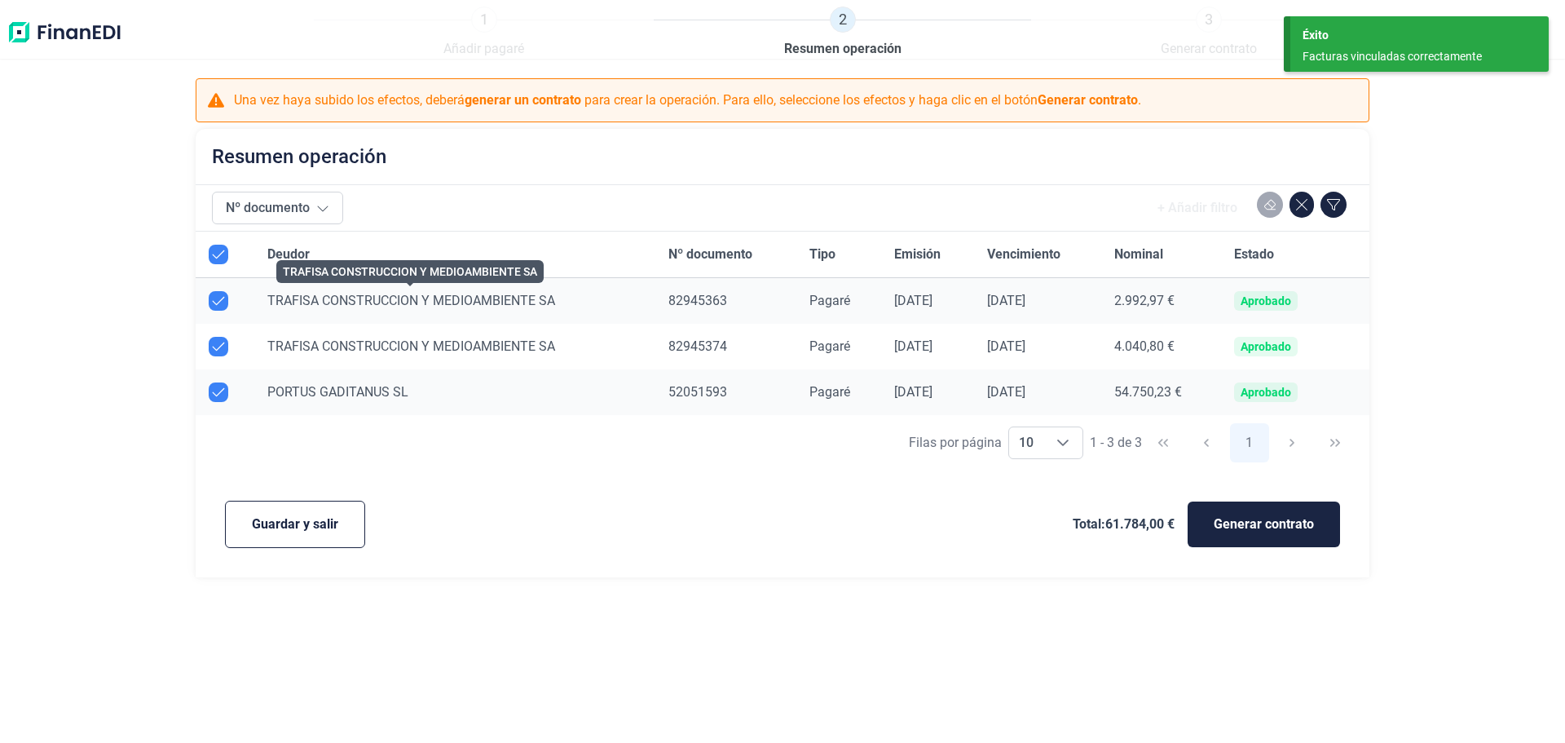
click at [325, 298] on span "TRAFISA CONSTRUCCION Y MEDIOAMBIENTE SA" at bounding box center [411, 300] width 288 height 15
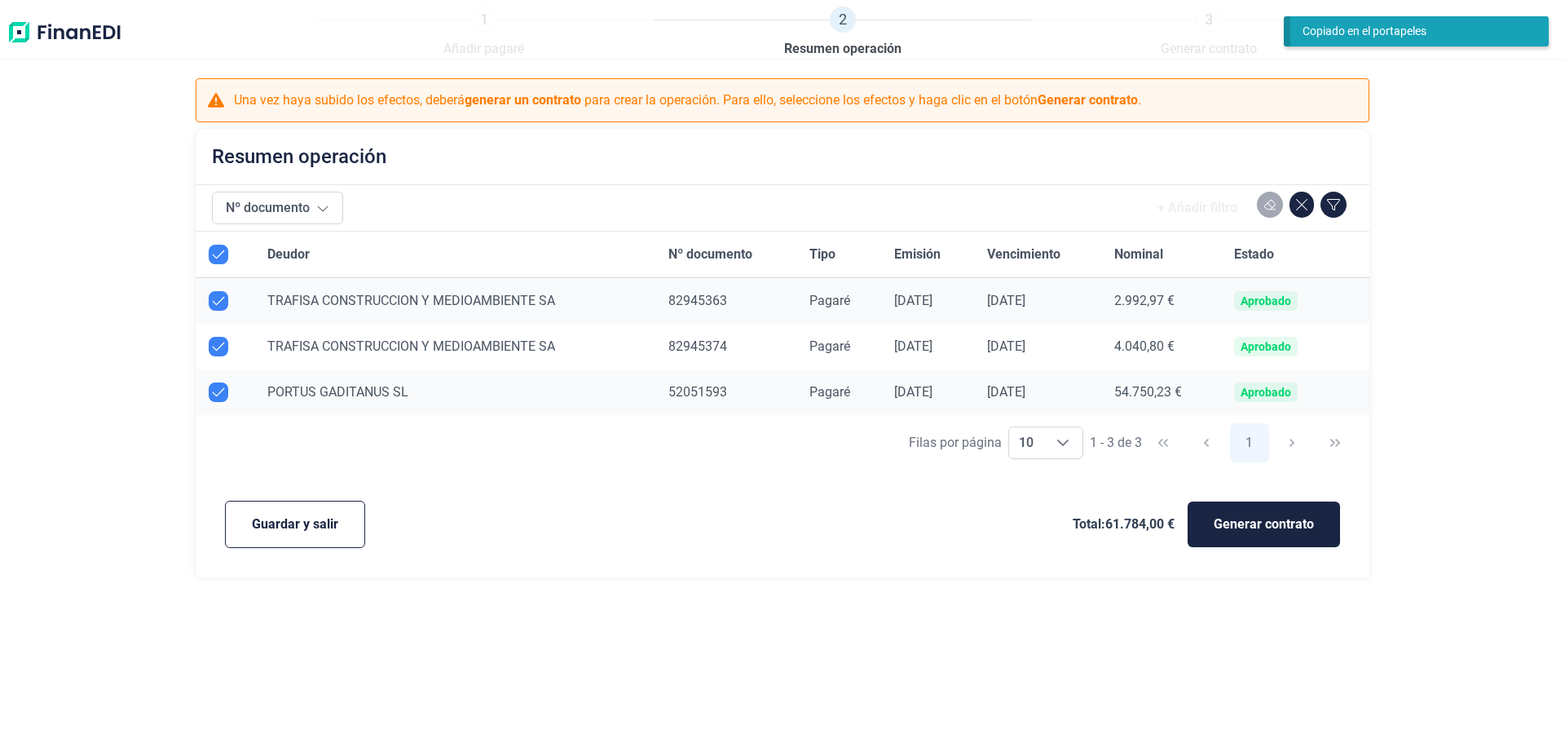
click at [1278, 304] on div "Aprobado" at bounding box center [1266, 300] width 51 height 13
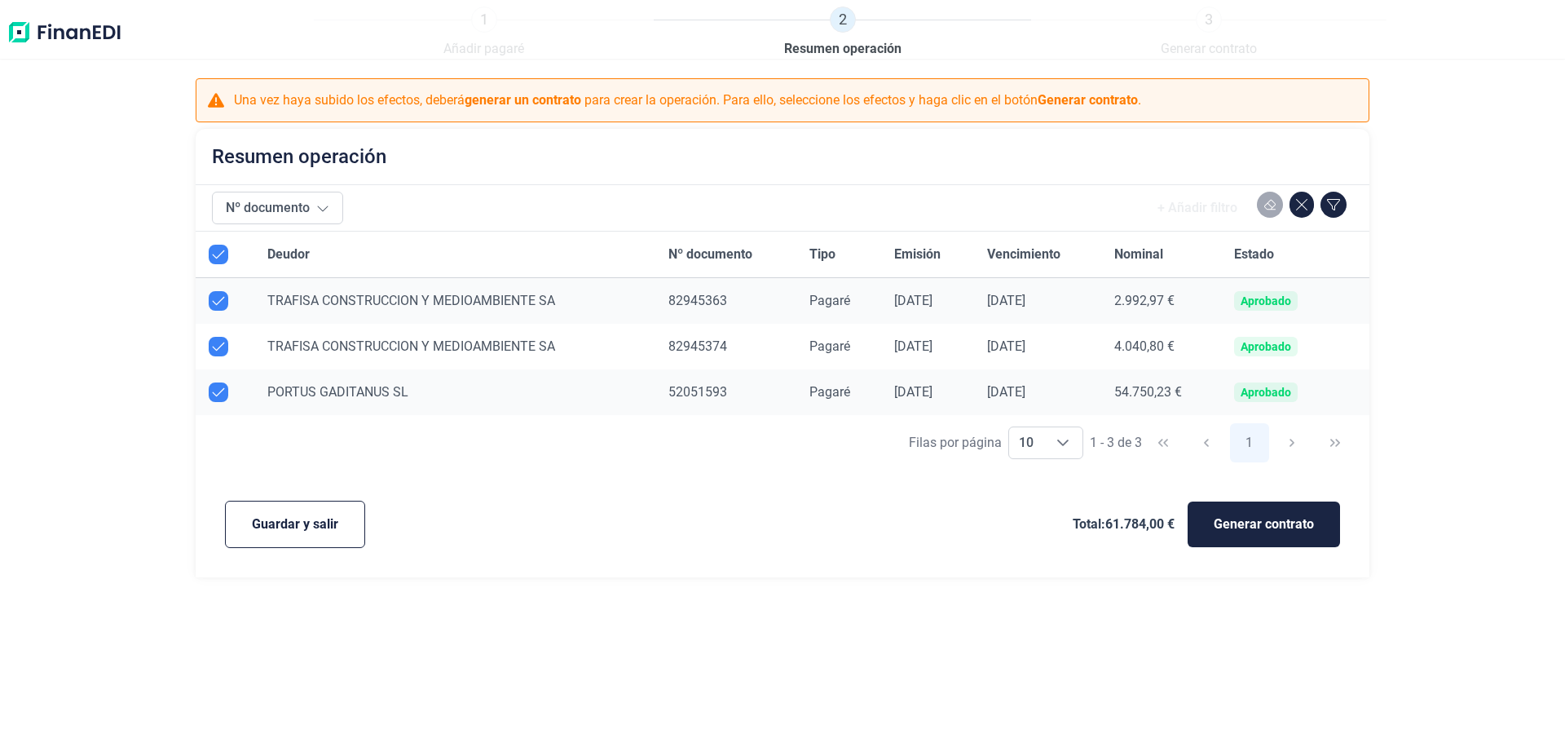
click at [298, 305] on span "TRAFISA CONSTRUCCION Y MEDIOAMBIENTE SA" at bounding box center [411, 300] width 288 height 15
click at [1252, 525] on span "Generar contrato" at bounding box center [1264, 524] width 100 height 20
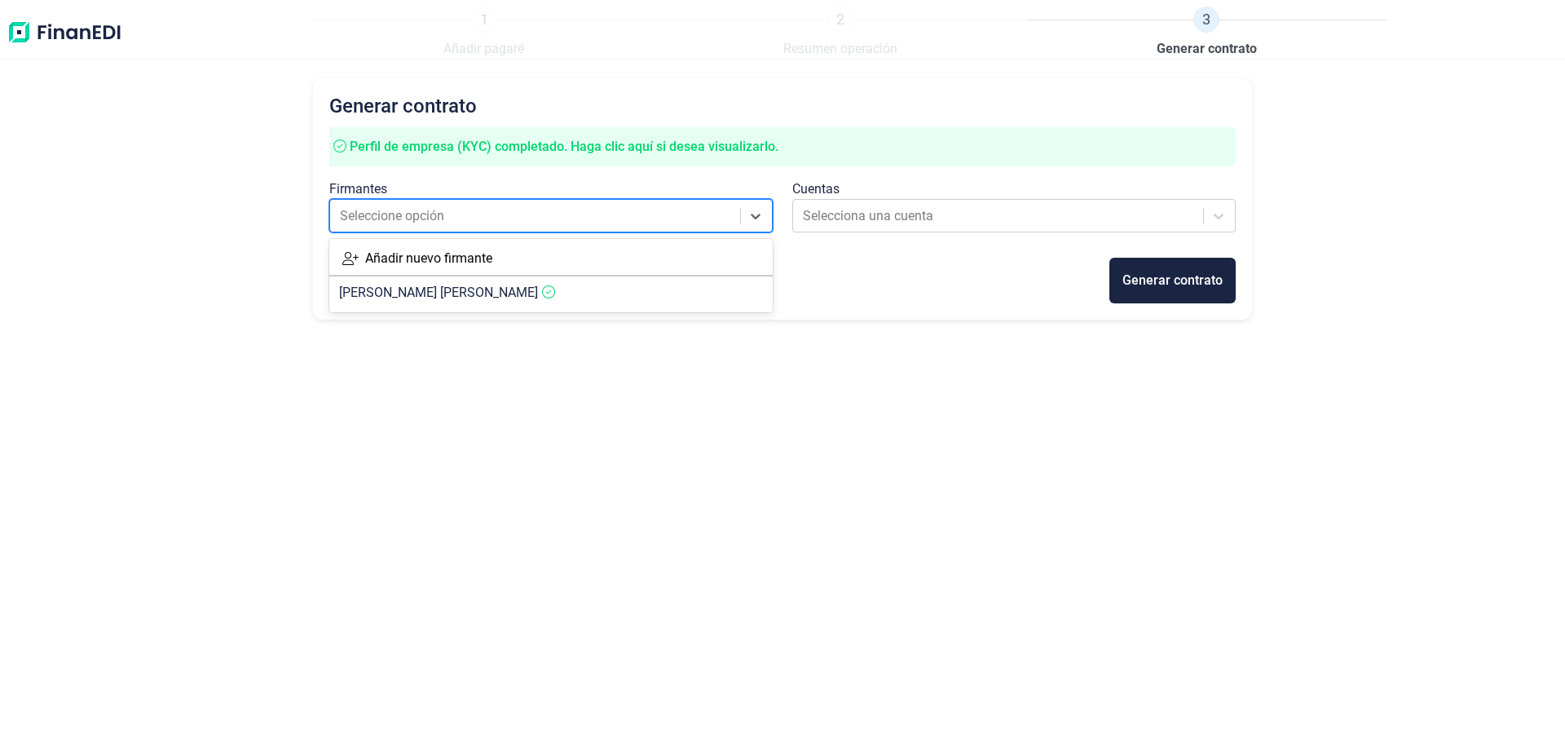
click at [641, 222] on div at bounding box center [536, 216] width 393 height 23
click at [485, 294] on span "[PERSON_NAME]" at bounding box center [438, 292] width 199 height 15
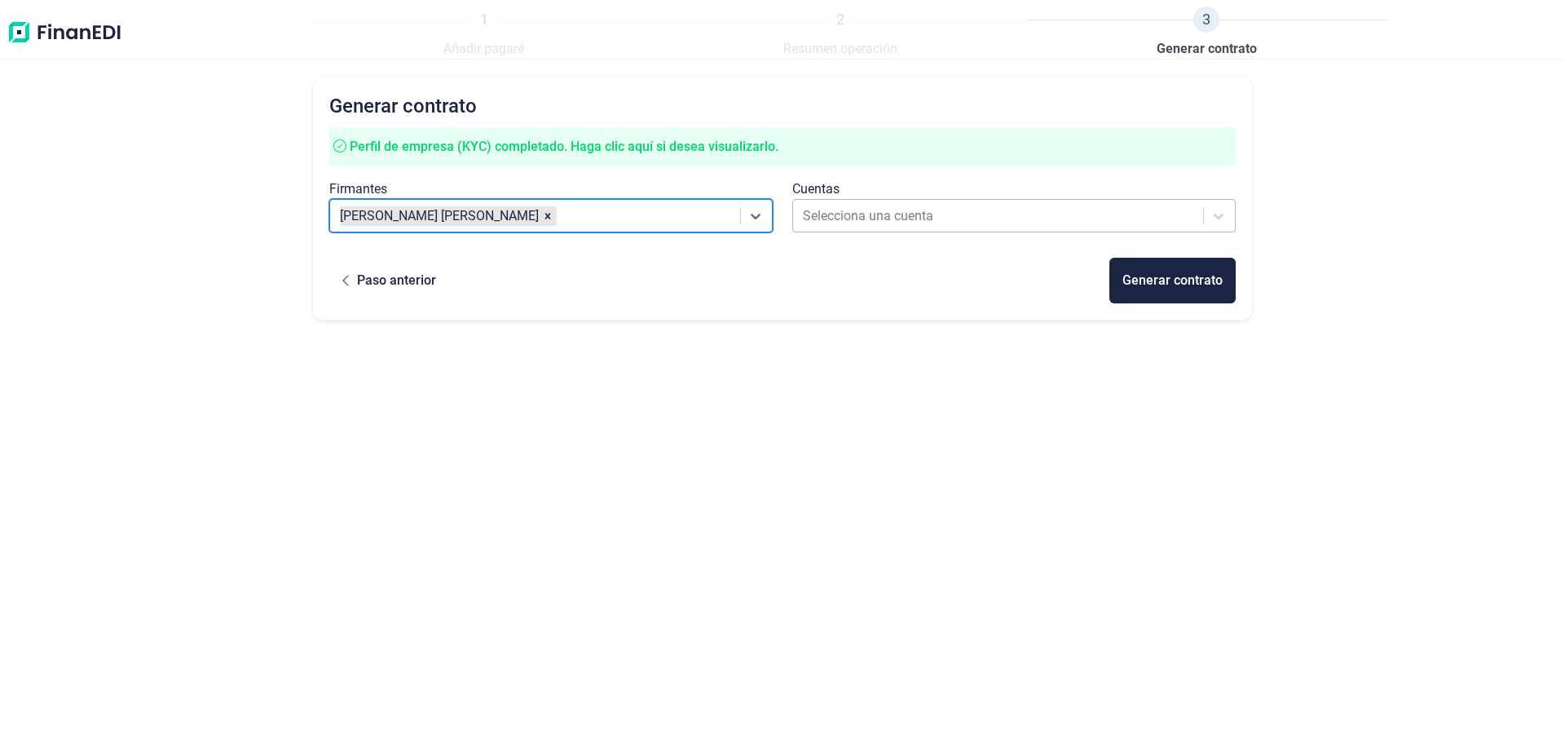
click at [883, 219] on div at bounding box center [999, 216] width 393 height 23
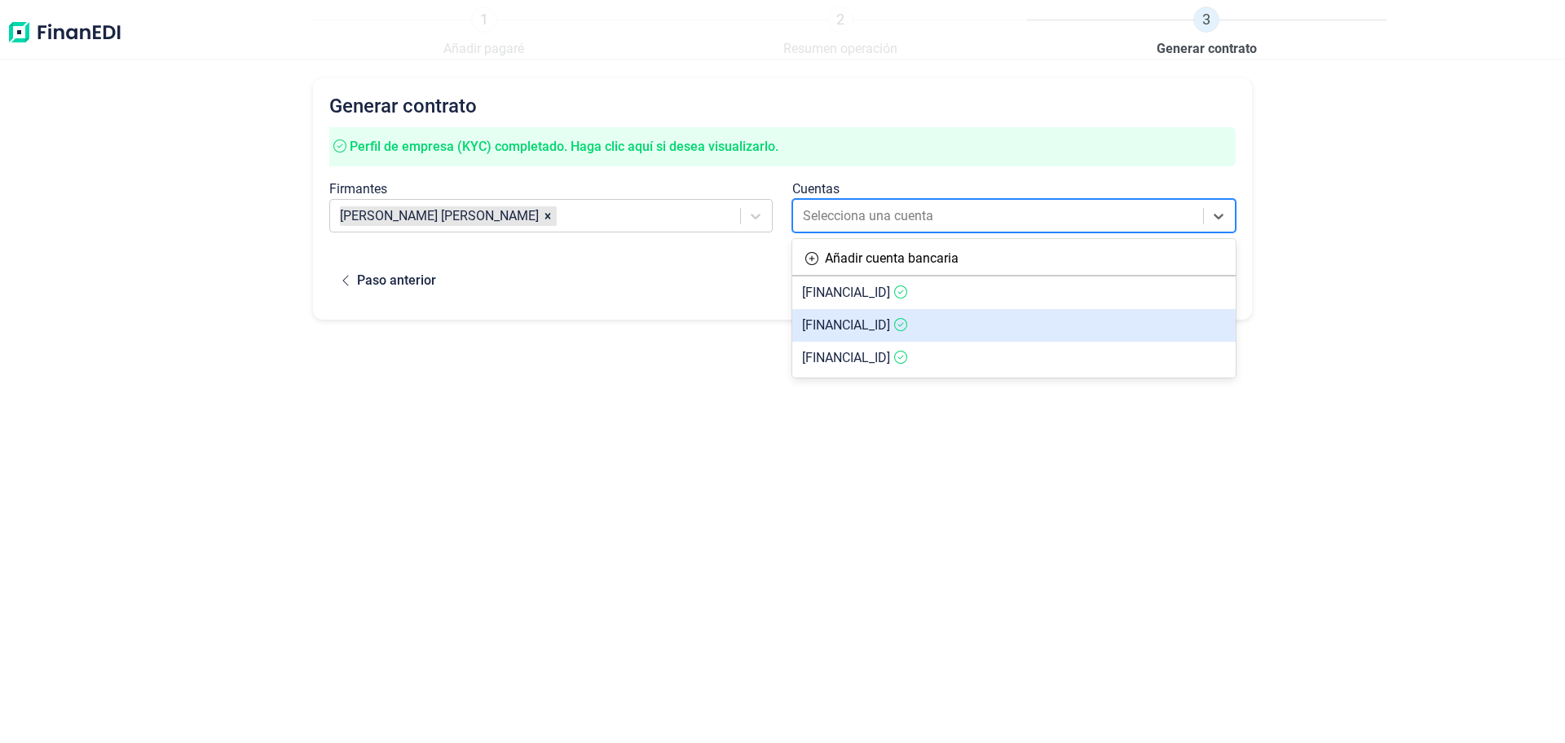
click at [883, 322] on span "[FINANCIAL_ID]" at bounding box center [846, 324] width 88 height 15
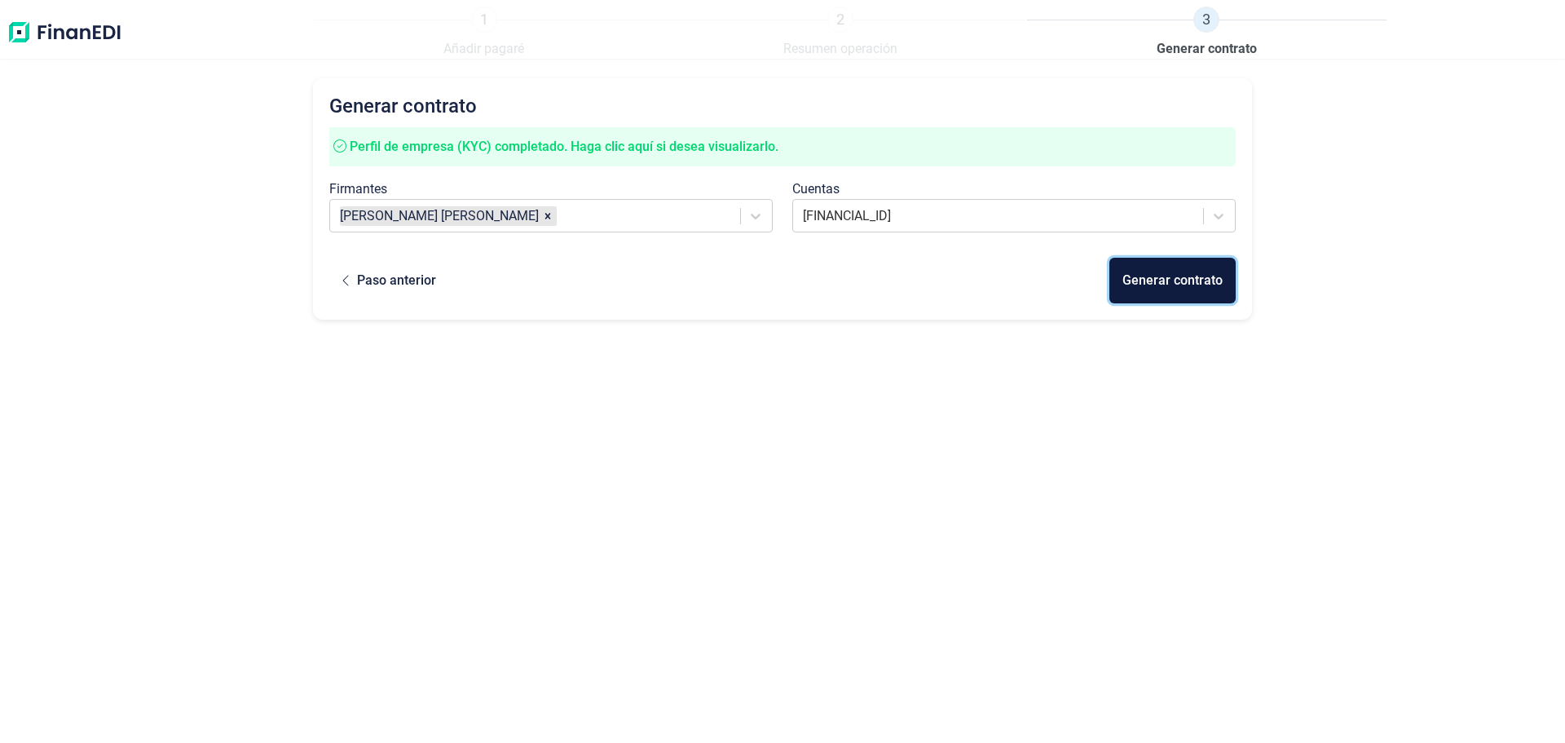
click at [1161, 284] on div "Generar contrato" at bounding box center [1173, 281] width 100 height 20
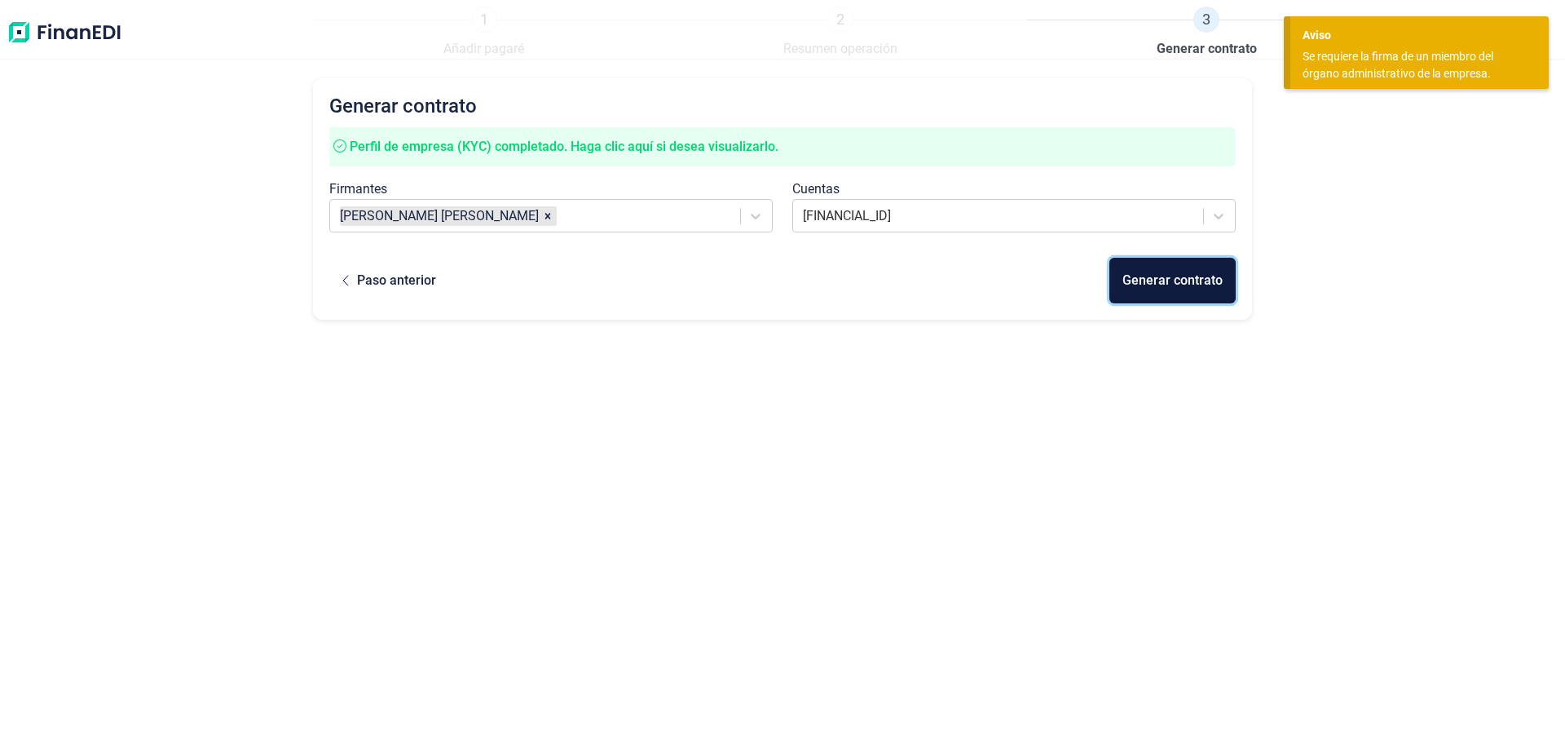
click at [1161, 284] on div "Generar contrato" at bounding box center [1173, 281] width 100 height 20
click at [337, 280] on button "Paso anterior" at bounding box center [389, 281] width 120 height 46
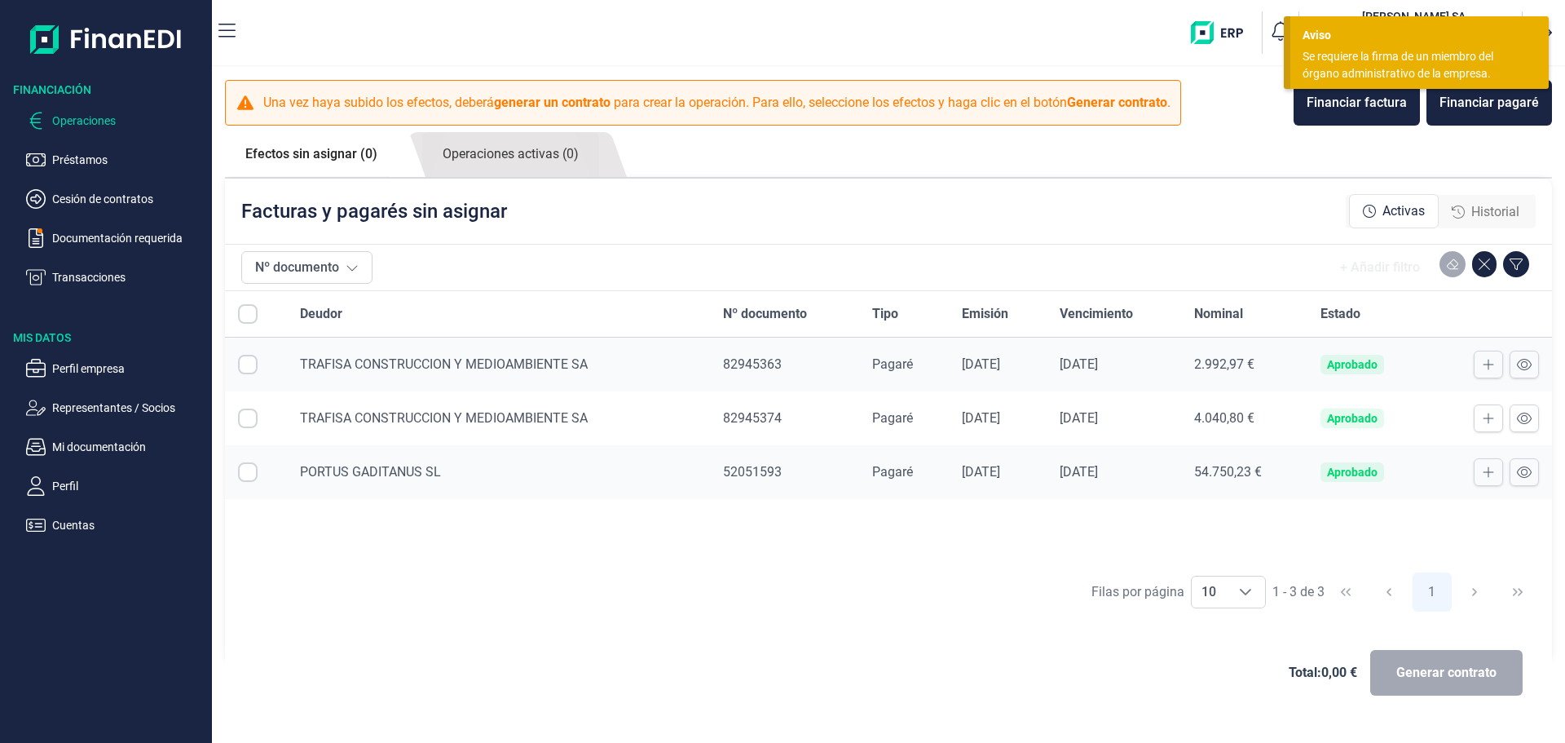
checkbox input "true"
click at [1442, 669] on span "Generar contrato" at bounding box center [1447, 673] width 100 height 20
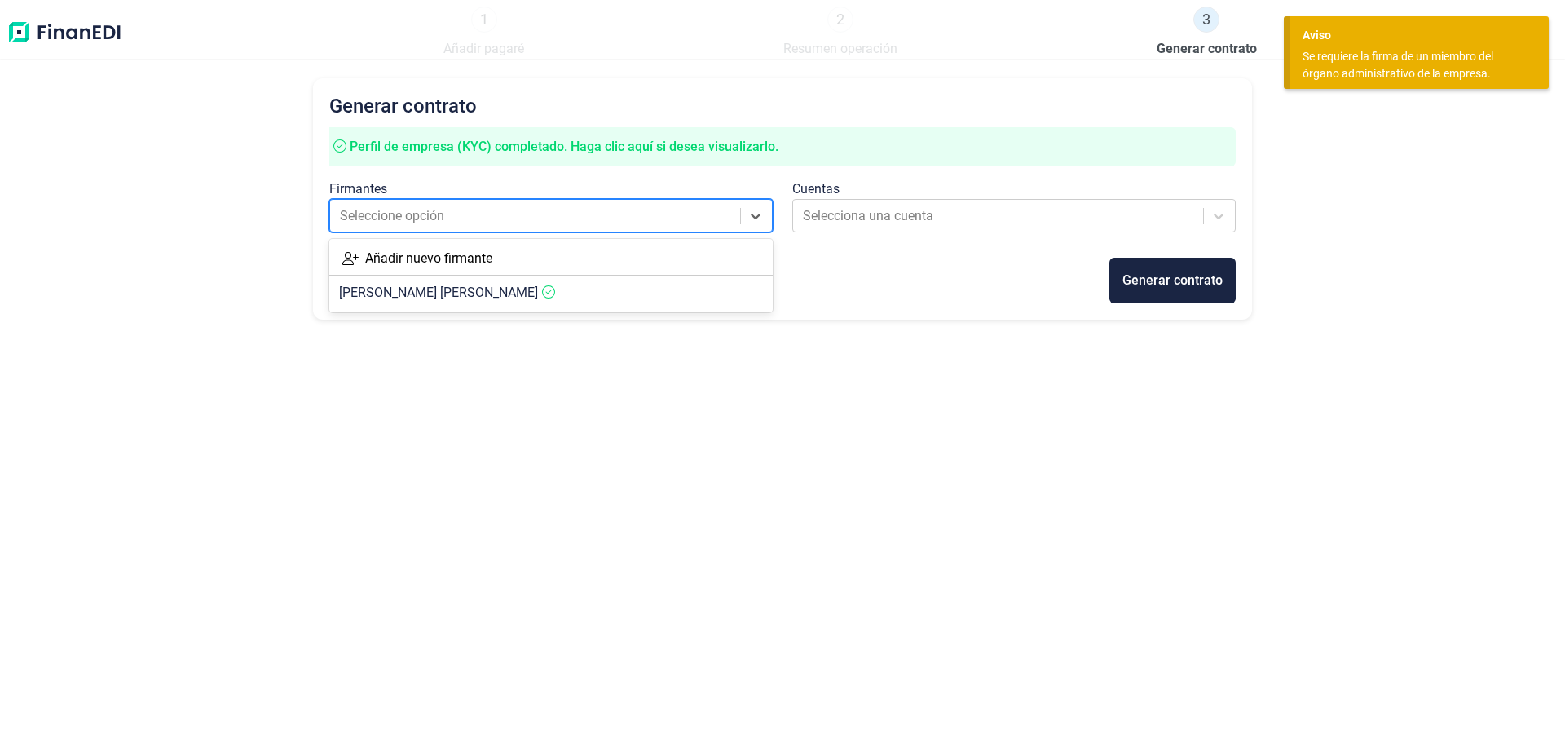
click at [645, 214] on div at bounding box center [536, 216] width 393 height 23
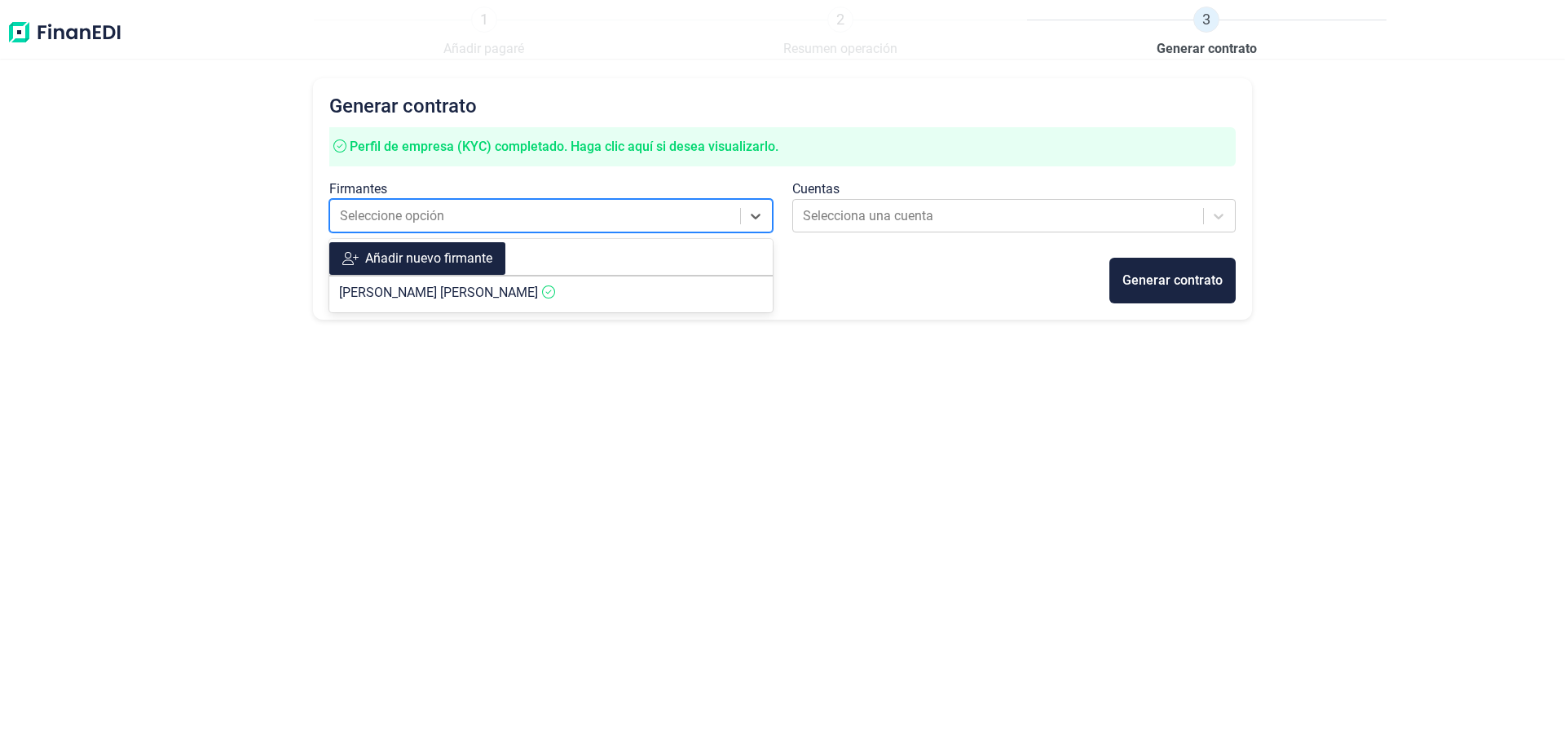
click at [481, 262] on div "Añadir nuevo firmante" at bounding box center [428, 259] width 127 height 20
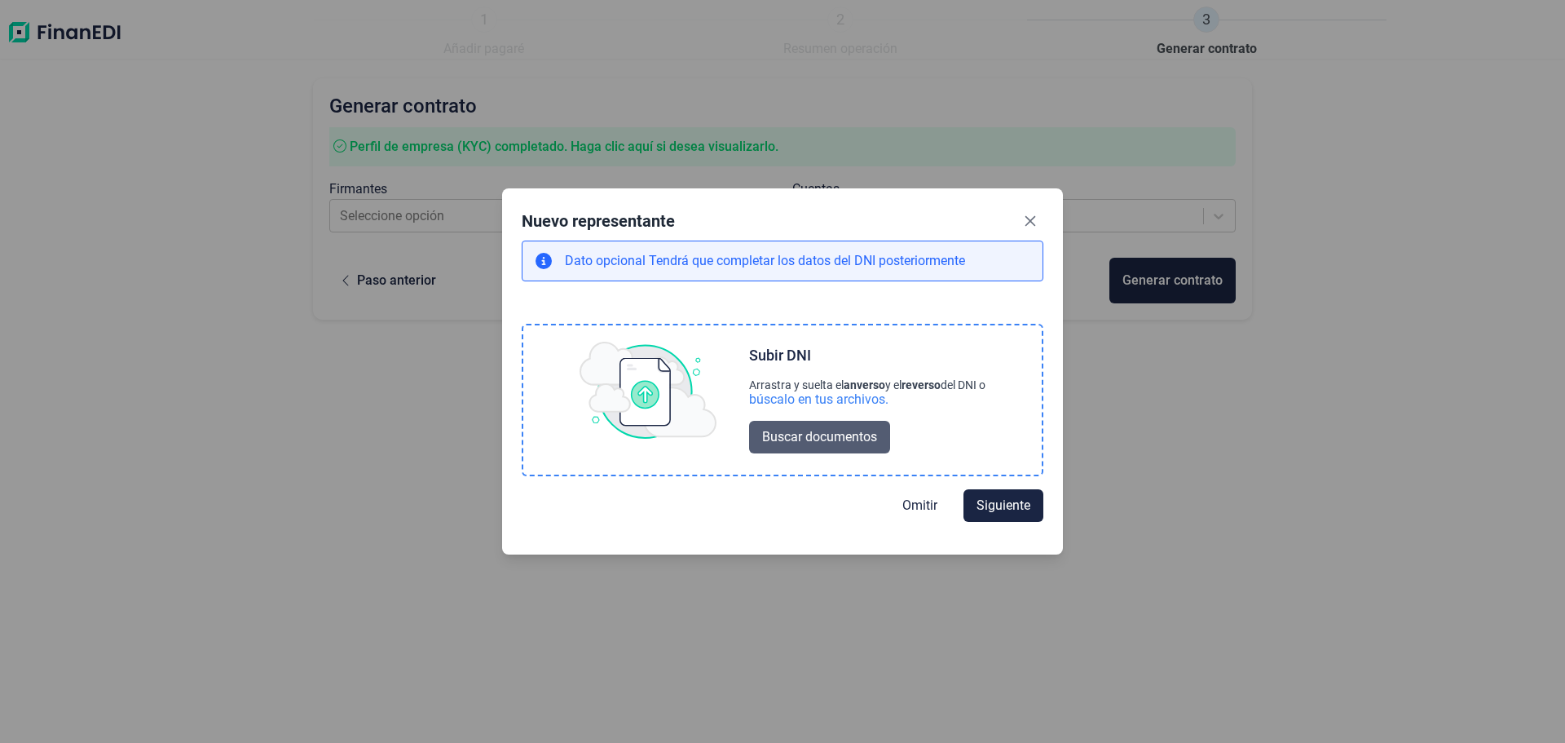
click at [825, 439] on span "Buscar documentos" at bounding box center [819, 437] width 115 height 20
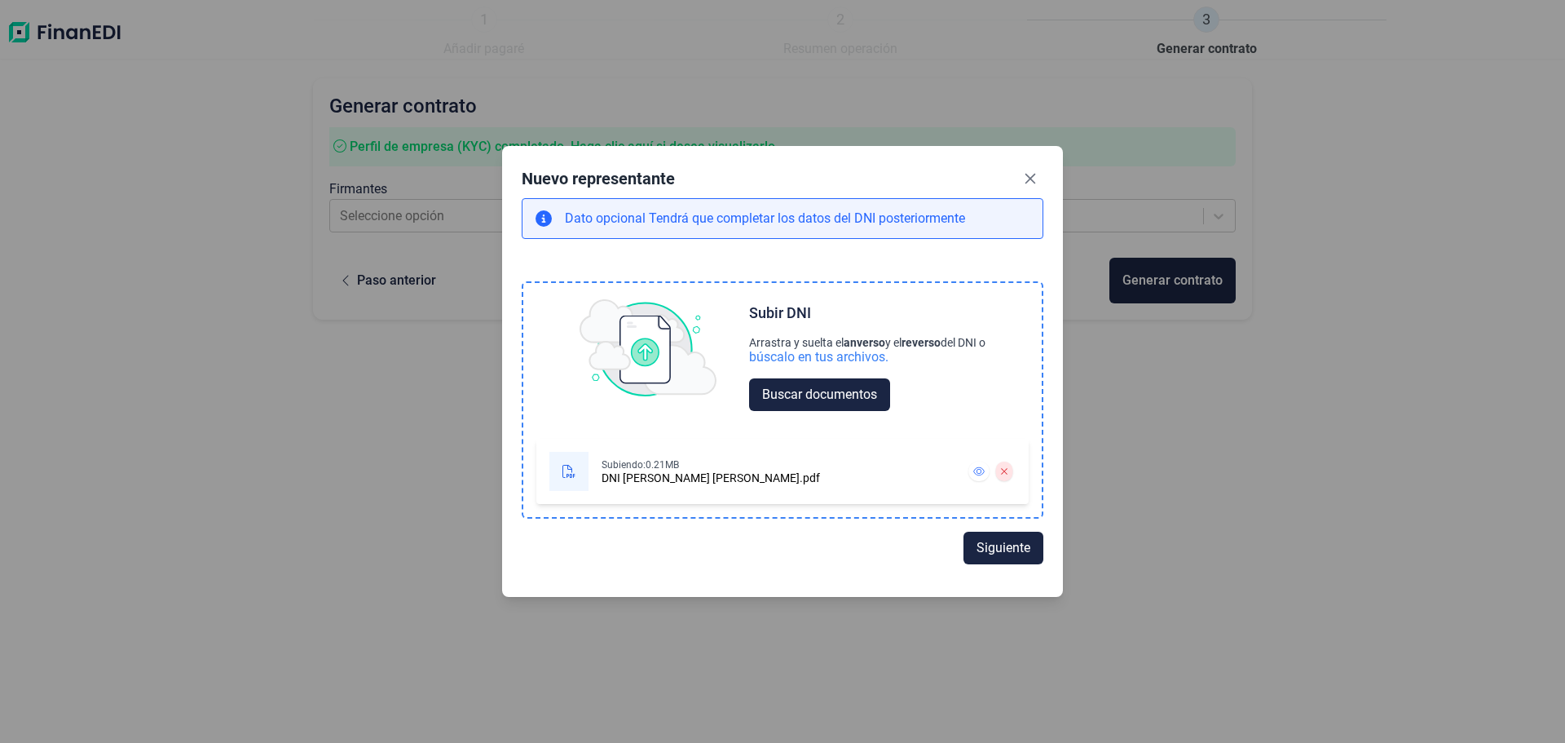
click at [662, 366] on img at bounding box center [648, 348] width 137 height 98
click at [1016, 545] on span "Siguiente" at bounding box center [1004, 547] width 54 height 20
select select "ES"
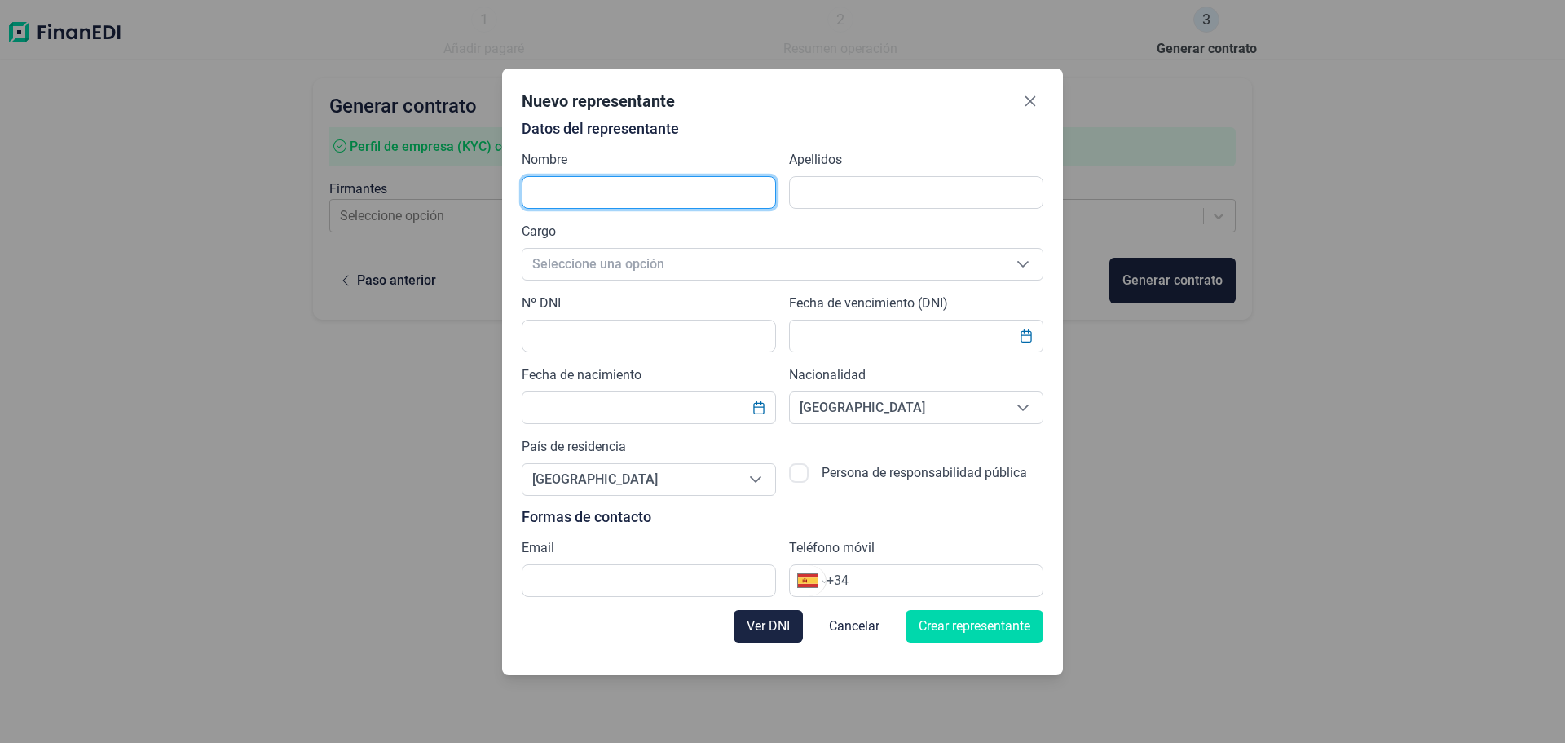
click at [652, 195] on input "text" at bounding box center [649, 192] width 254 height 33
type input "[PERSON_NAME] [PERSON_NAME]"
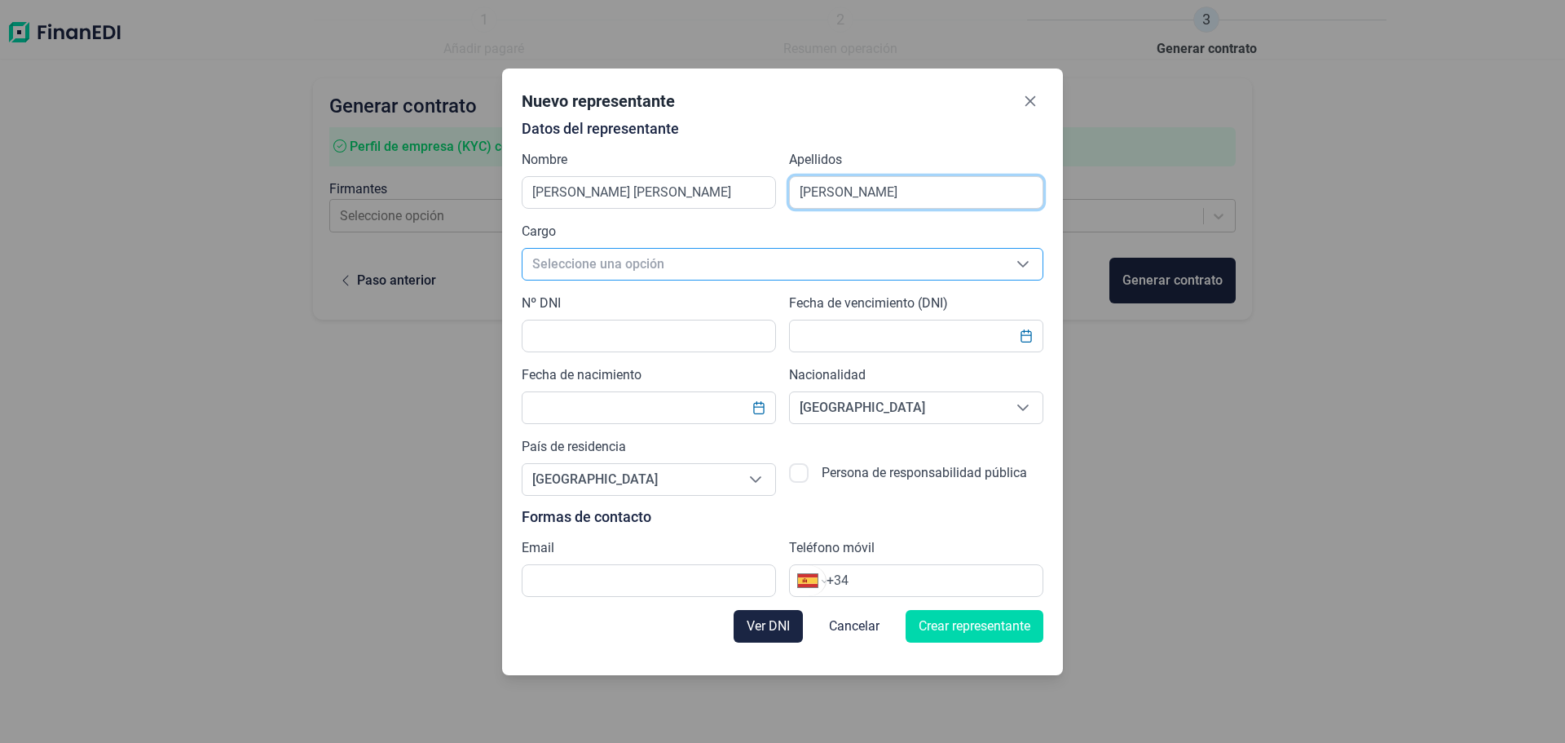
type input "[PERSON_NAME]"
click at [637, 266] on span "Seleccione una opción" at bounding box center [763, 264] width 481 height 31
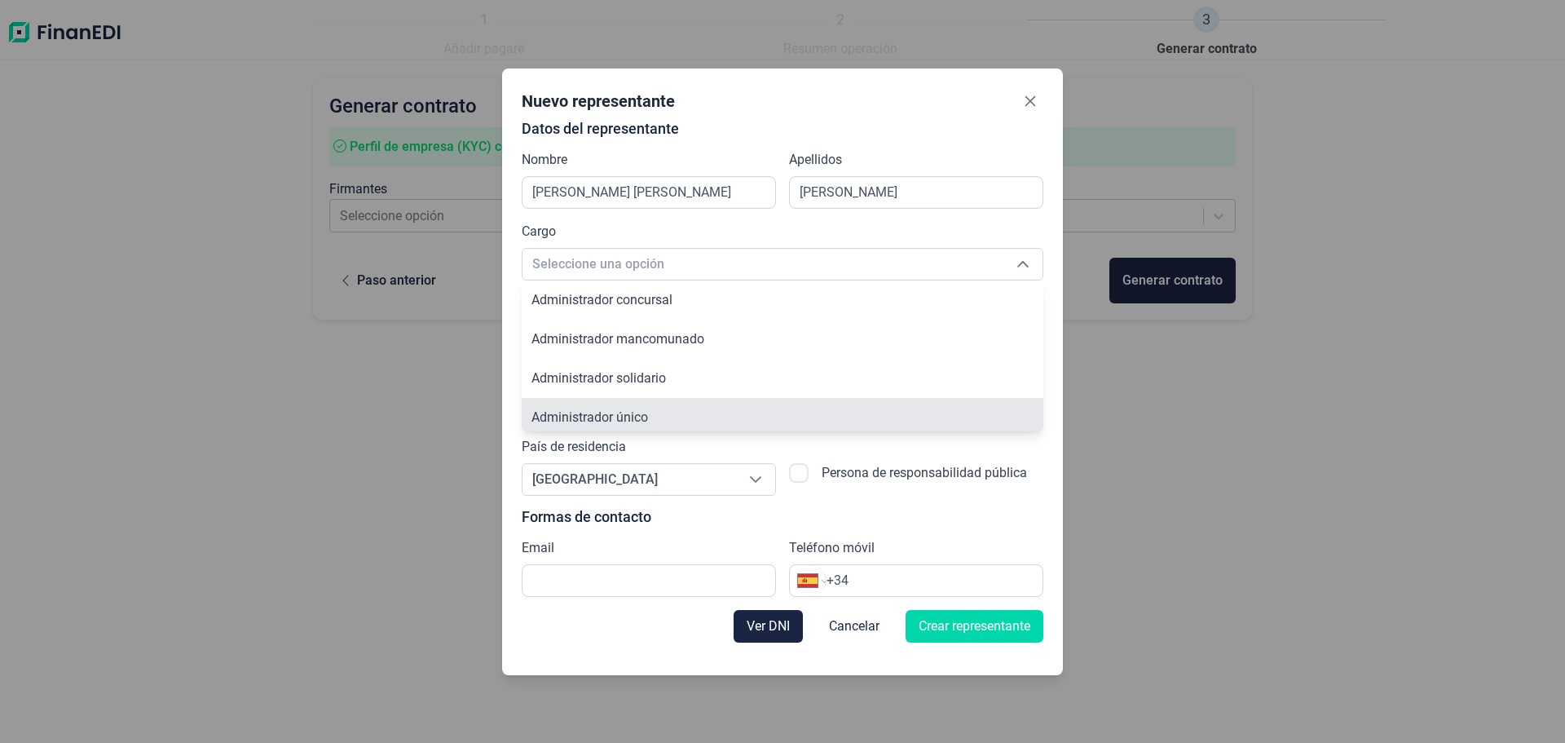
scroll to position [6, 0]
click at [578, 418] on span "Administrador único" at bounding box center [590, 411] width 117 height 15
type input "Administrador único"
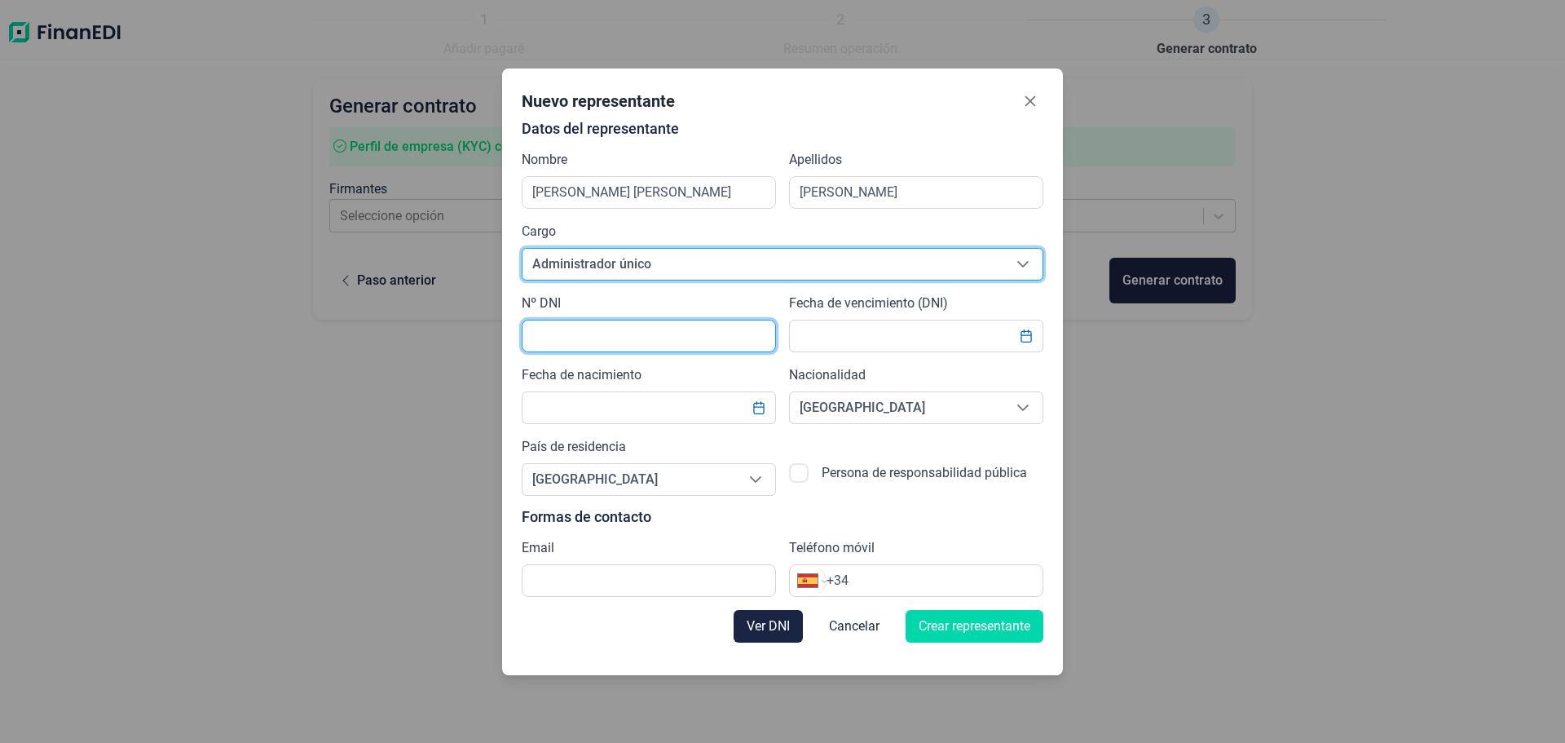
click at [577, 342] on input "text" at bounding box center [649, 336] width 254 height 33
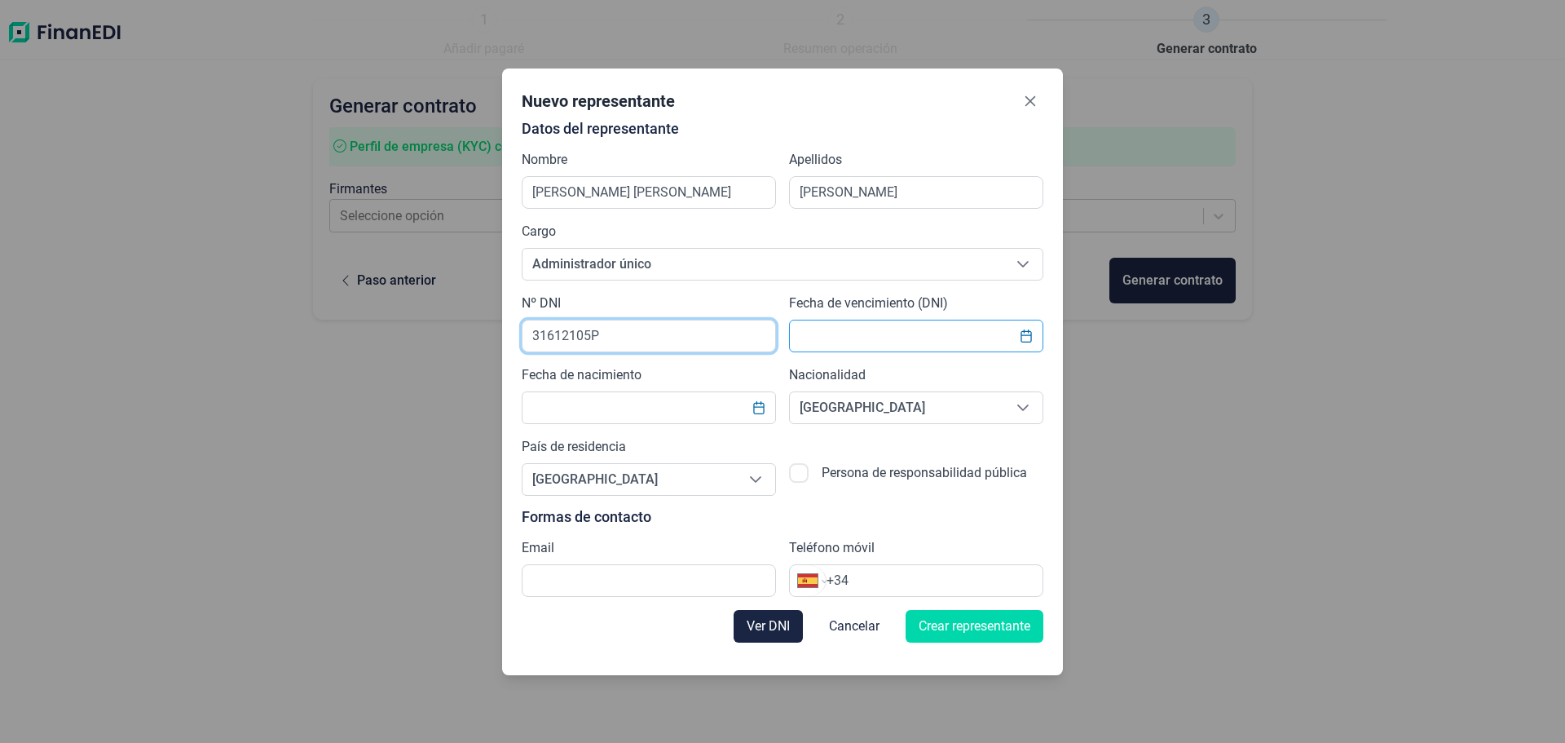
type input "31612105P"
click at [860, 330] on input "text" at bounding box center [916, 336] width 254 height 33
type input "[DATE]"
click at [697, 411] on input "text" at bounding box center [649, 407] width 254 height 33
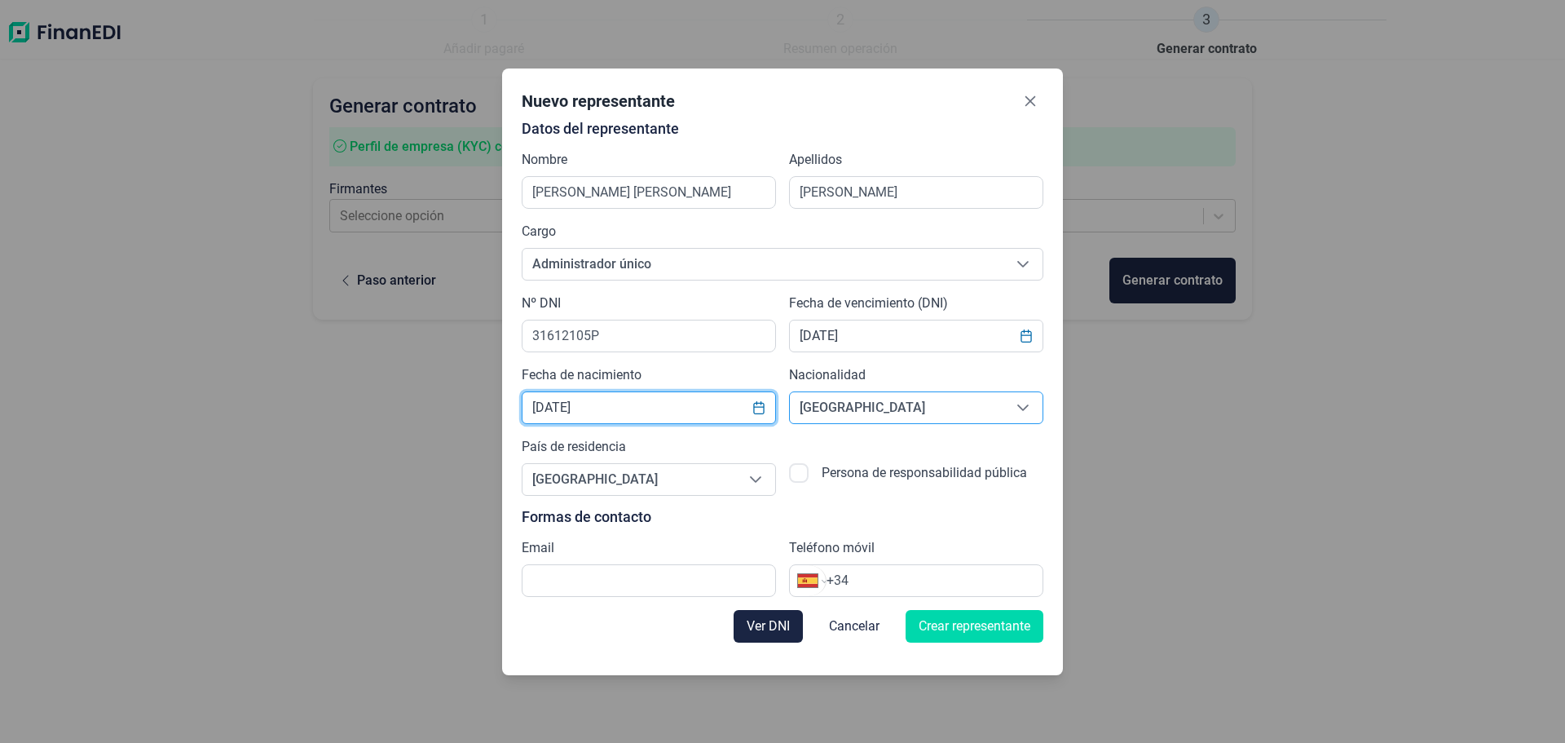
type input "[DATE]"
click at [902, 417] on span "[GEOGRAPHIC_DATA]" at bounding box center [897, 407] width 214 height 31
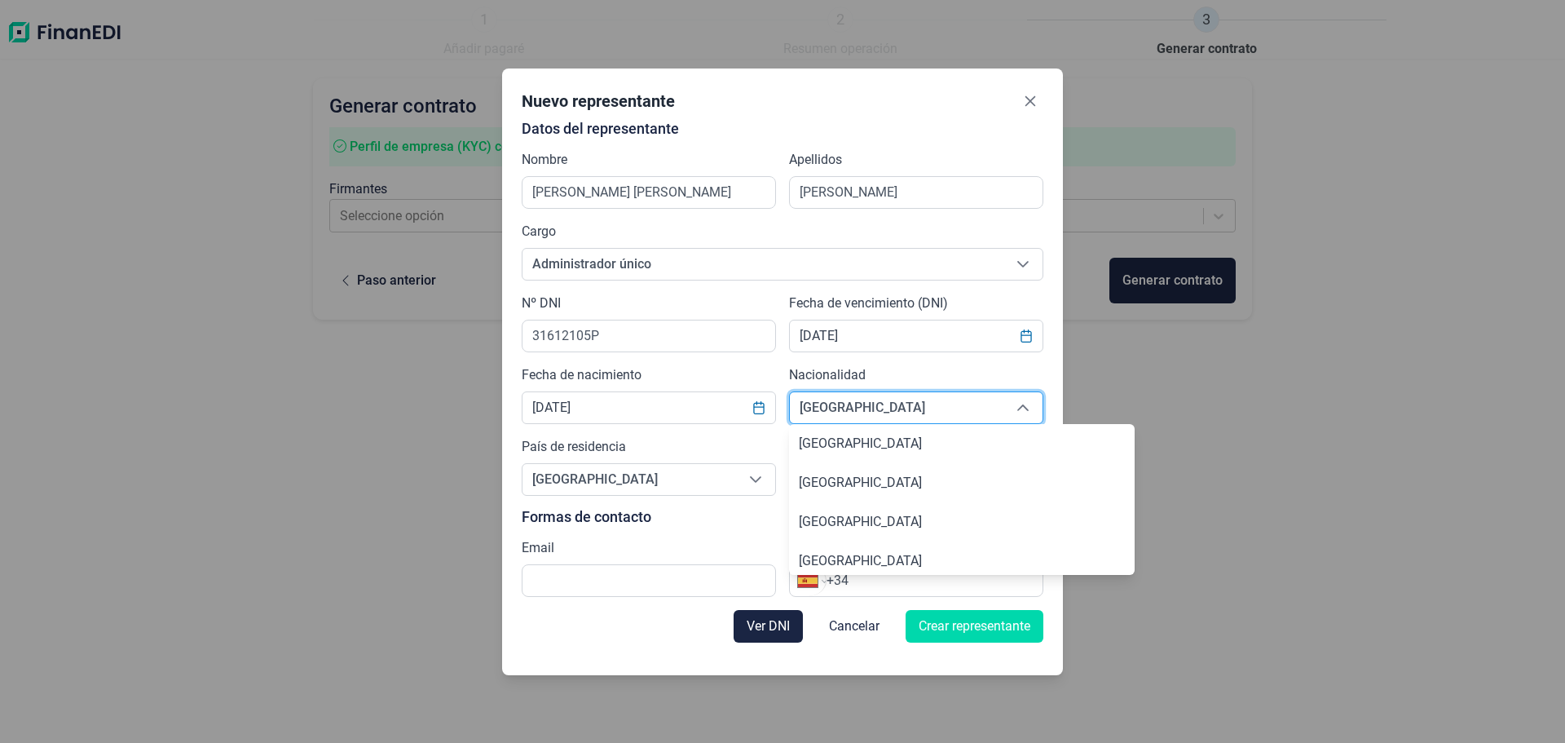
click at [902, 417] on span "[GEOGRAPHIC_DATA]" at bounding box center [897, 407] width 214 height 31
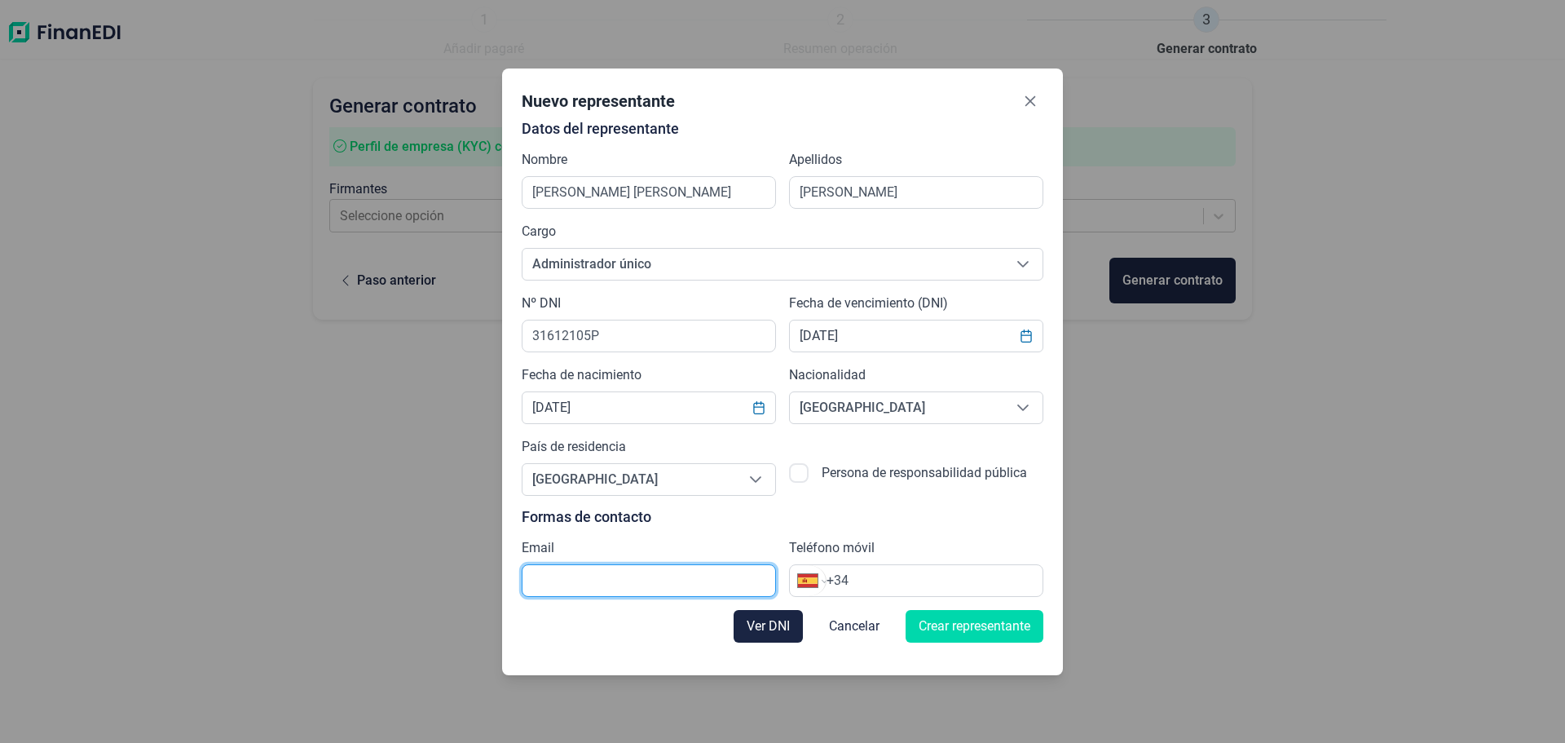
click at [625, 587] on input "text" at bounding box center [649, 580] width 254 height 33
type input "[PERSON_NAME][EMAIL_ADDRESS][DOMAIN_NAME]"
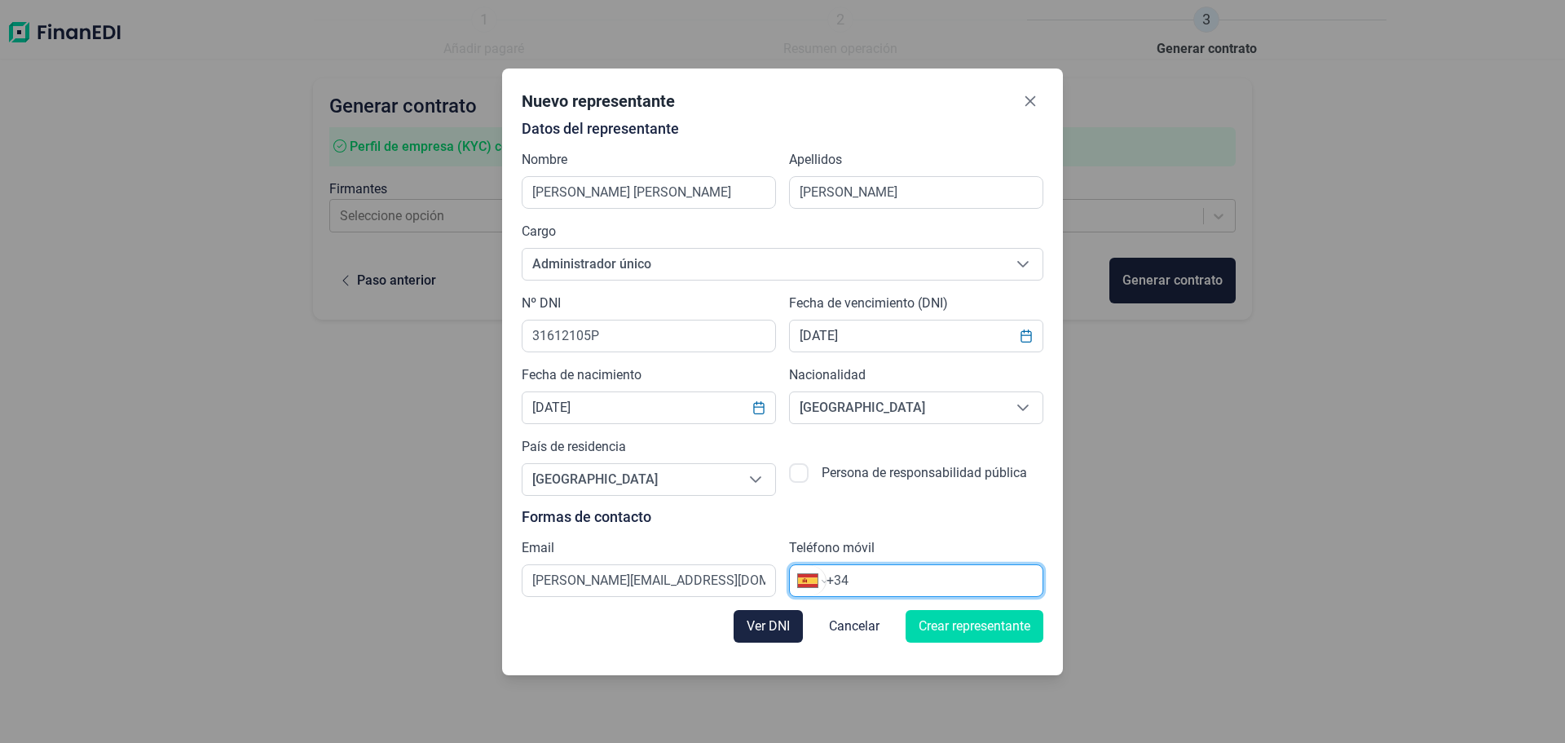
click at [894, 581] on input "+34" at bounding box center [935, 581] width 216 height 20
type input "[PHONE_NUMBER]"
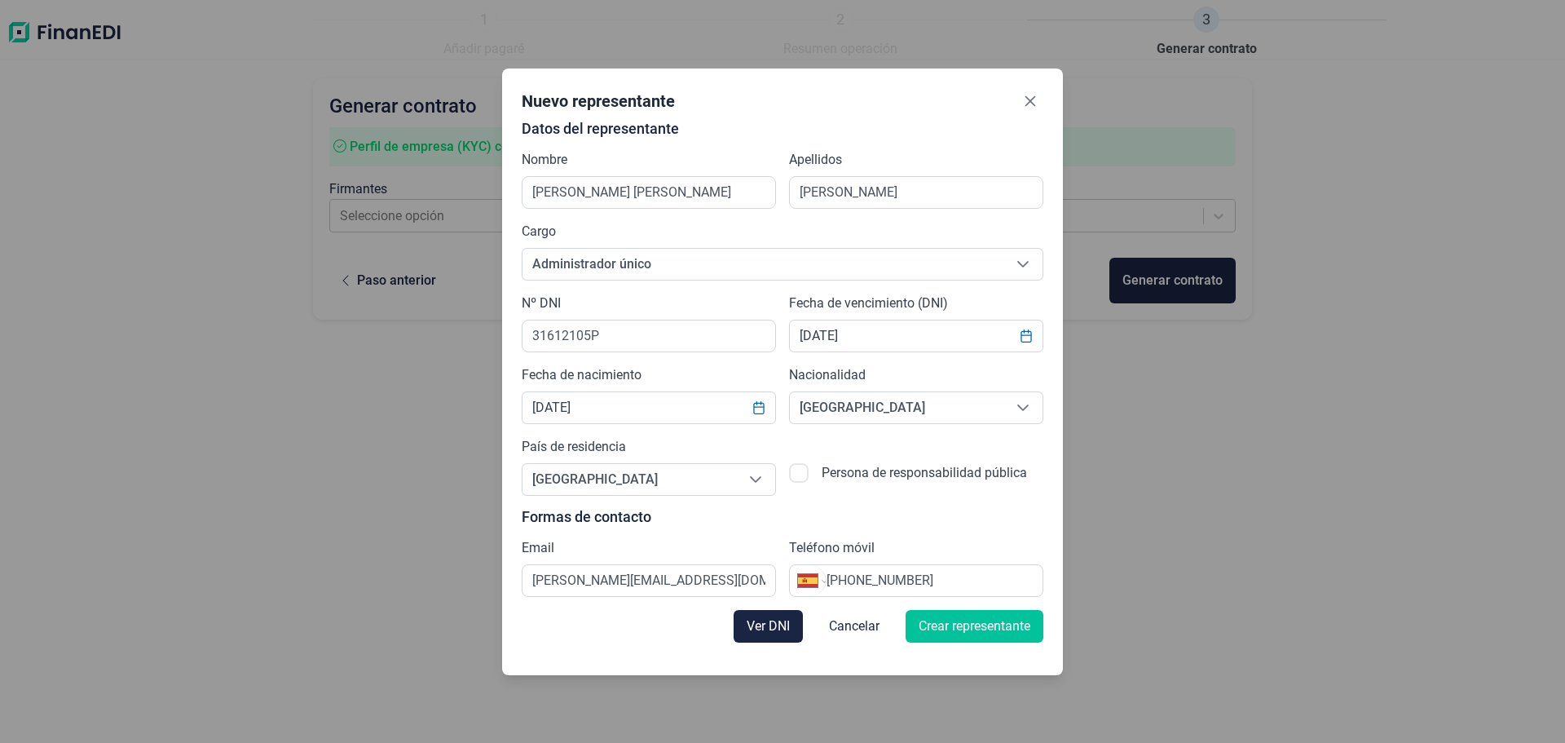
click at [978, 634] on span "Crear representante" at bounding box center [975, 626] width 112 height 20
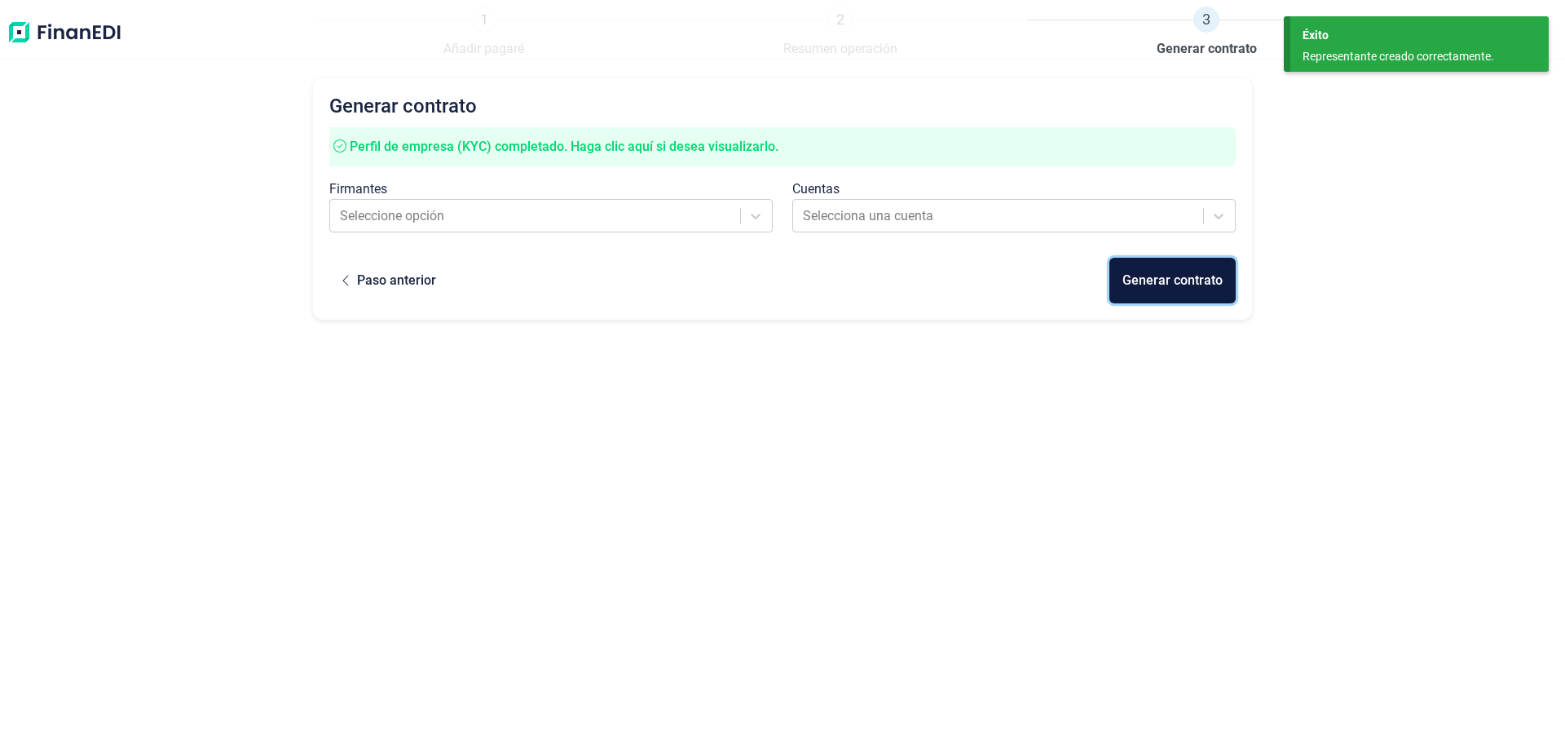
click at [1172, 276] on div "Generar contrato" at bounding box center [1173, 281] width 100 height 20
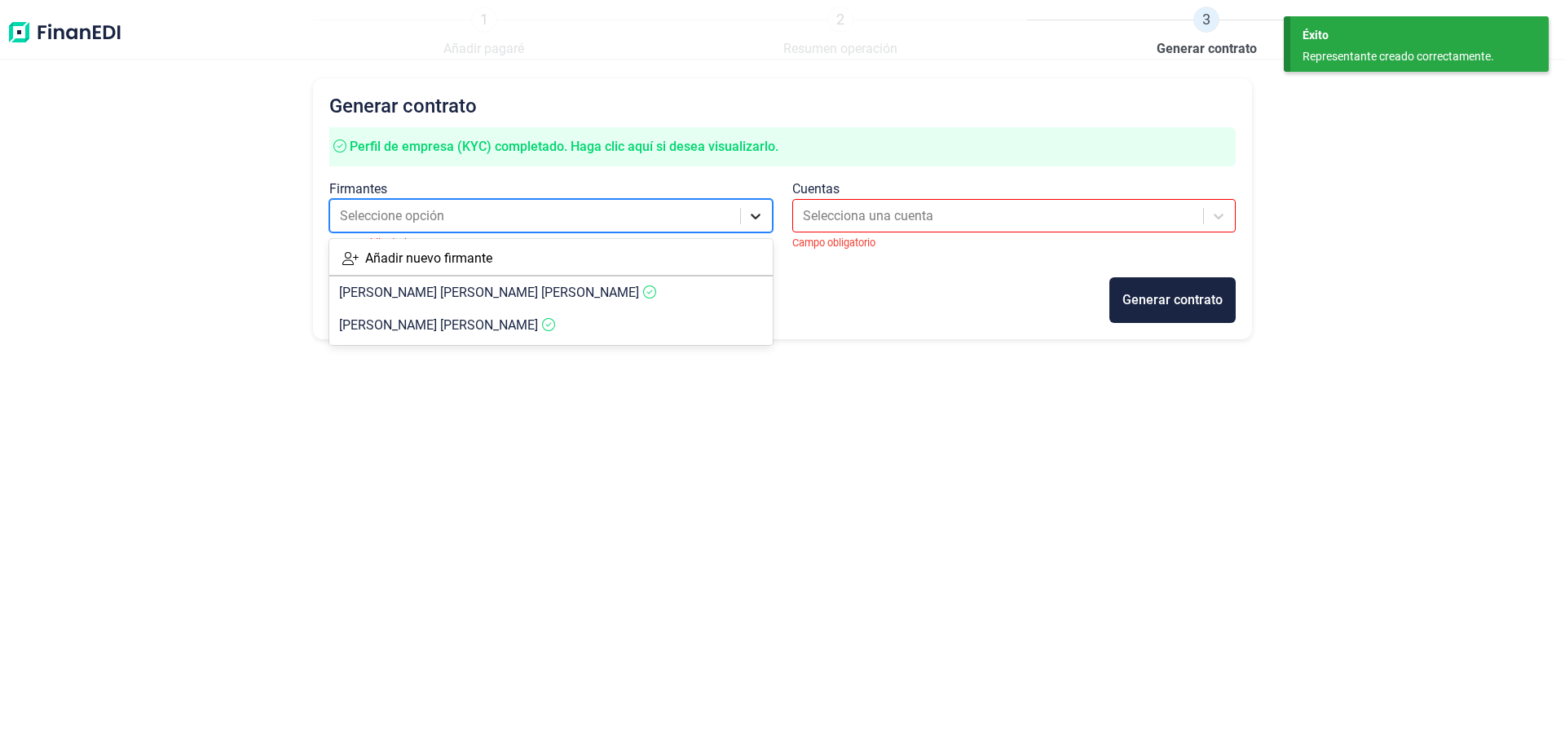
click at [757, 219] on icon at bounding box center [756, 216] width 16 height 16
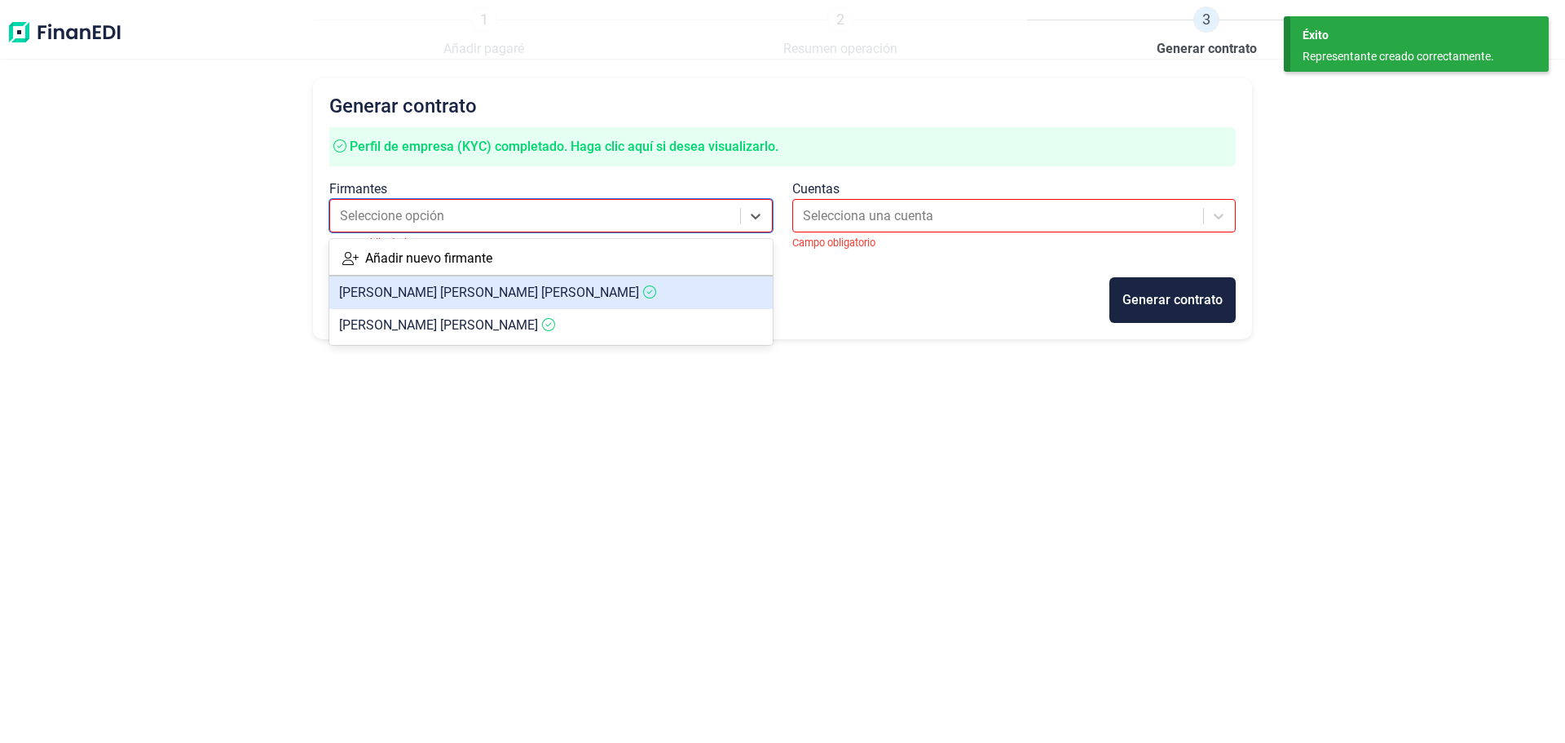
click at [636, 292] on article "[PERSON_NAME] [PERSON_NAME]" at bounding box center [551, 292] width 444 height 33
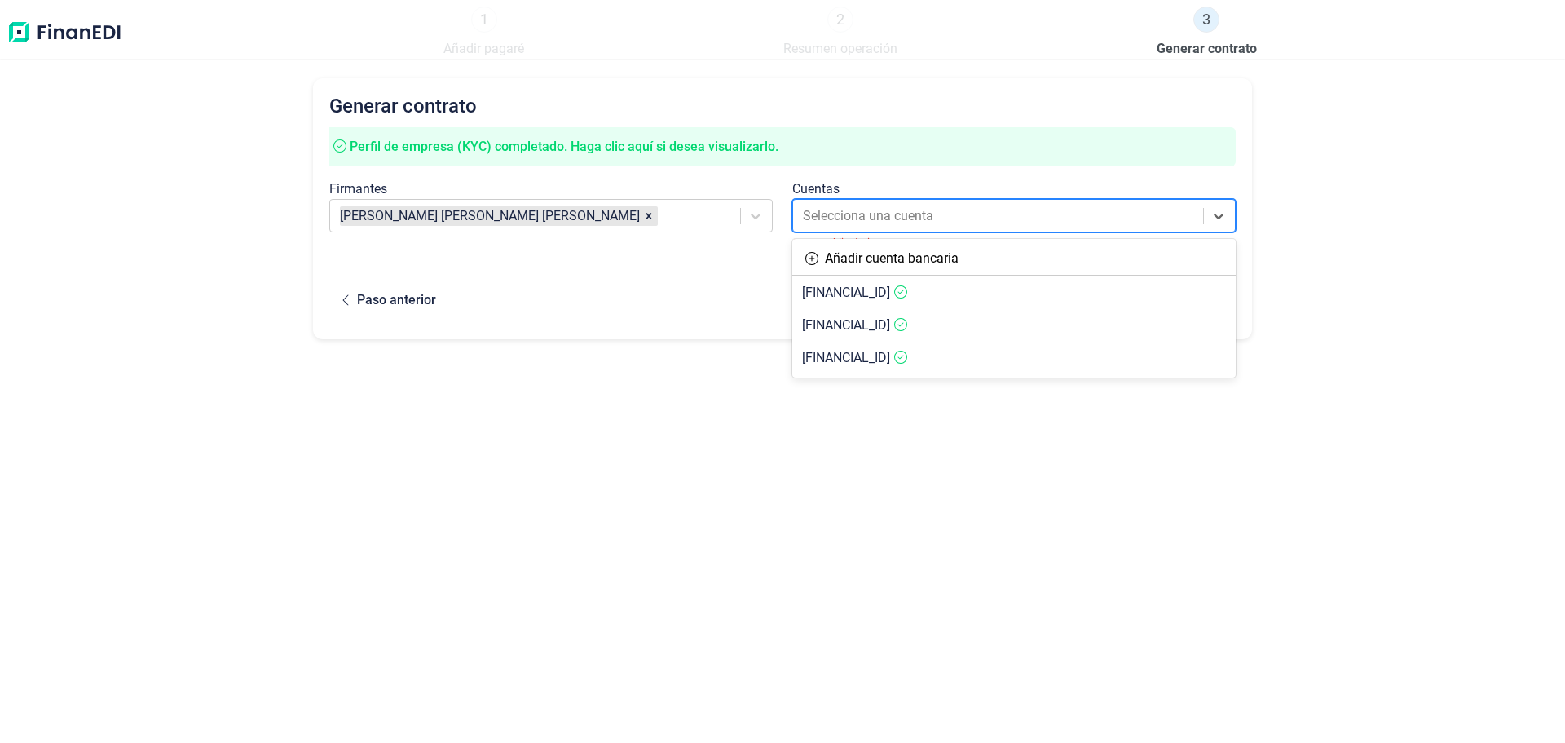
click at [899, 220] on div at bounding box center [999, 216] width 393 height 23
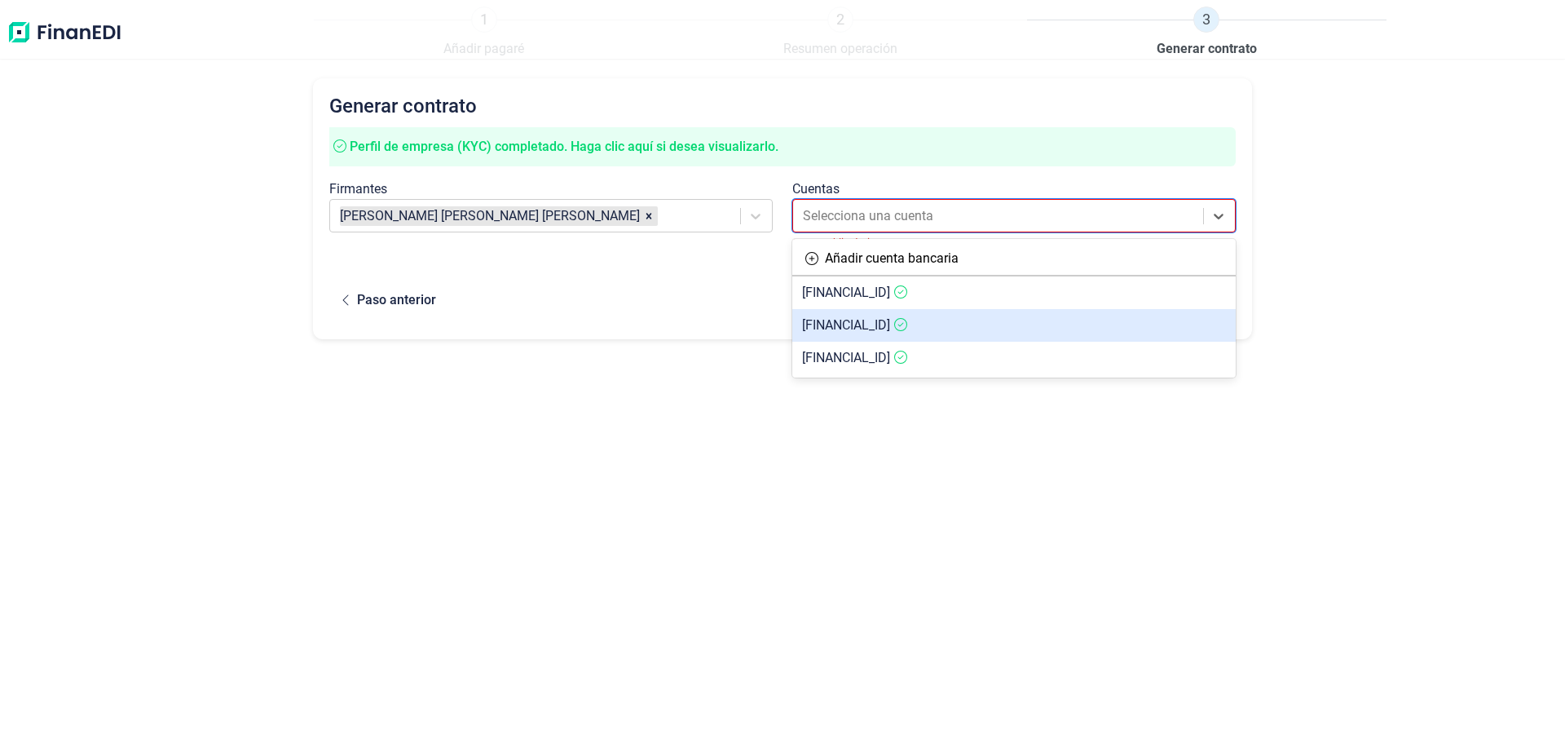
click at [890, 326] on span "[FINANCIAL_ID]" at bounding box center [846, 324] width 88 height 15
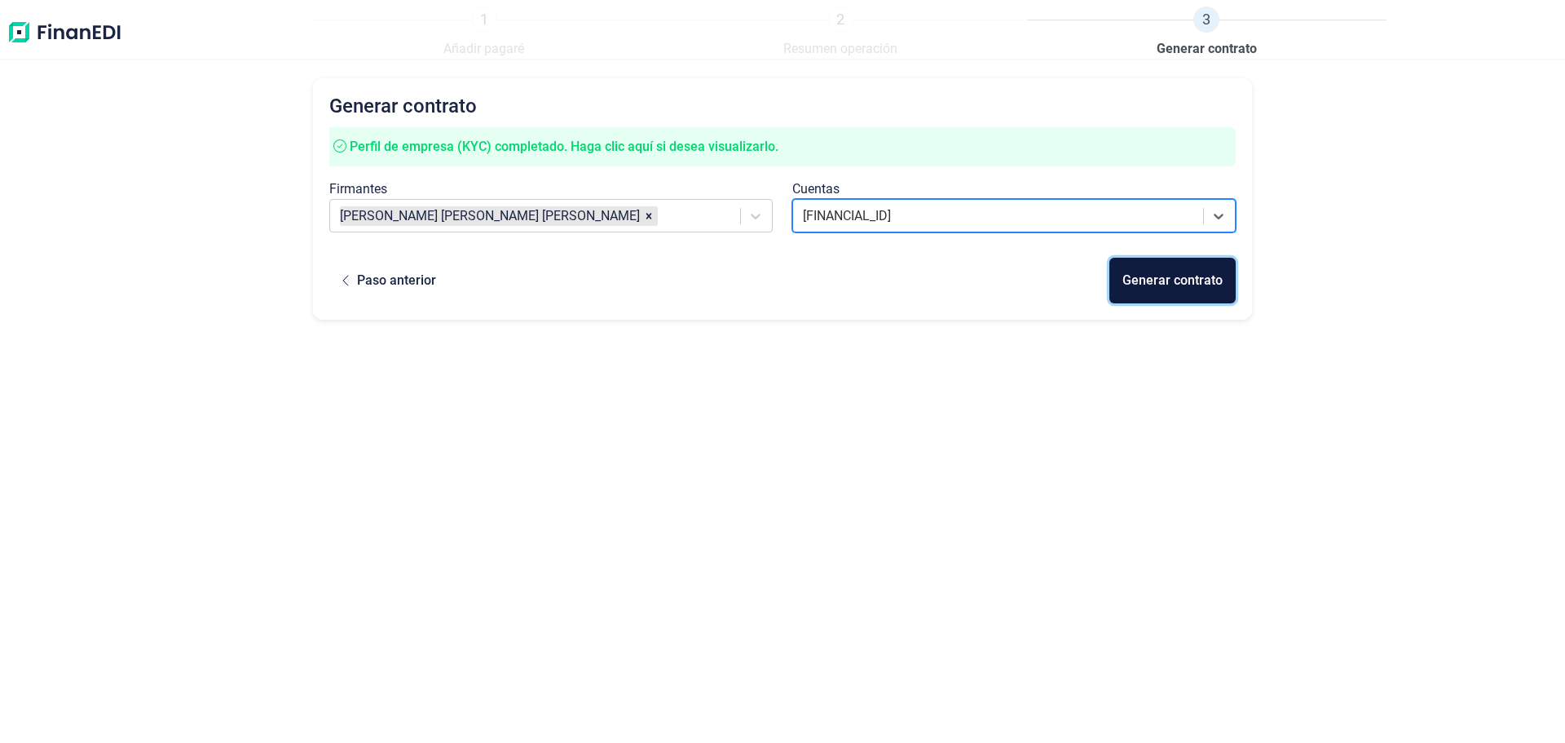
click at [1170, 276] on div "Generar contrato" at bounding box center [1173, 281] width 100 height 20
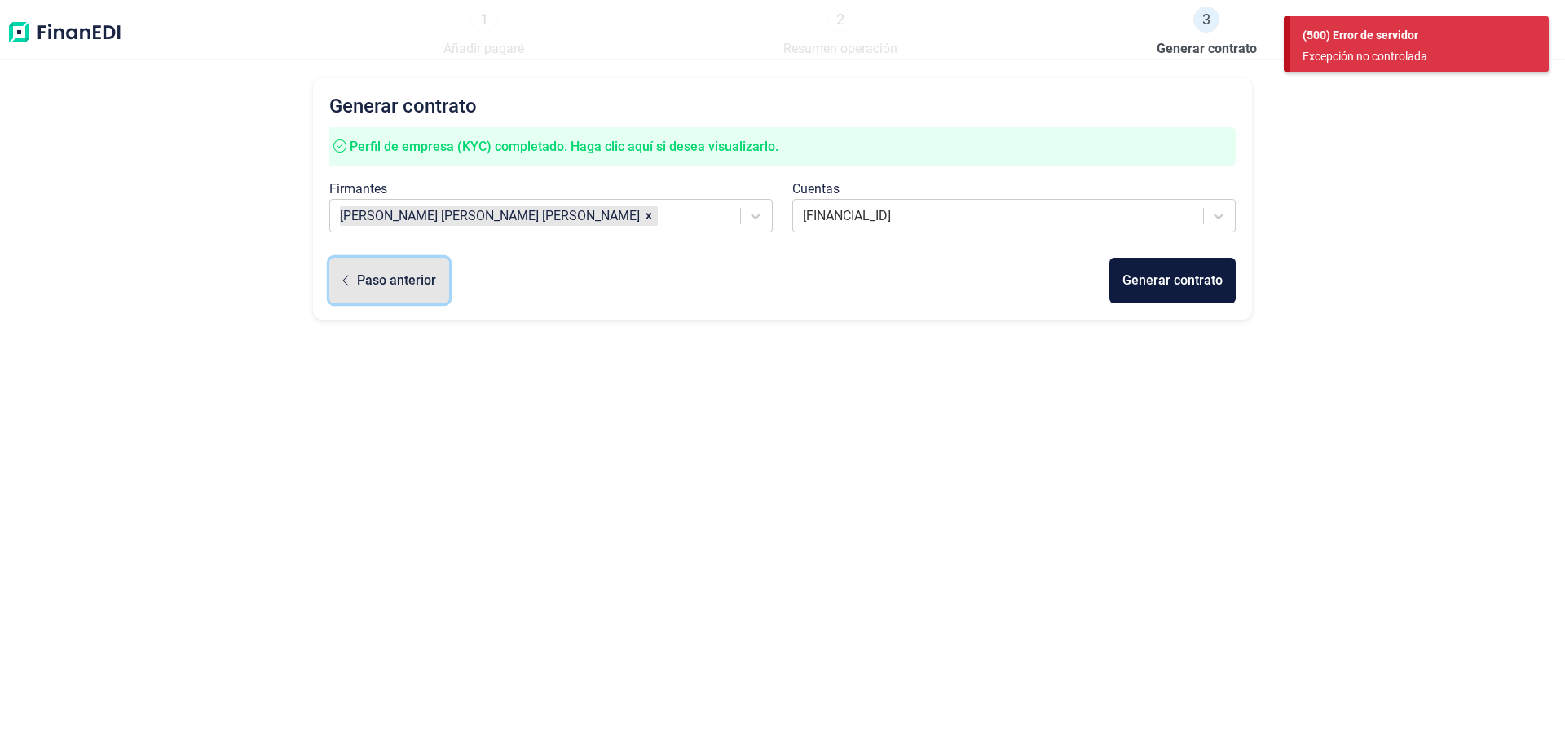
click at [372, 284] on div "Paso anterior" at bounding box center [396, 281] width 79 height 20
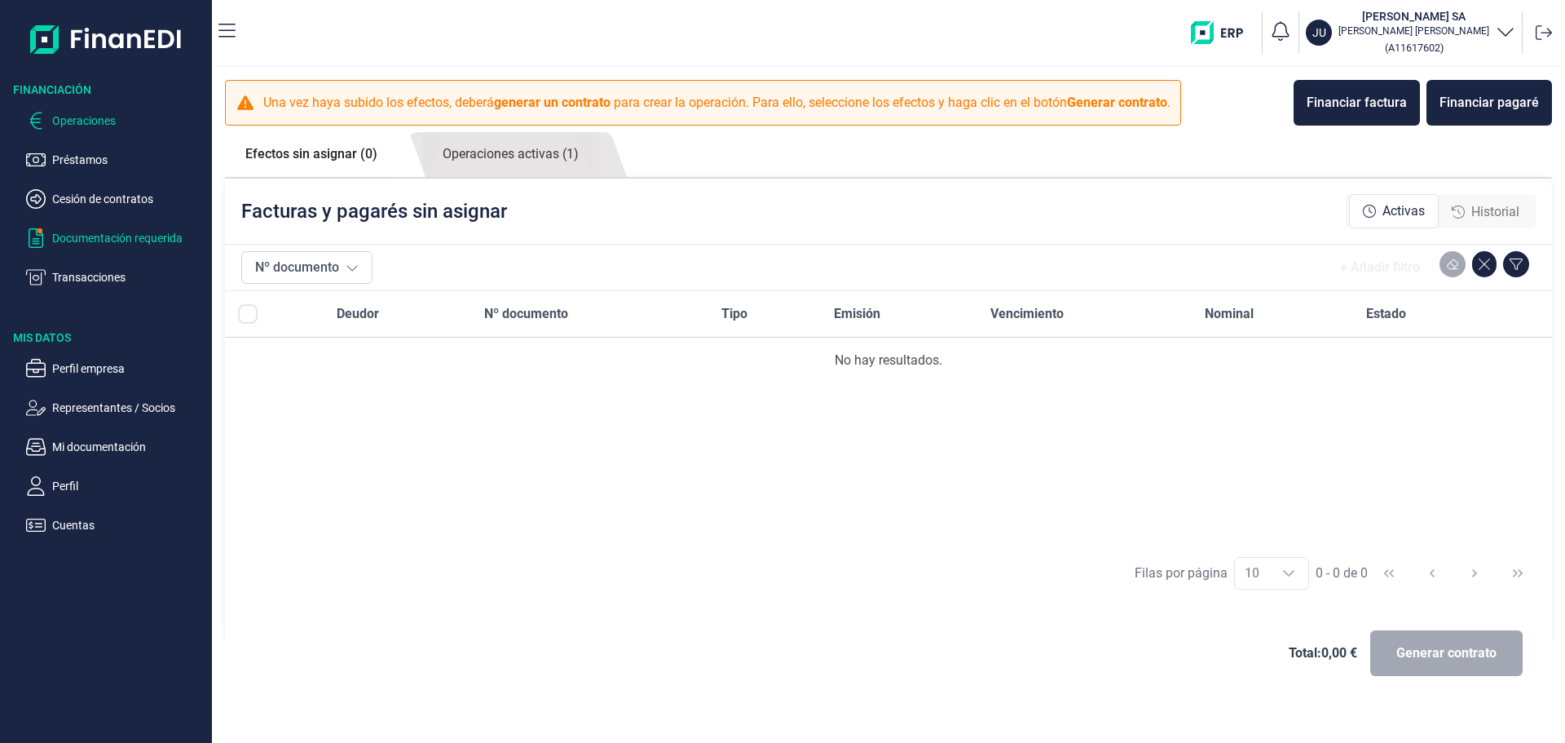
click at [53, 235] on p "Documentación requerida" at bounding box center [128, 238] width 153 height 20
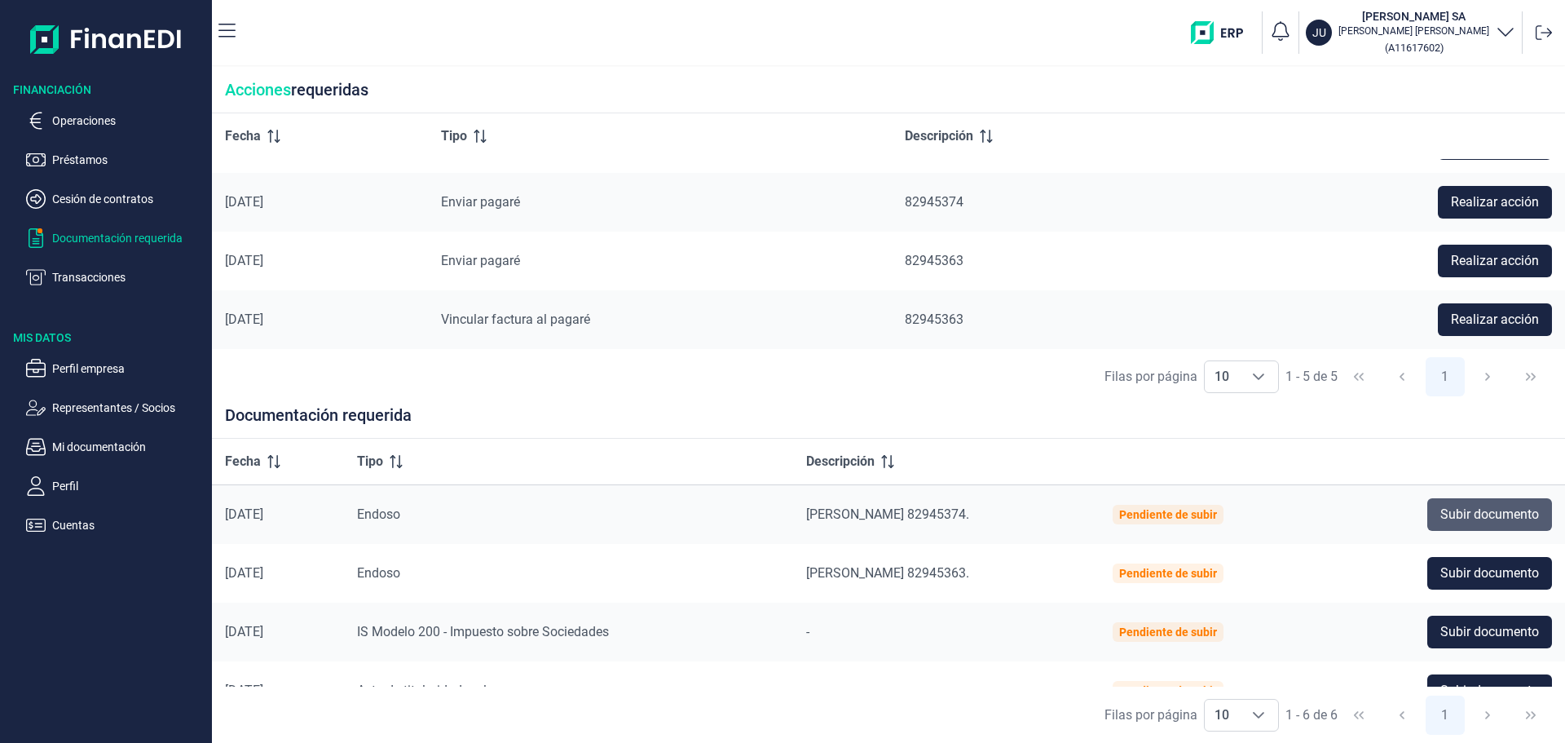
click at [1458, 516] on span "Subir documento" at bounding box center [1490, 515] width 99 height 20
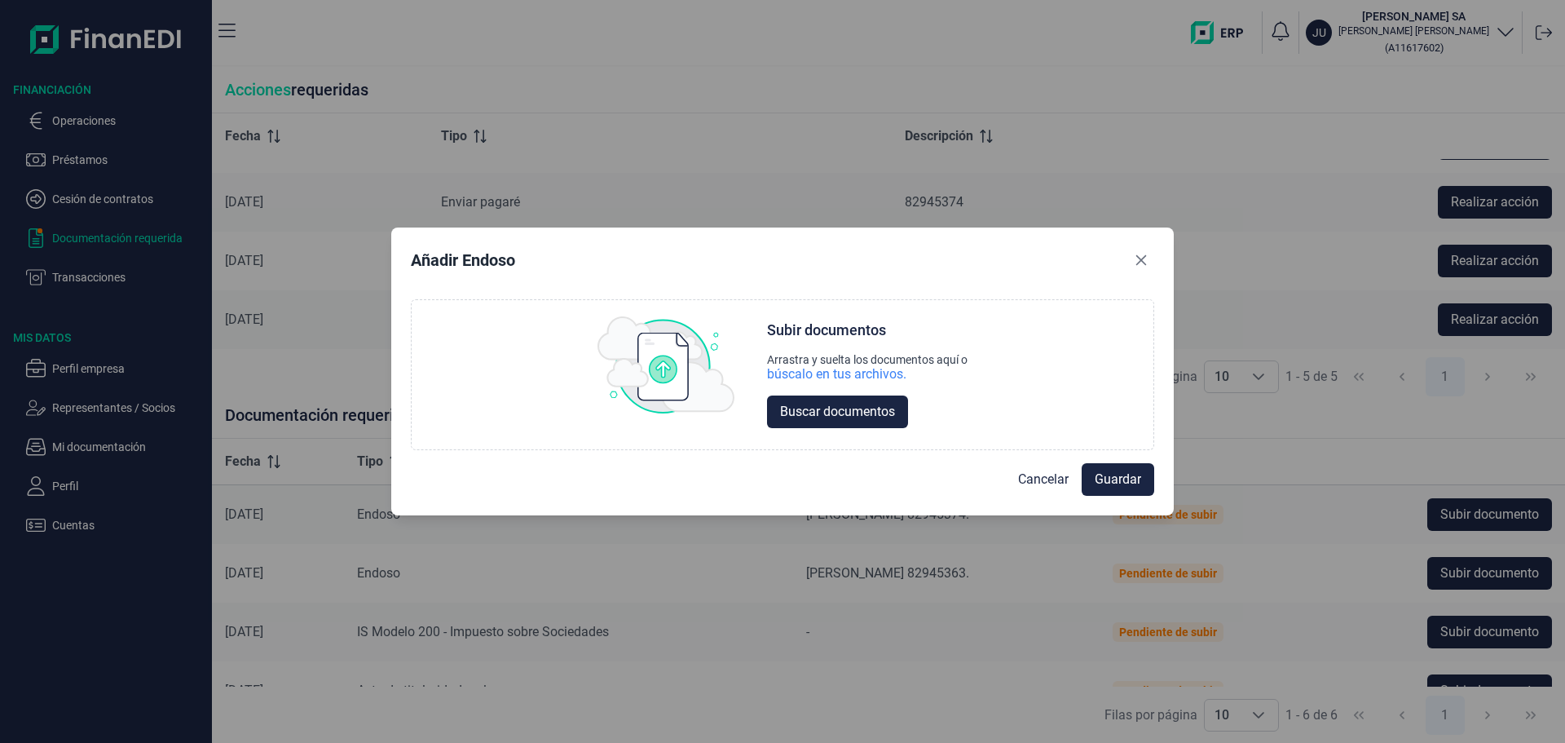
click at [1152, 258] on button "Close" at bounding box center [1141, 260] width 26 height 26
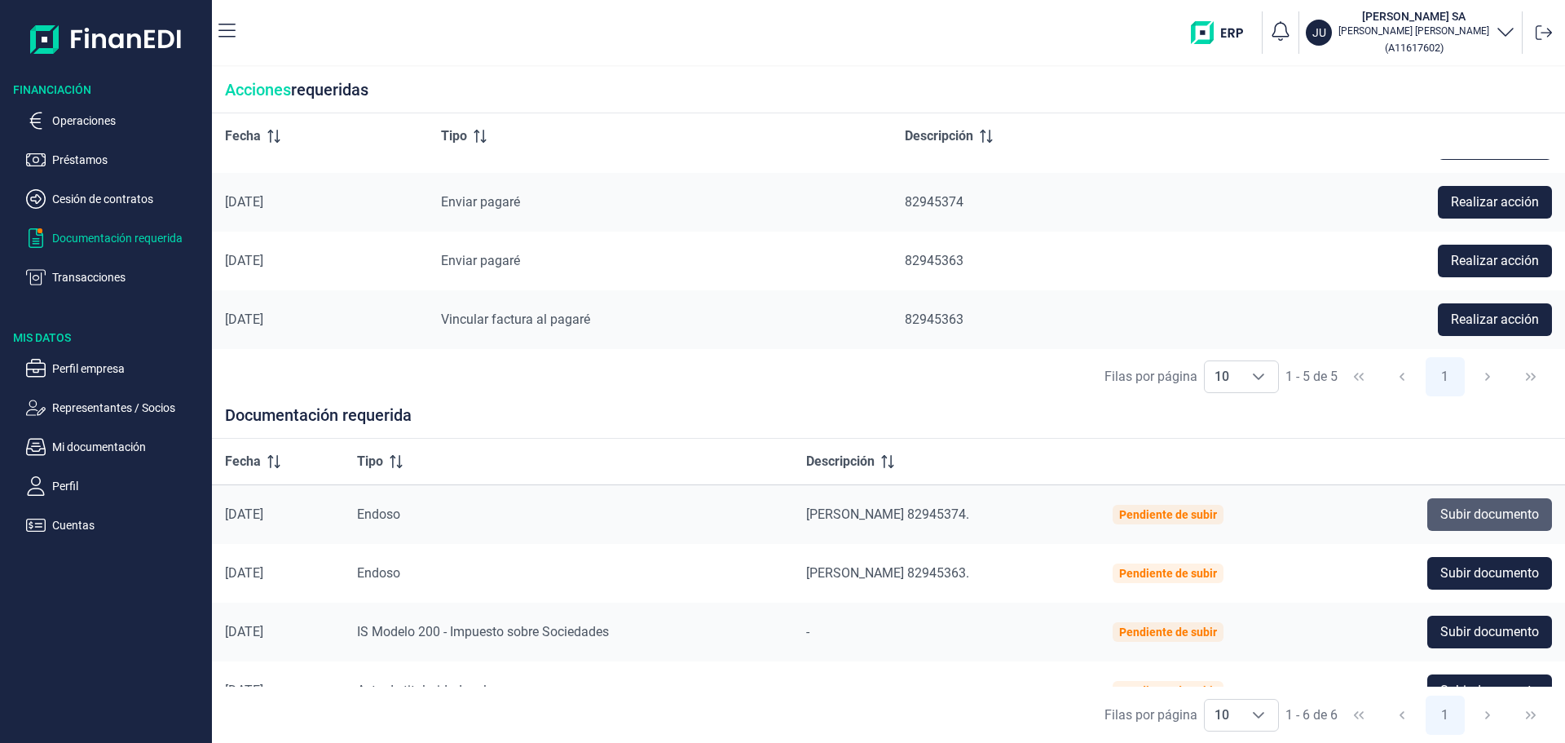
click at [1450, 512] on span "Subir documento" at bounding box center [1490, 515] width 99 height 20
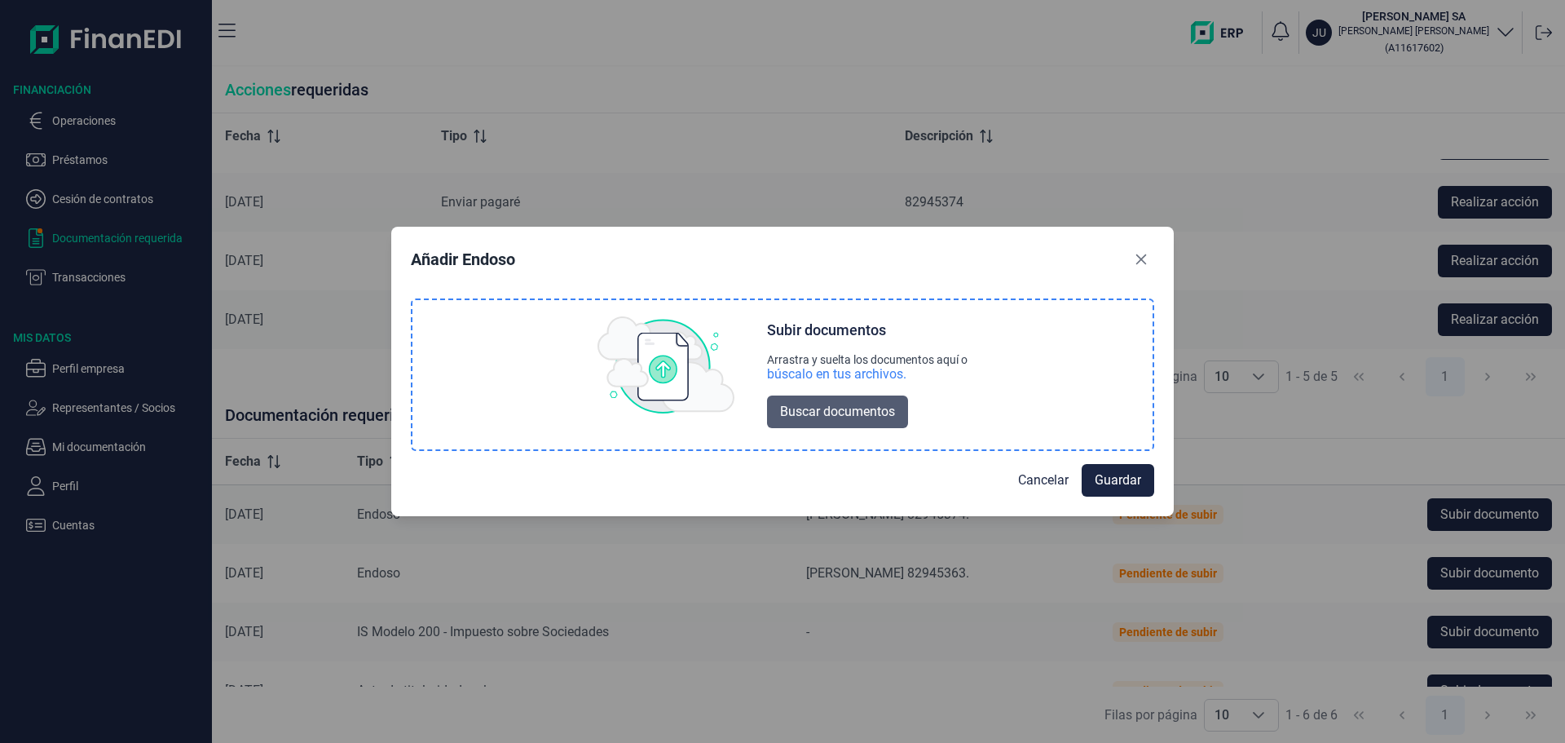
click at [823, 416] on span "Buscar documentos" at bounding box center [837, 412] width 115 height 20
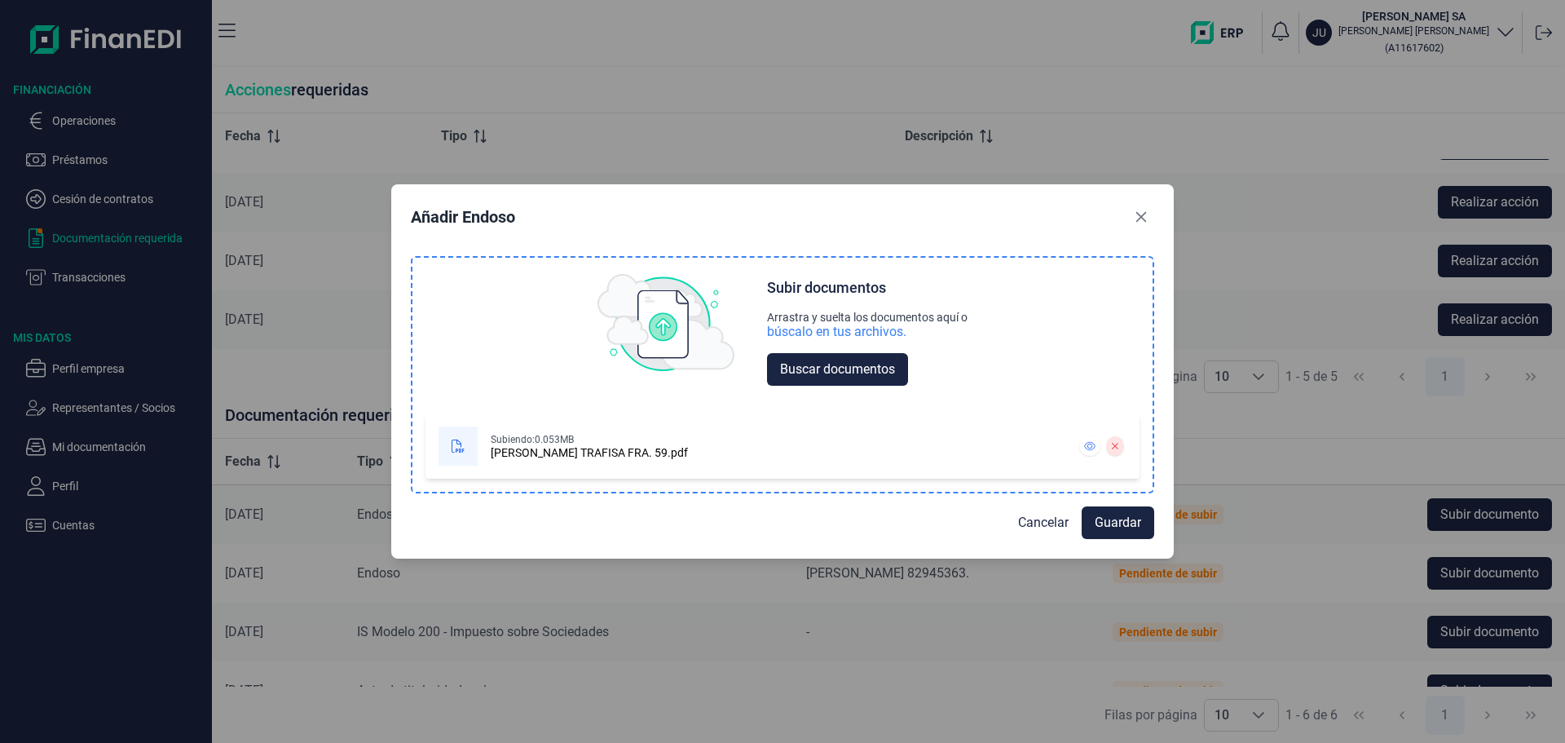
click at [614, 452] on div "[PERSON_NAME] TRAFISA FRA. 59.pdf" at bounding box center [589, 452] width 197 height 13
click at [1138, 217] on icon "Close" at bounding box center [1141, 217] width 13 height 13
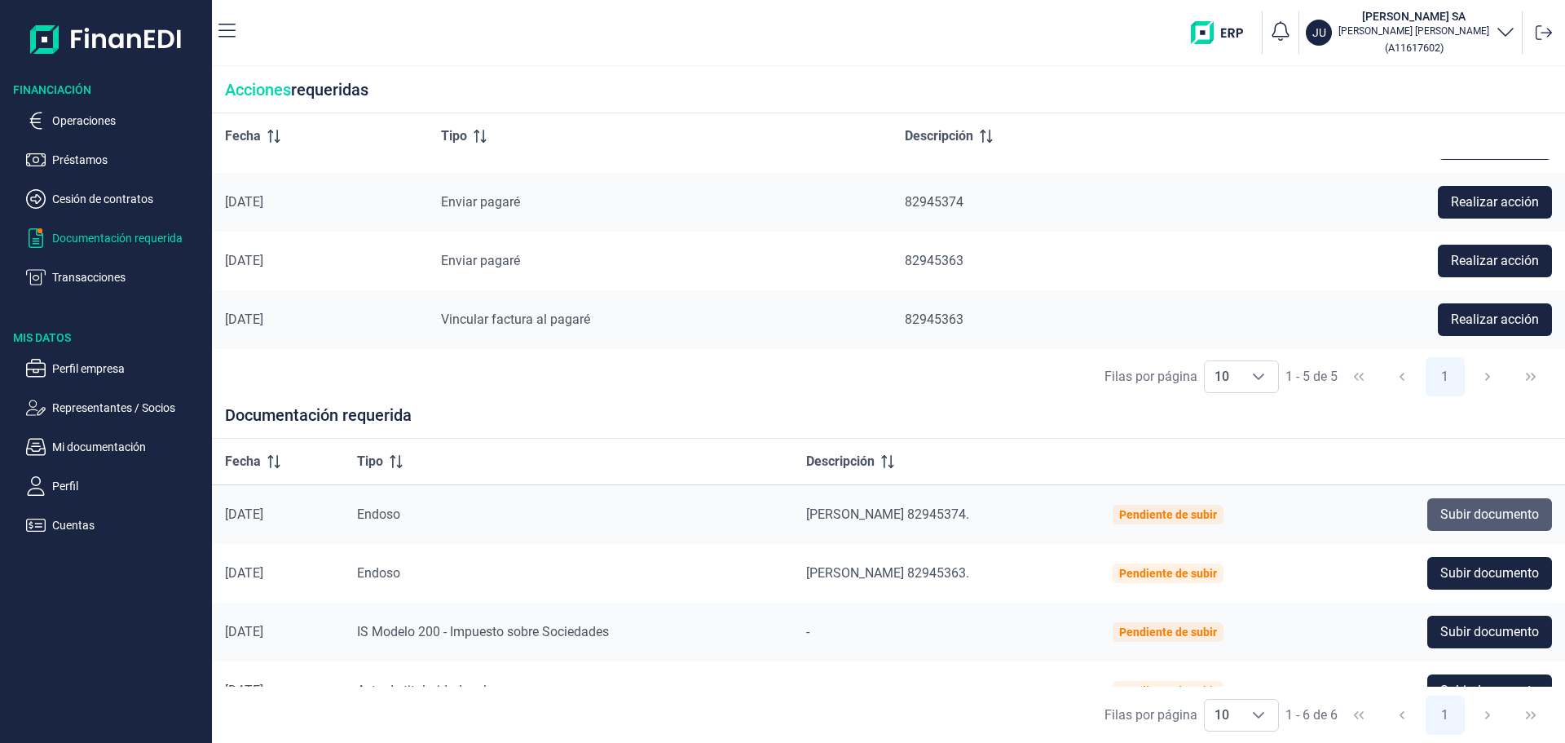
click at [1464, 508] on span "Subir documento" at bounding box center [1490, 515] width 99 height 20
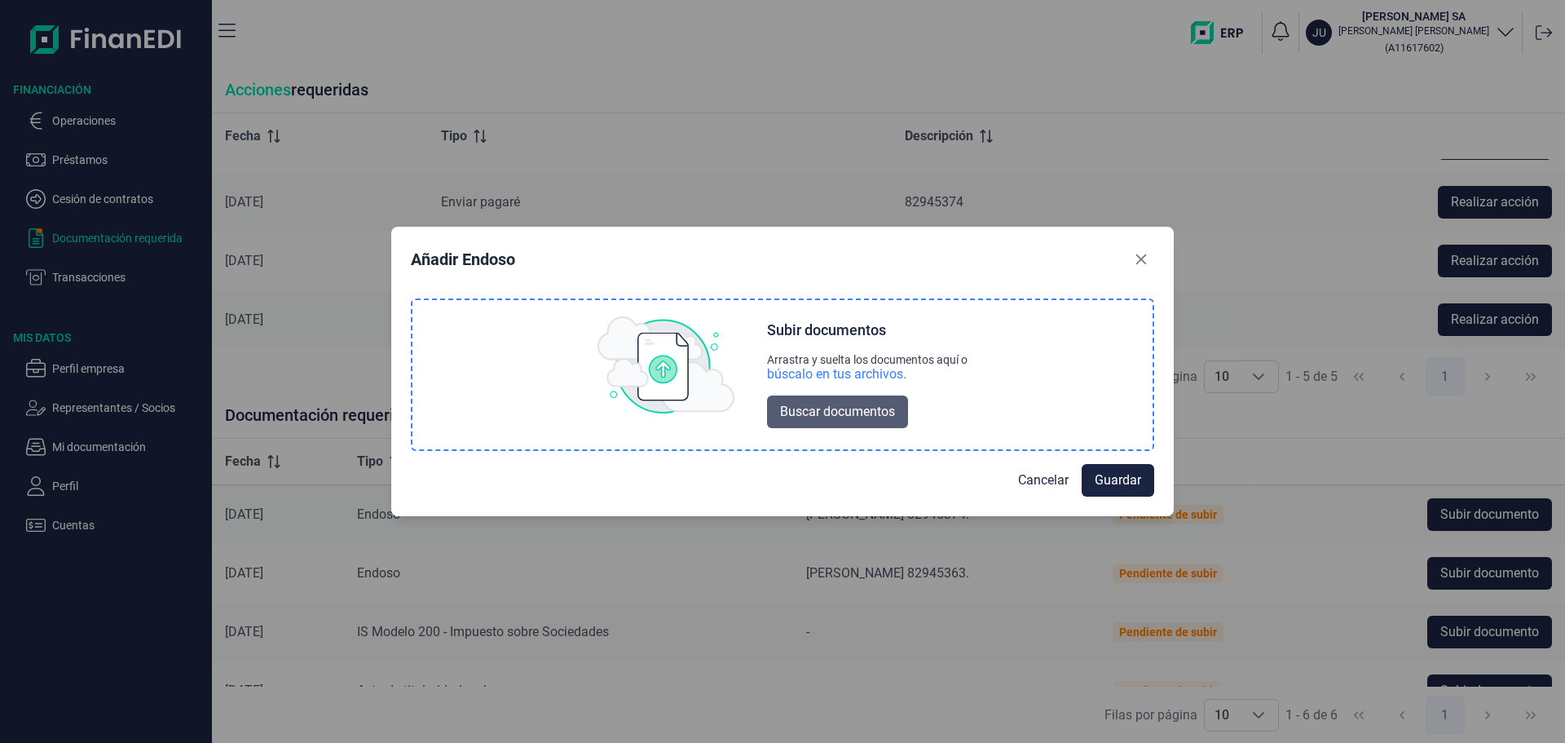
click at [852, 414] on span "Buscar documentos" at bounding box center [837, 412] width 115 height 20
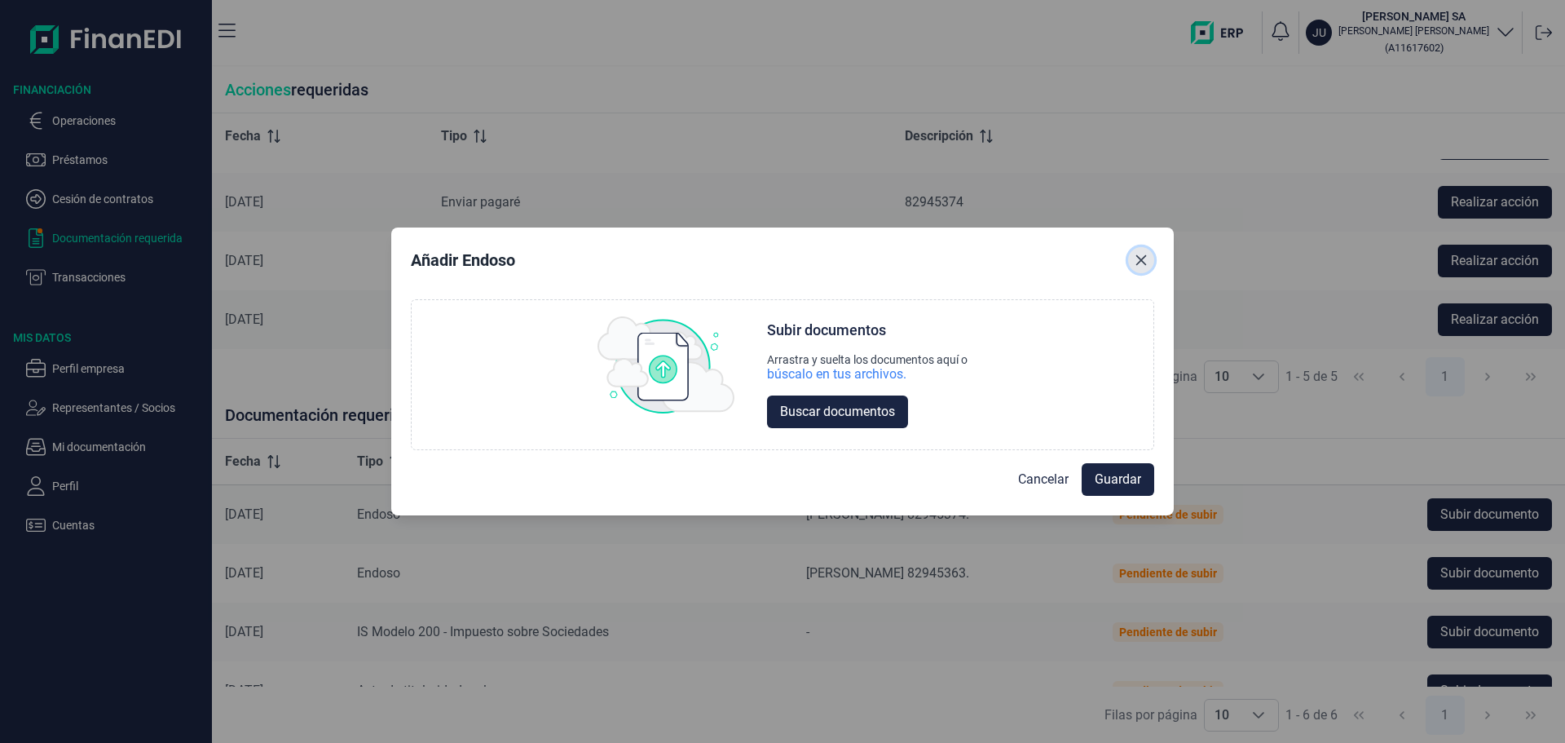
click at [1137, 254] on icon "Close" at bounding box center [1141, 260] width 13 height 13
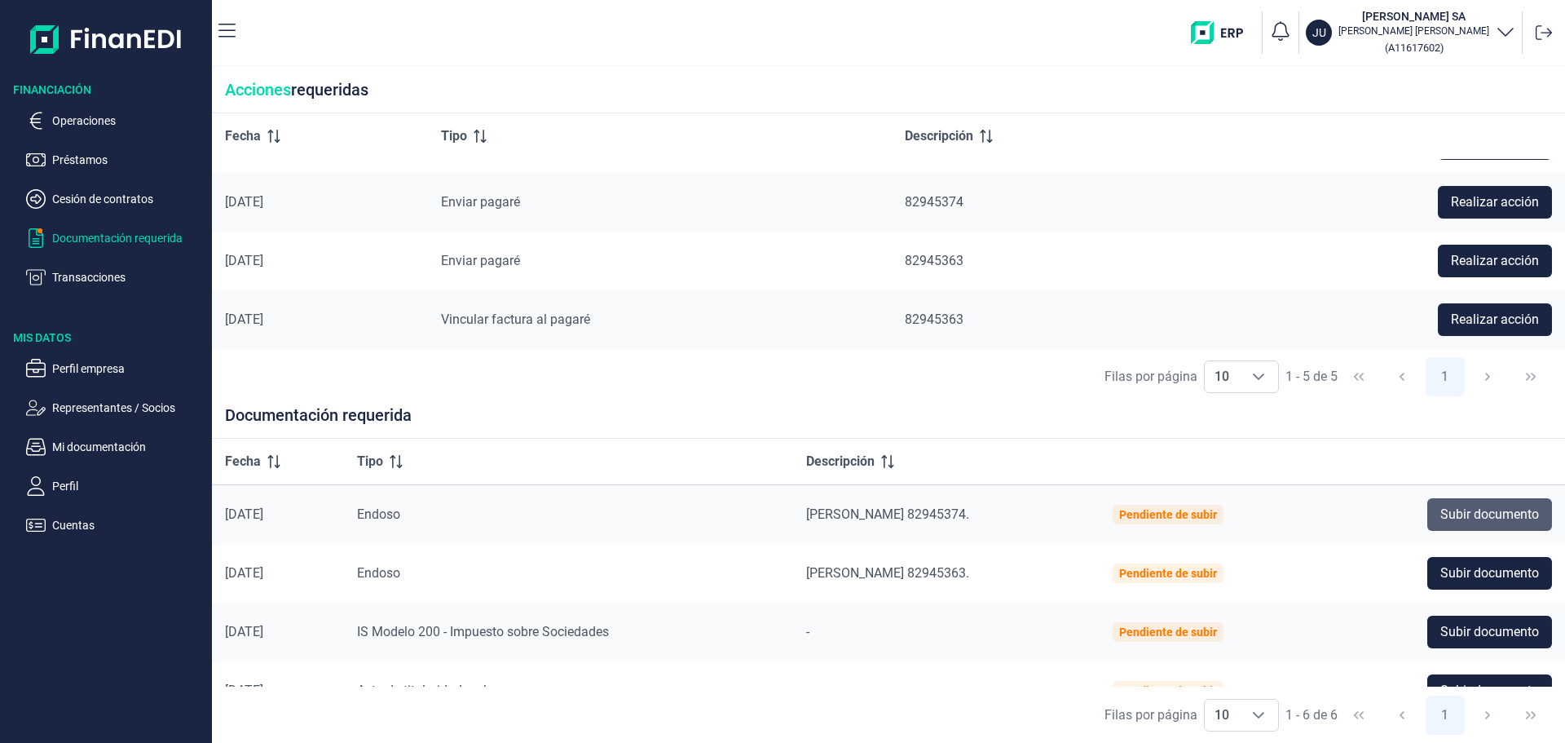
click at [1447, 511] on span "Subir documento" at bounding box center [1490, 515] width 99 height 20
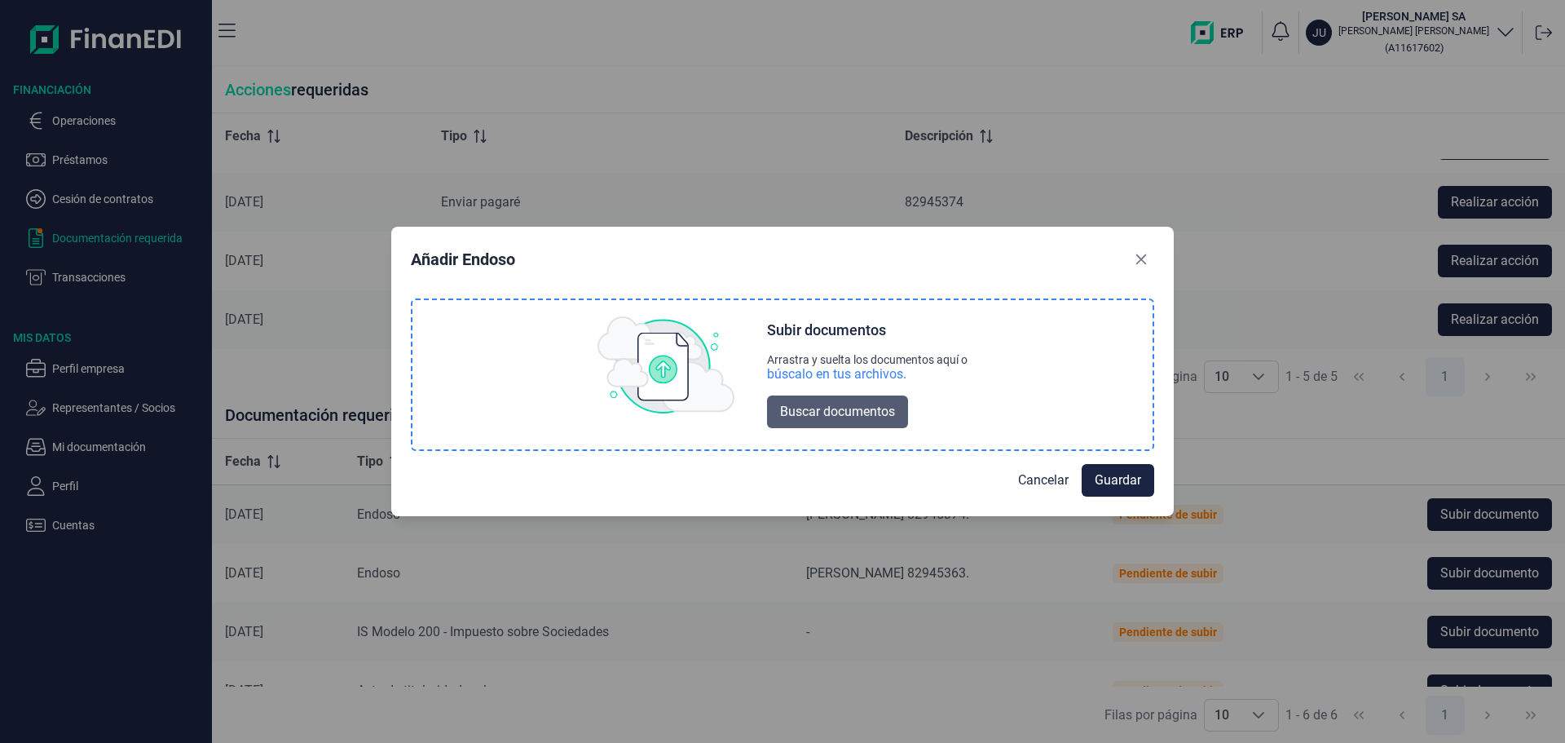
click at [841, 415] on span "Buscar documentos" at bounding box center [837, 412] width 115 height 20
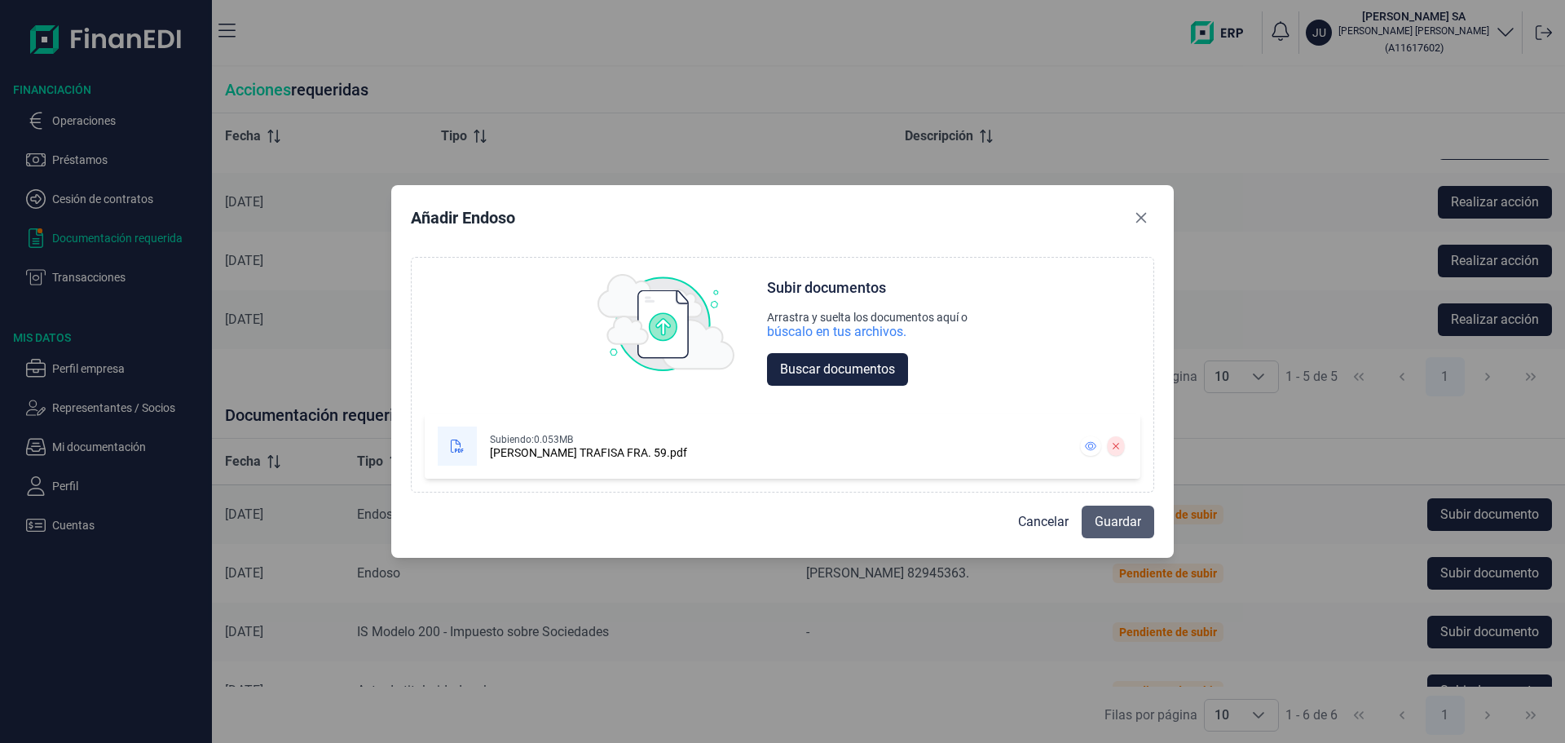
click at [1129, 524] on span "Guardar" at bounding box center [1118, 522] width 46 height 20
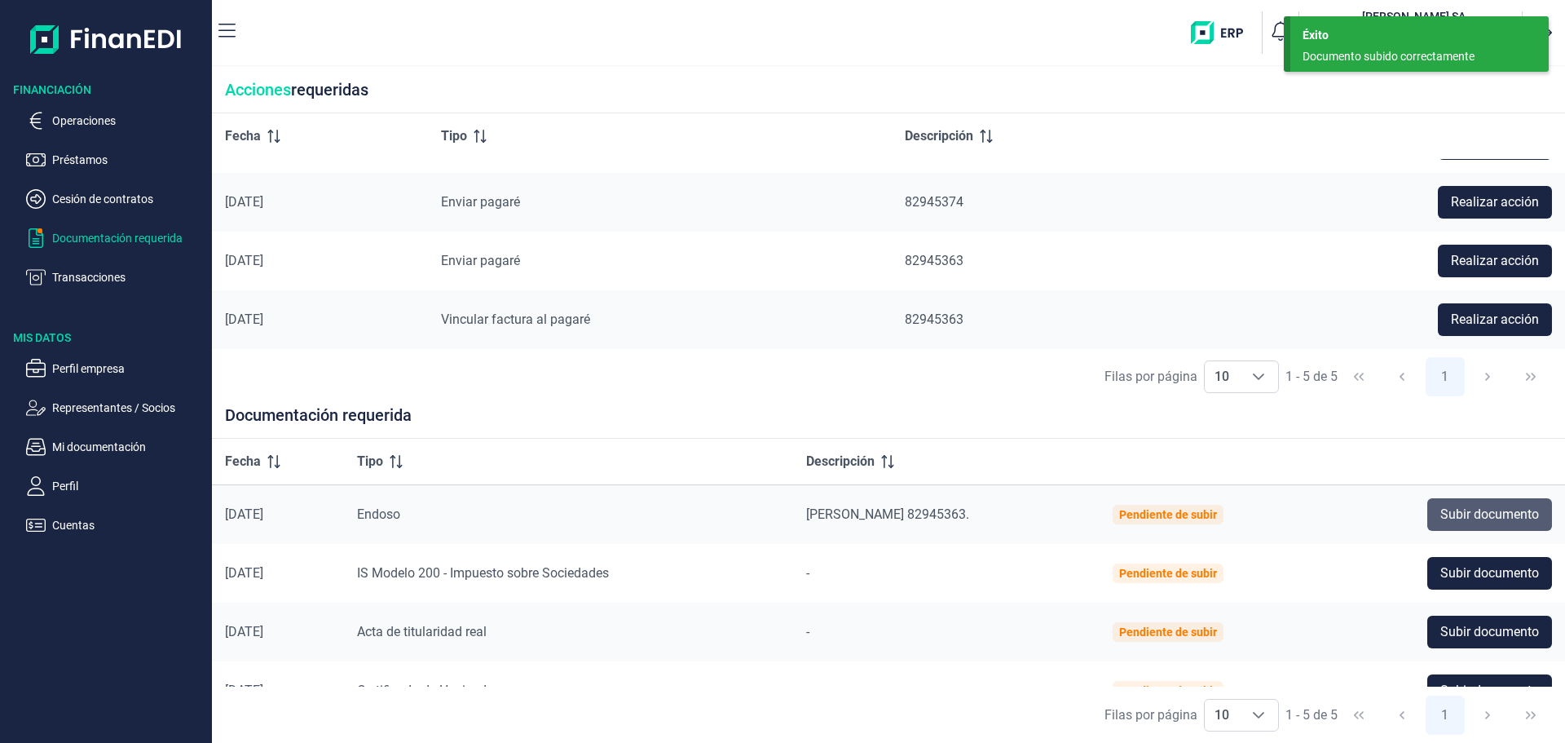
click at [1475, 521] on span "Subir documento" at bounding box center [1490, 515] width 99 height 20
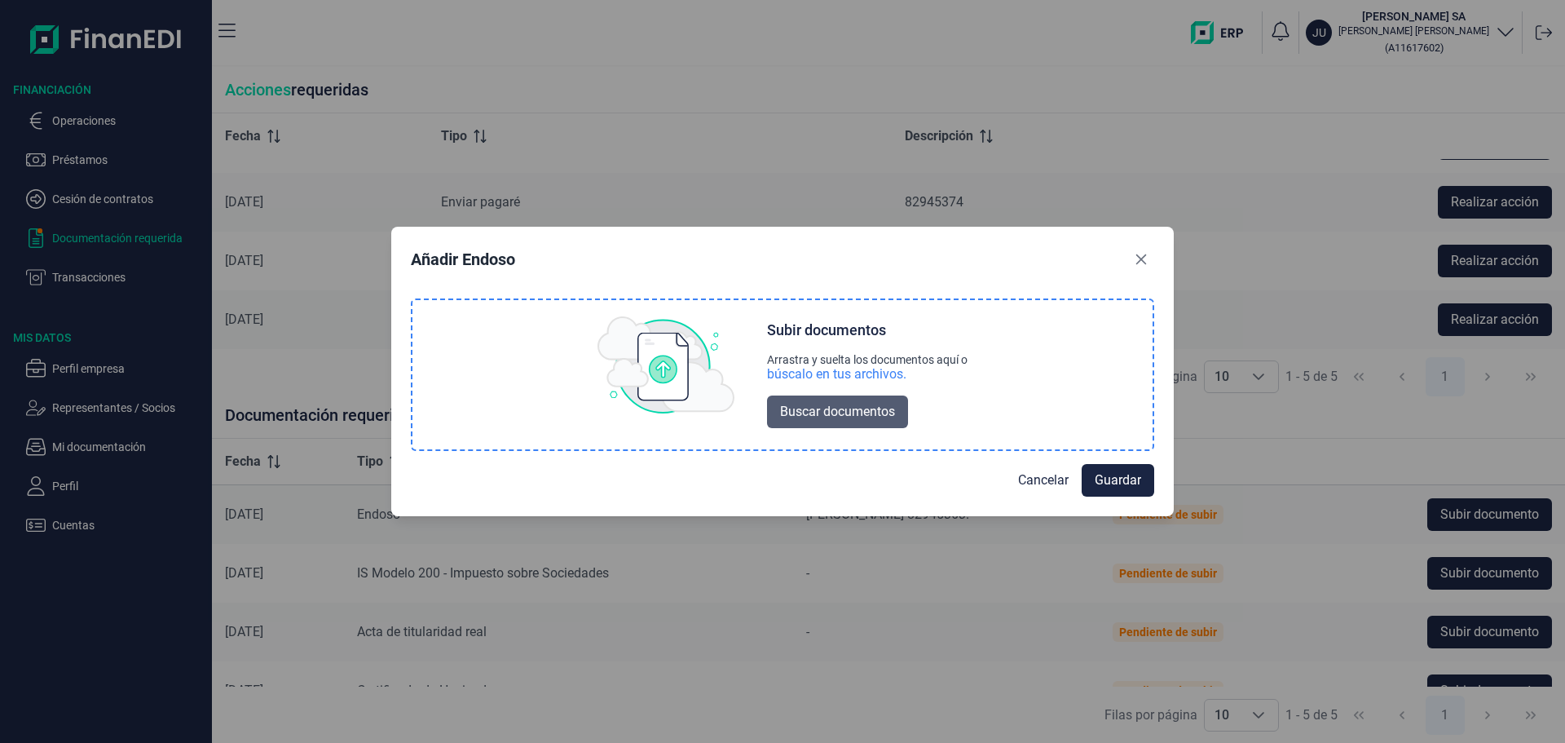
click at [853, 410] on span "Buscar documentos" at bounding box center [837, 412] width 115 height 20
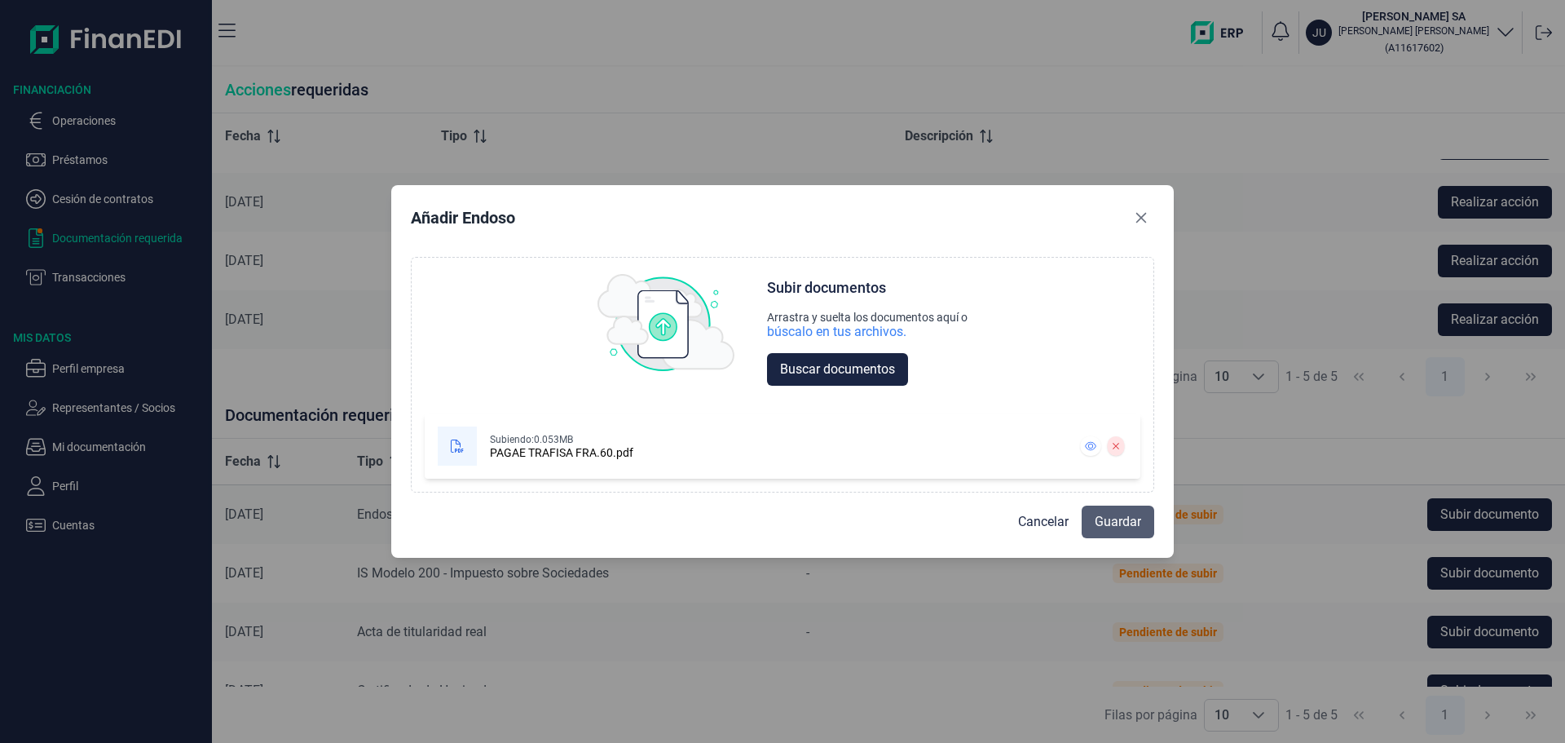
click at [1121, 523] on span "Guardar" at bounding box center [1118, 522] width 46 height 20
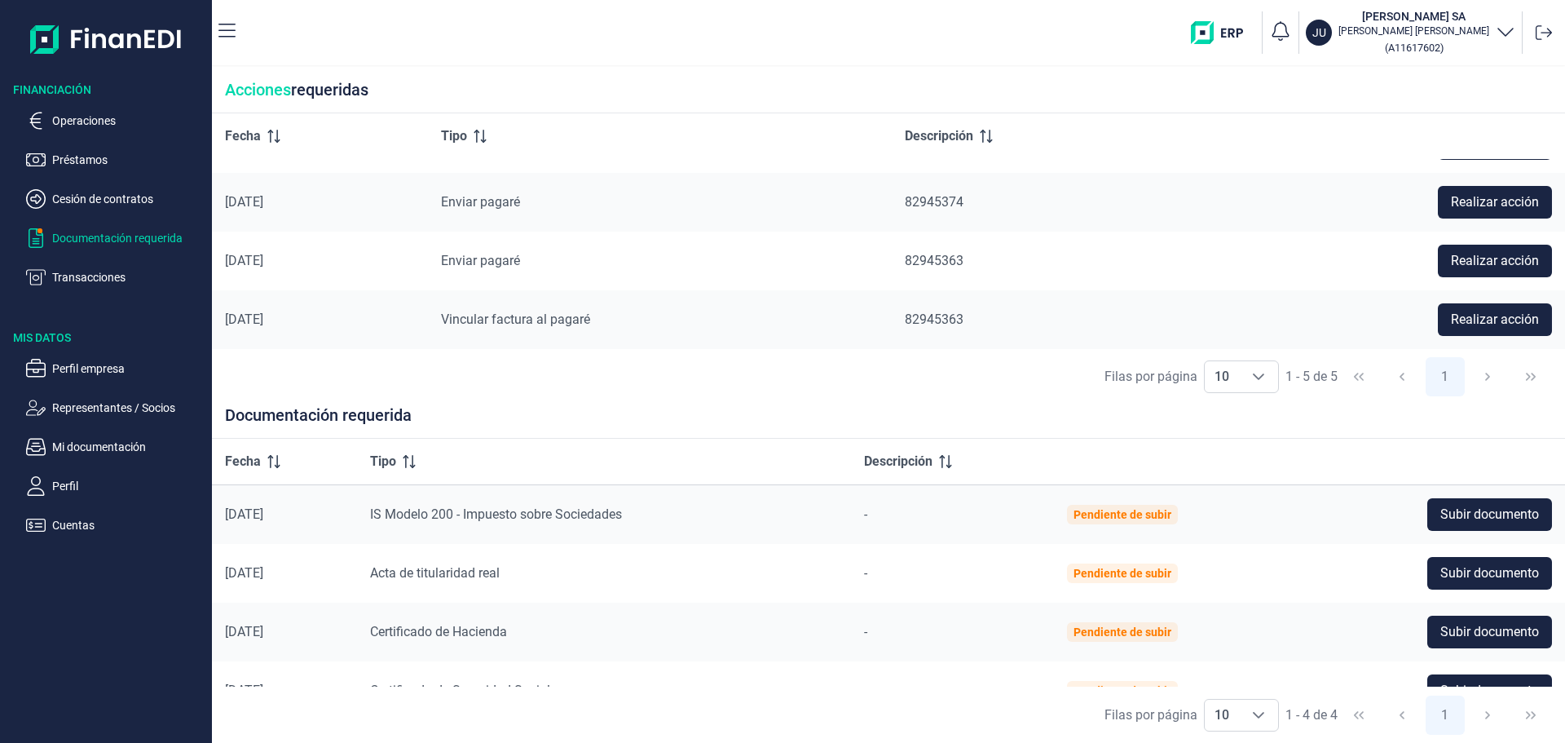
click at [356, 320] on div "[DATE]" at bounding box center [320, 319] width 190 height 16
click at [102, 367] on p "Perfil empresa" at bounding box center [128, 369] width 153 height 20
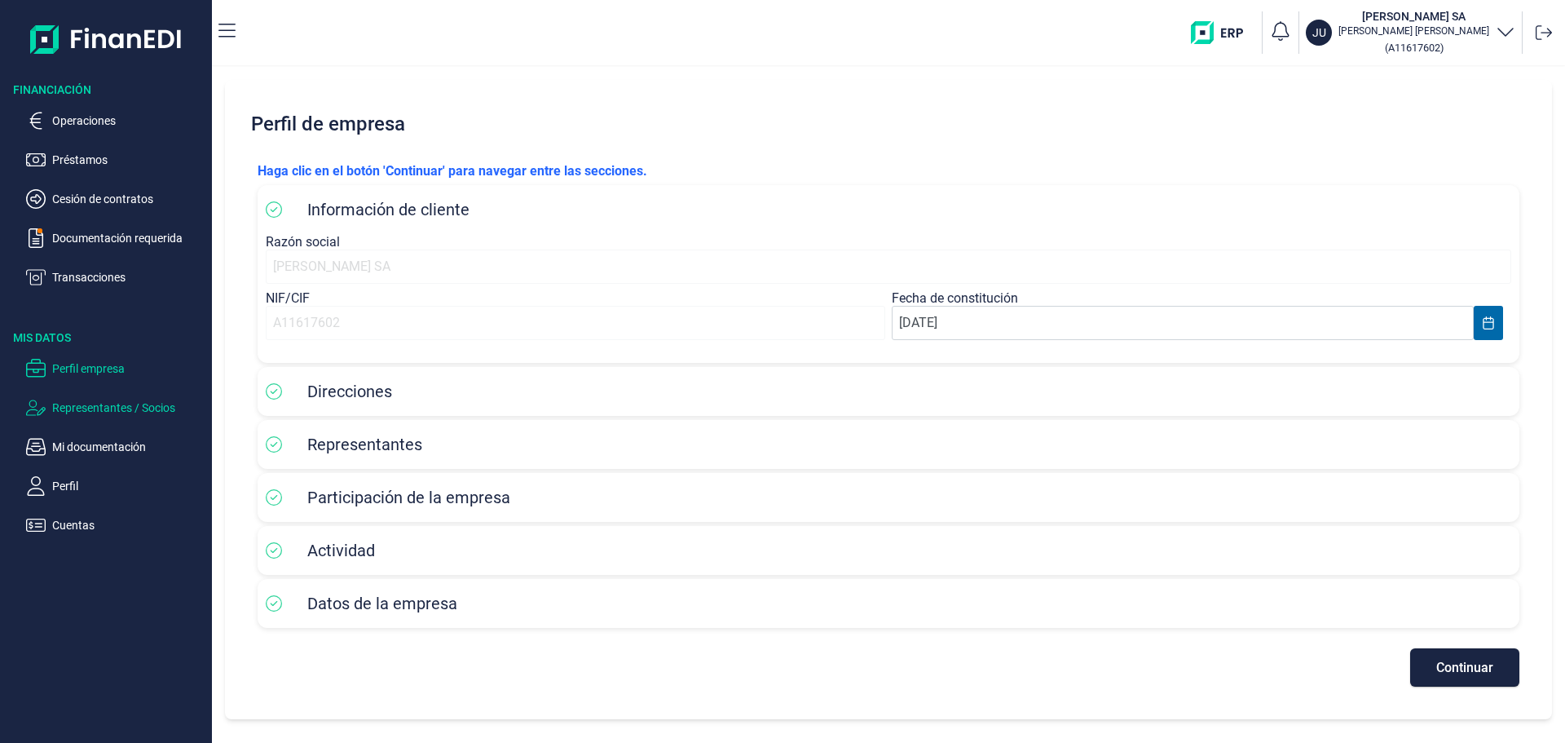
click at [104, 405] on p "Representantes / Socios" at bounding box center [128, 408] width 153 height 20
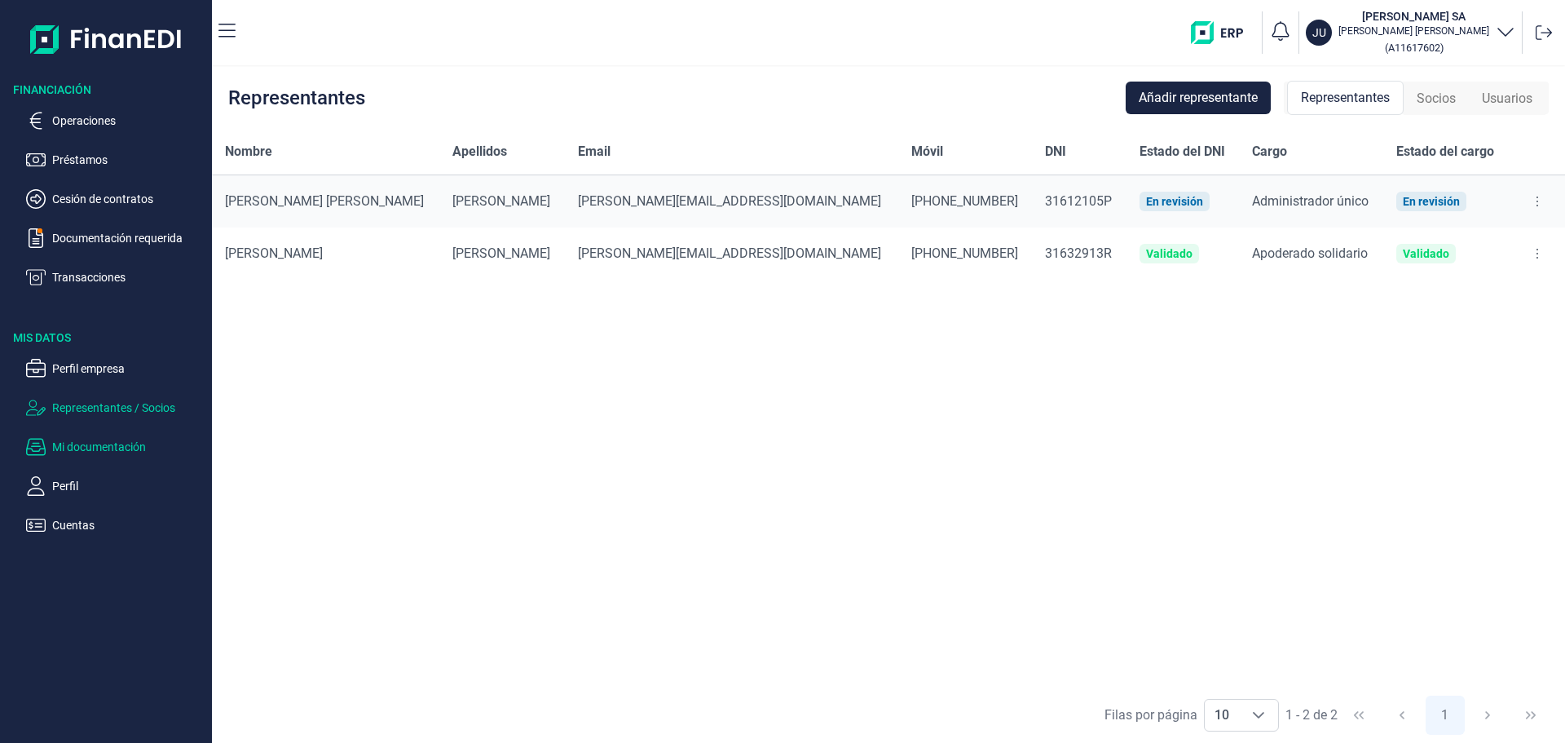
click at [101, 446] on p "Mi documentación" at bounding box center [128, 447] width 153 height 20
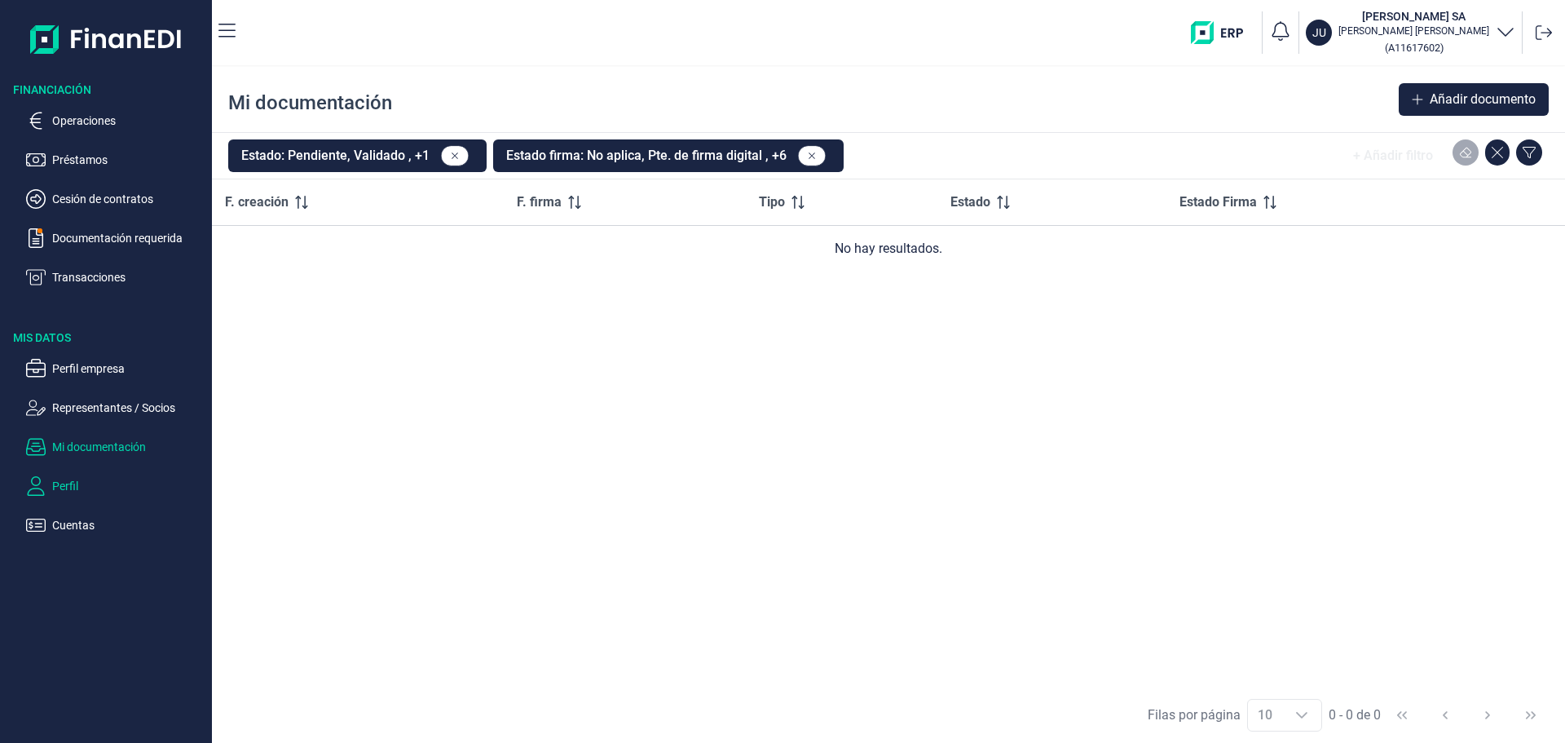
click at [57, 488] on p "Perfil" at bounding box center [128, 486] width 153 height 20
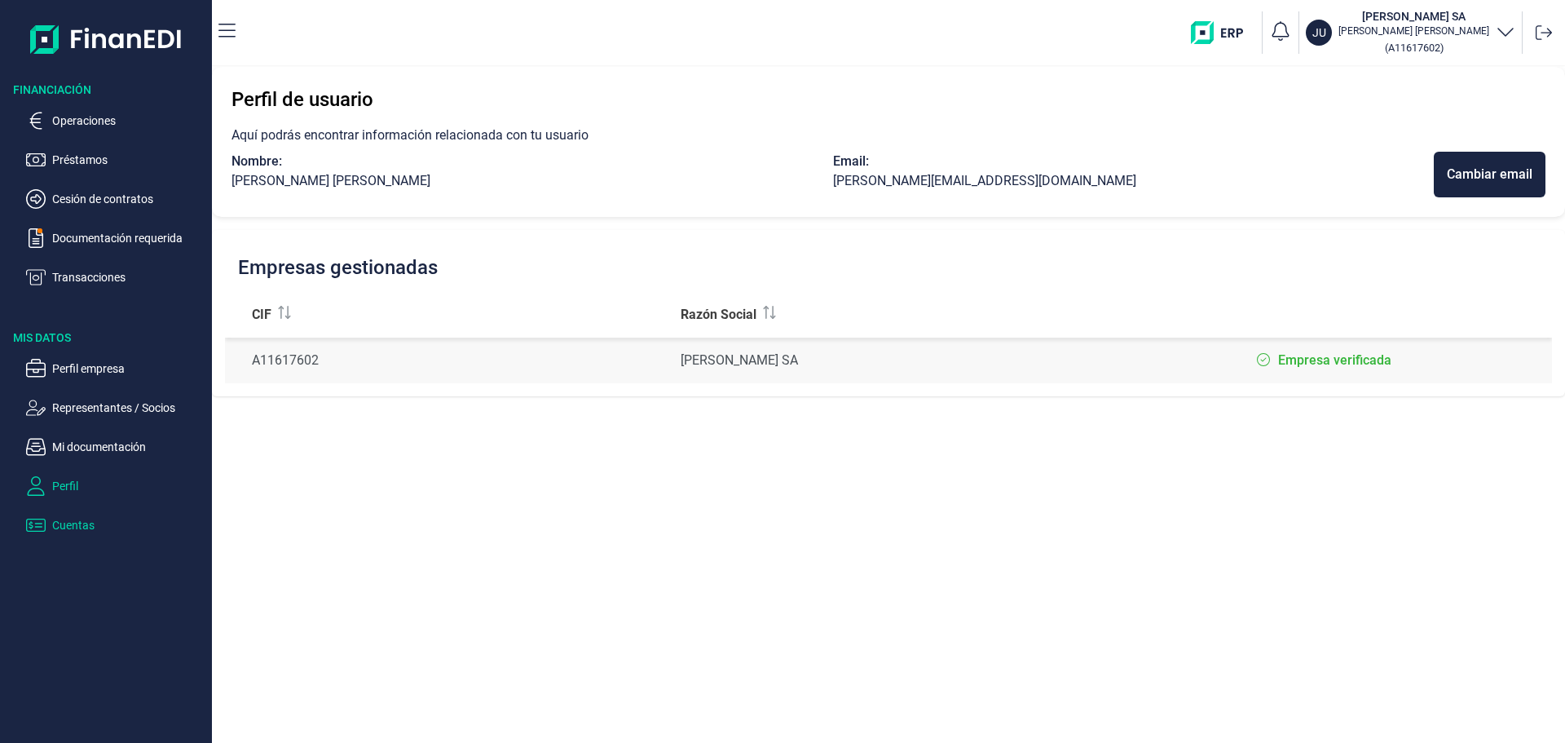
click at [68, 526] on p "Cuentas" at bounding box center [128, 525] width 153 height 20
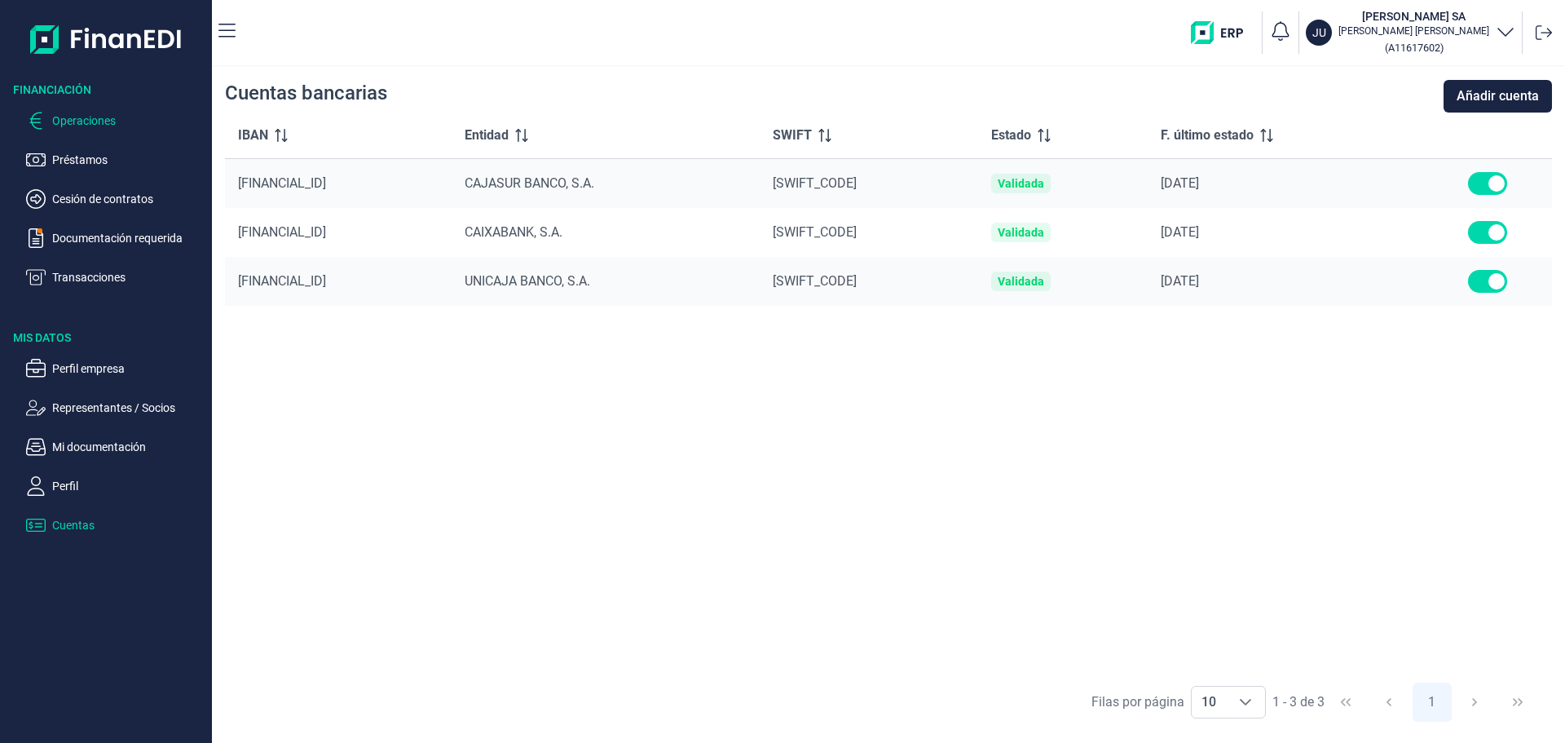
click at [82, 126] on p "Operaciones" at bounding box center [128, 121] width 153 height 20
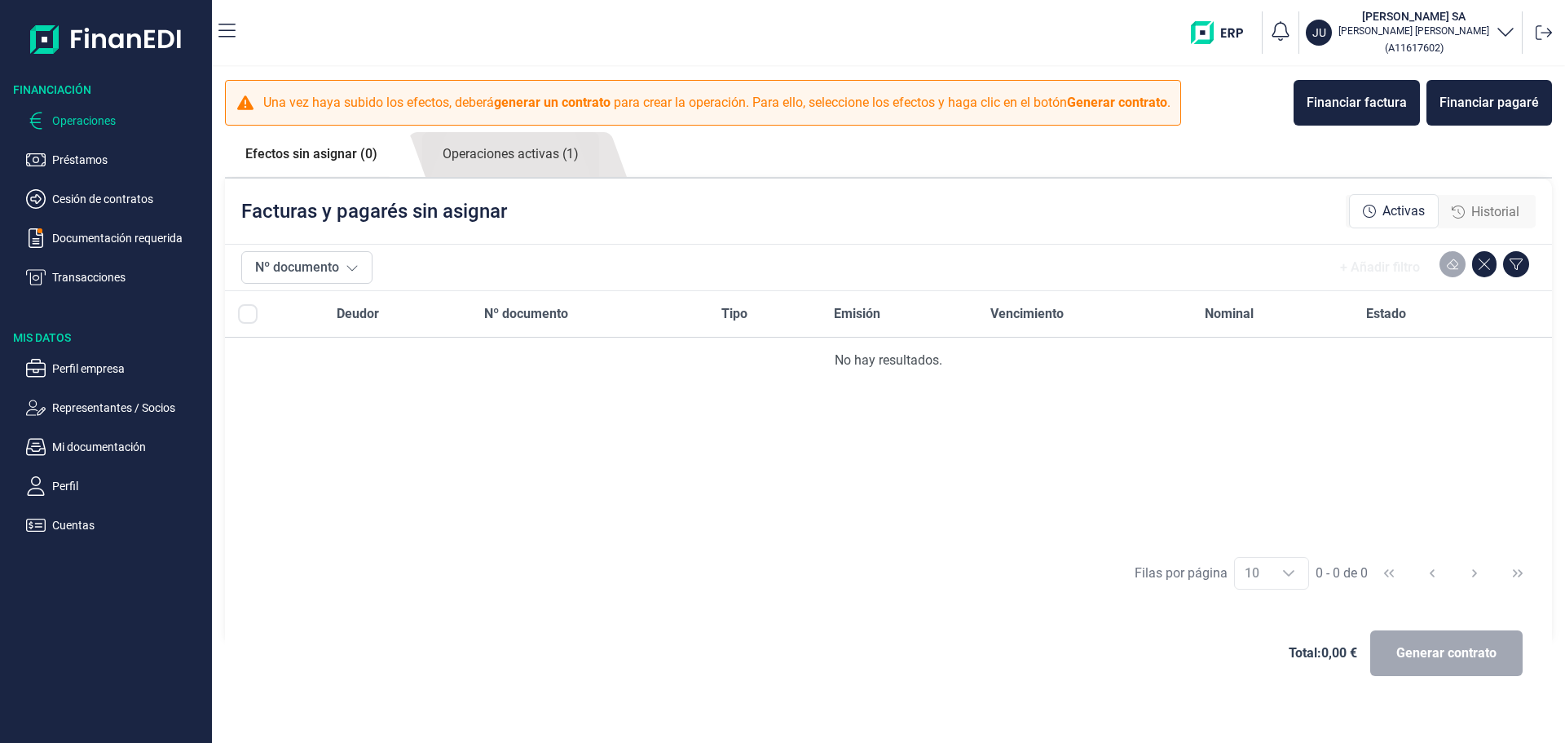
click at [80, 158] on p "Préstamos" at bounding box center [128, 160] width 153 height 20
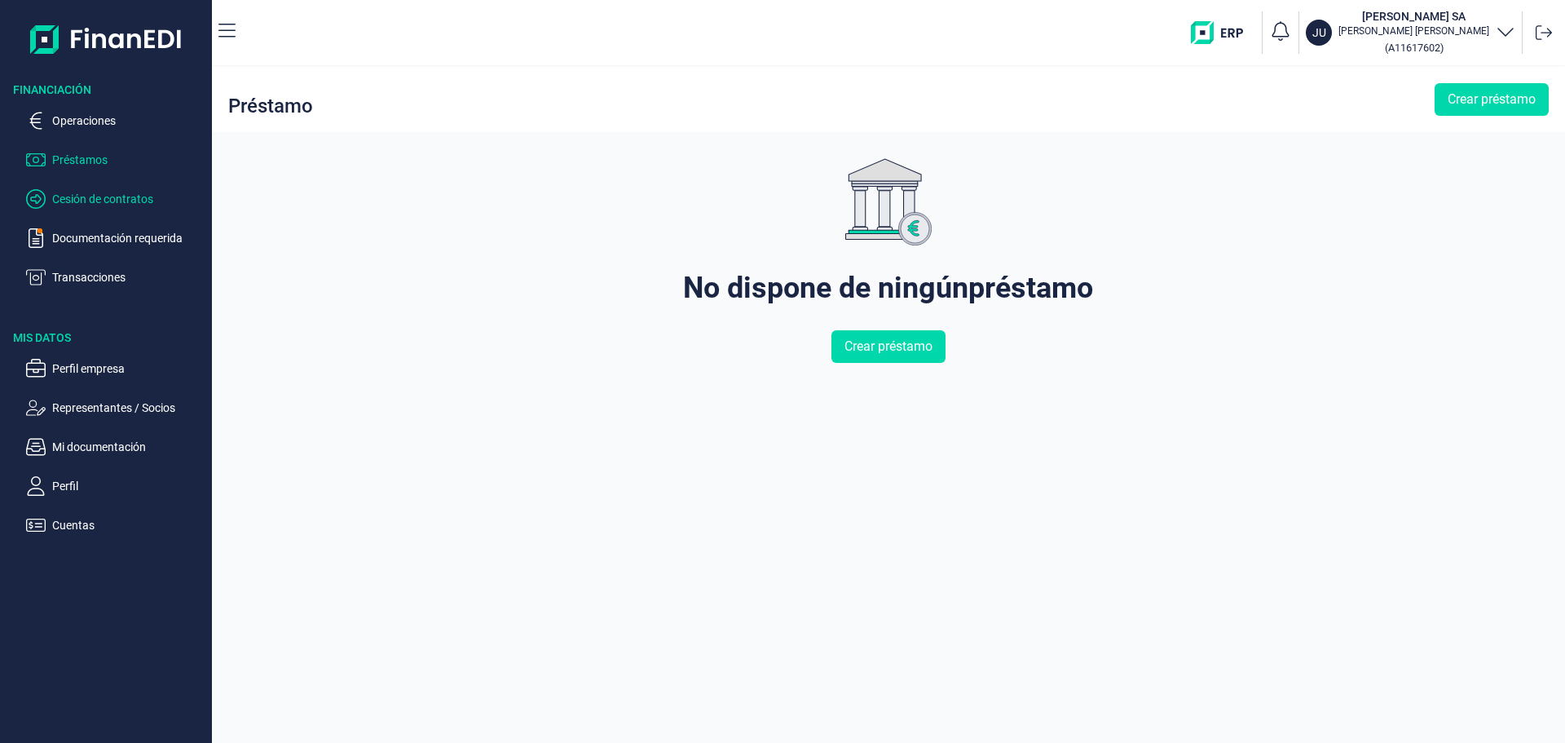
click at [88, 201] on p "Cesión de contratos" at bounding box center [128, 199] width 153 height 20
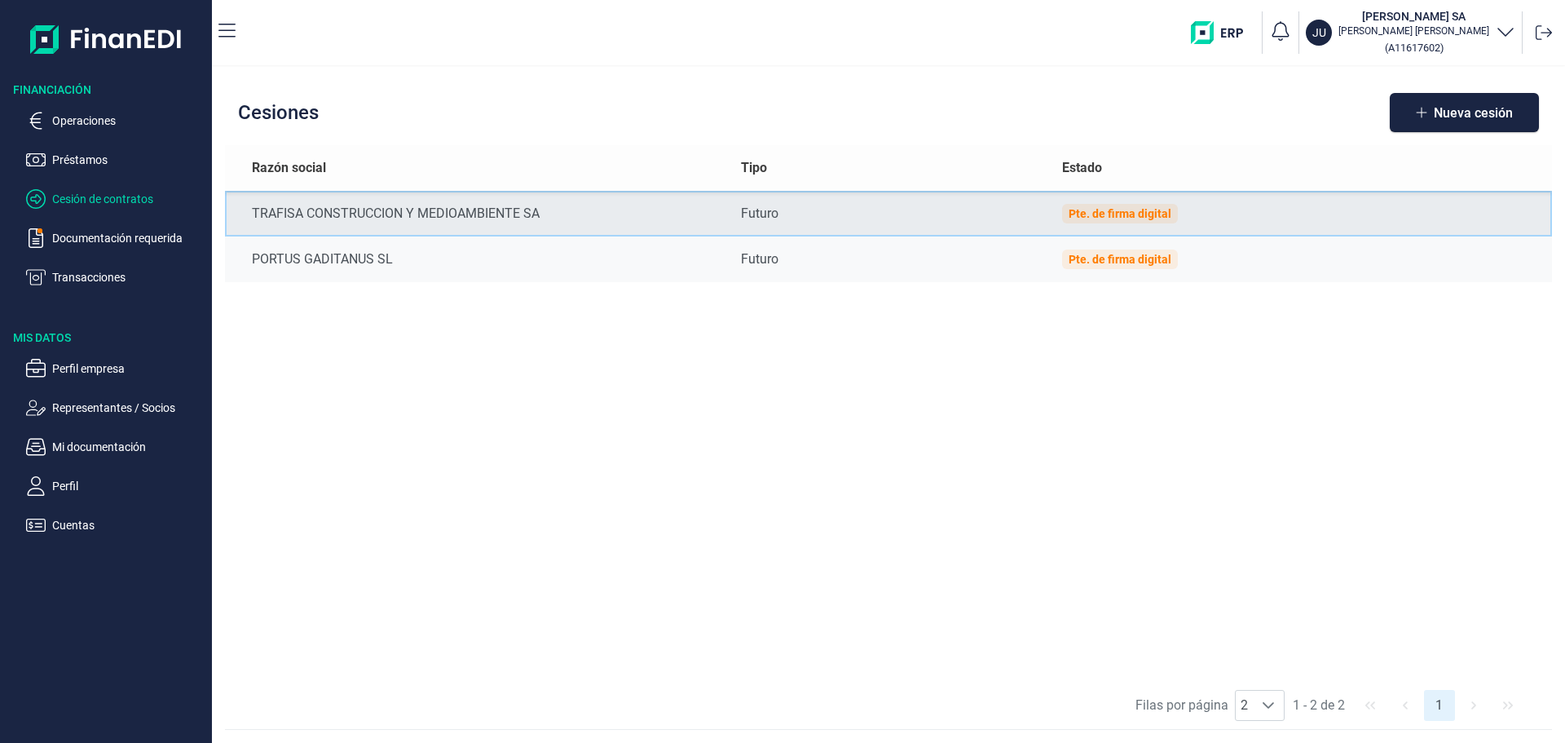
click at [1110, 210] on div "Pte. de firma digital" at bounding box center [1120, 213] width 103 height 13
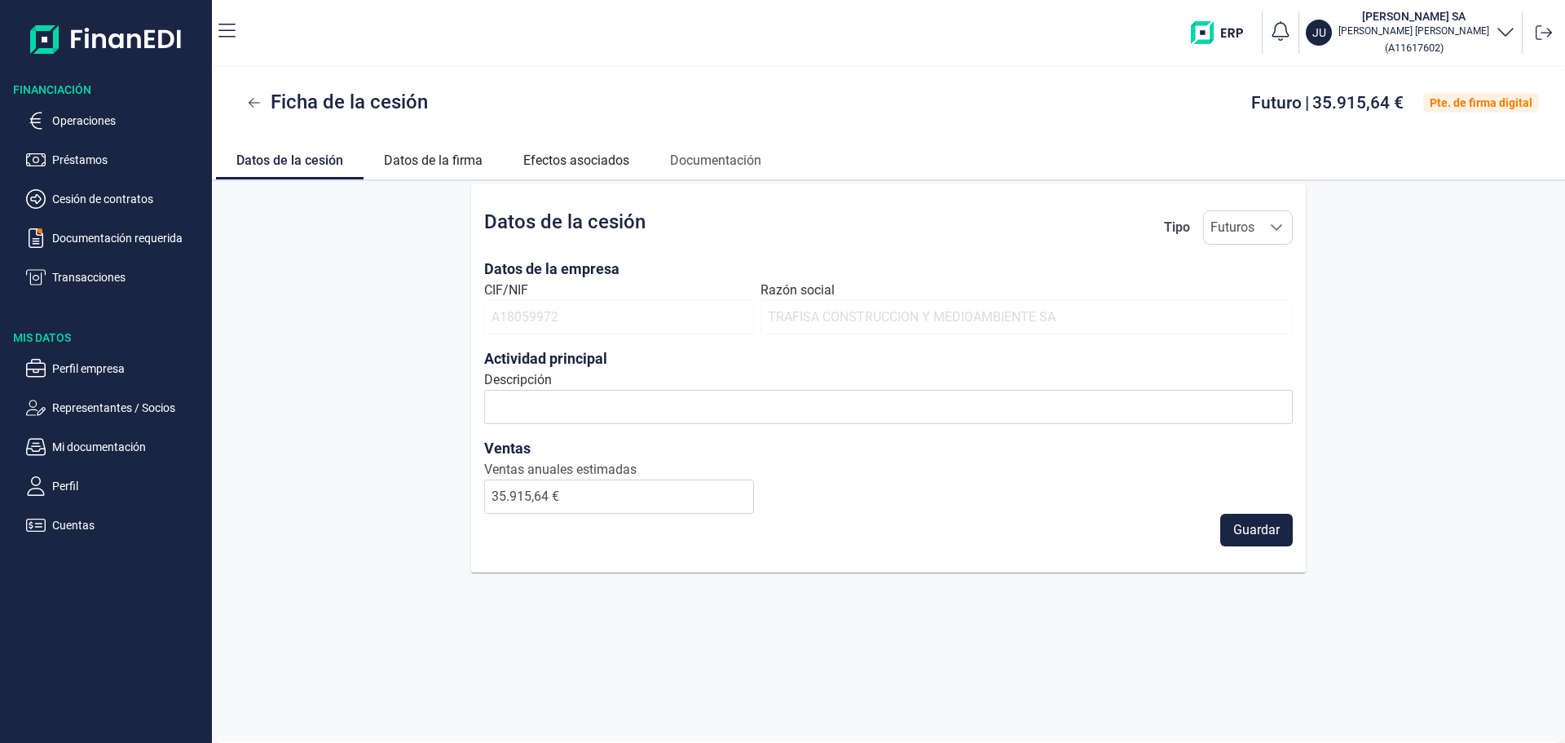
click at [302, 267] on div "Datos de la cesión Tipo Futuros Futuros Futuros Datos de la empresa CIF/NIF A18…" at bounding box center [888, 378] width 1353 height 388
click at [401, 160] on link "Datos de la firma" at bounding box center [433, 158] width 139 height 39
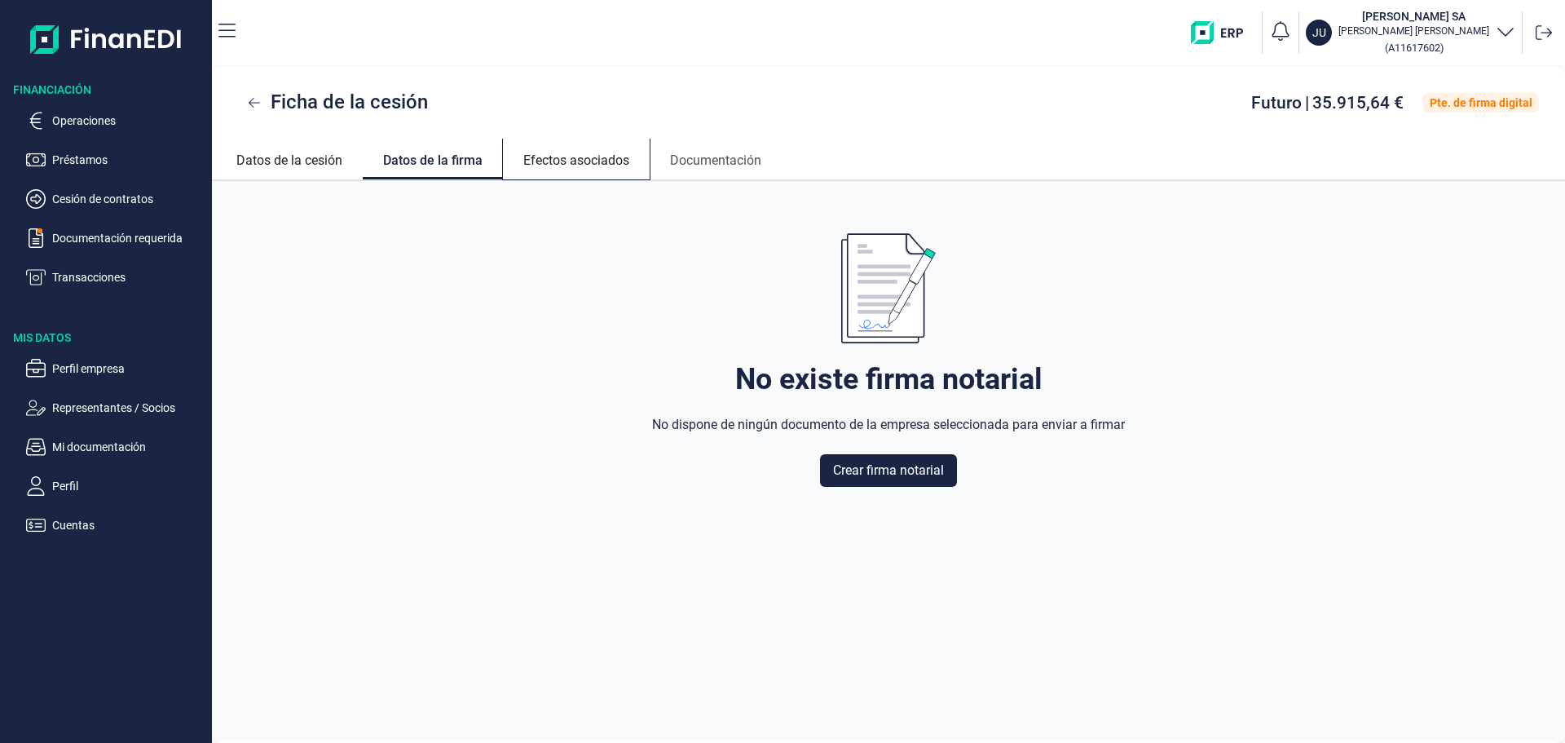
click at [567, 162] on link "Efectos asociados" at bounding box center [576, 158] width 147 height 39
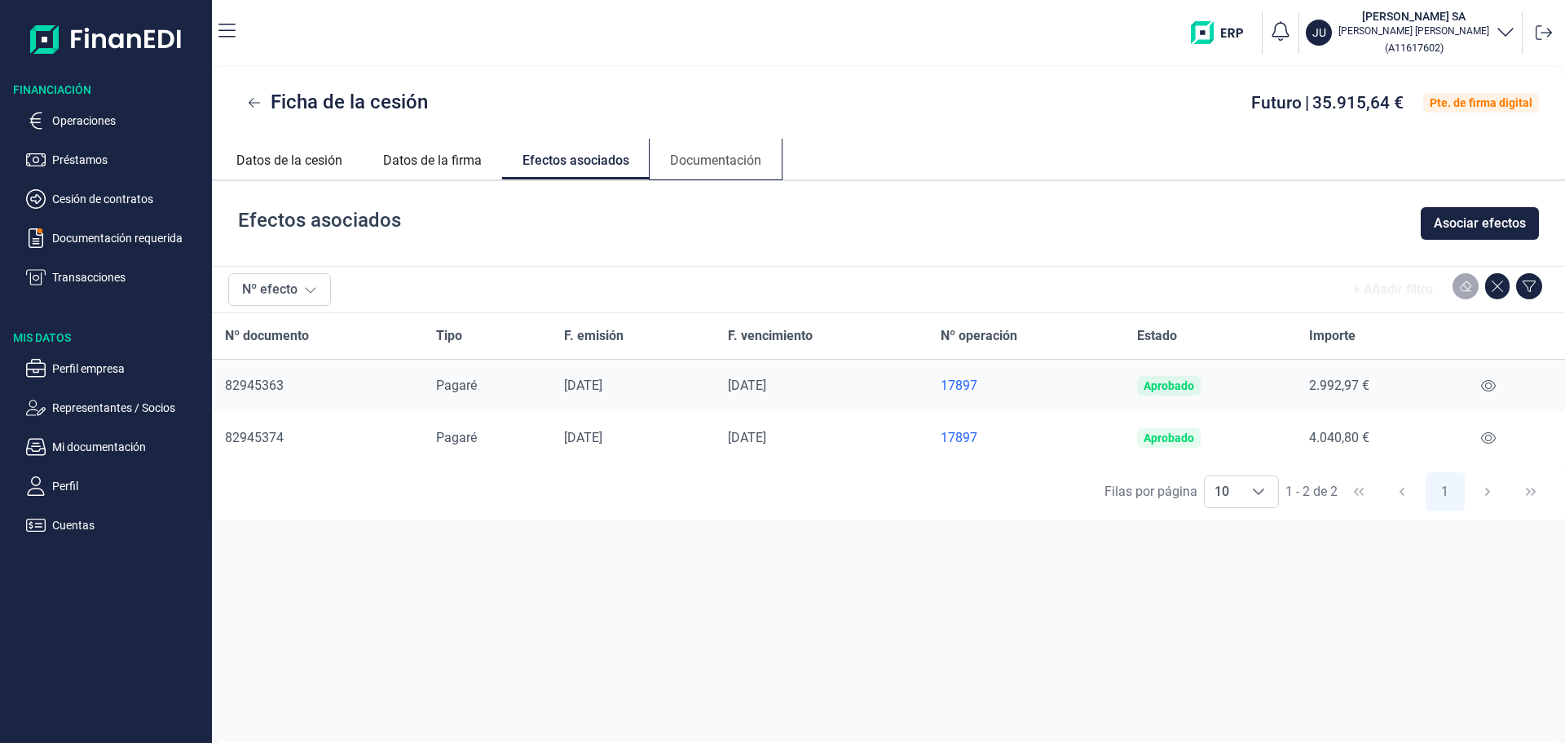
click at [735, 169] on link "Documentación" at bounding box center [716, 158] width 132 height 39
click at [744, 258] on div "Efectos asociados Asociar efectos" at bounding box center [888, 223] width 1353 height 85
click at [901, 87] on div "Ficha de la cesión Futuro | 35.915,64 € Pte. de firma digital" at bounding box center [888, 103] width 1353 height 72
click at [1116, 170] on ul "Datos de la cesión Datos de la firma Efectos asociados Documentación" at bounding box center [888, 160] width 1353 height 42
